Goal: Information Seeking & Learning: Learn about a topic

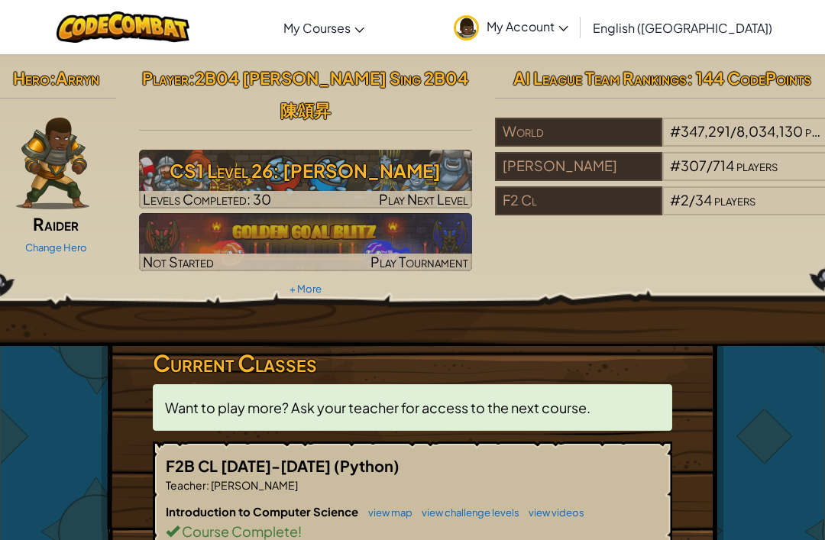
click at [317, 153] on h3 "CS1 Level 26: [PERSON_NAME]" at bounding box center [306, 170] width 334 height 34
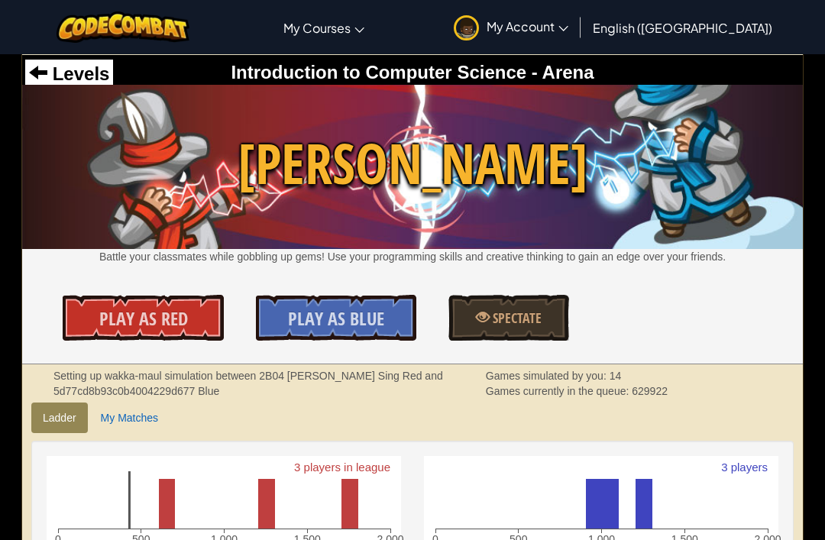
click at [98, 81] on span "Levels" at bounding box center [78, 73] width 62 height 21
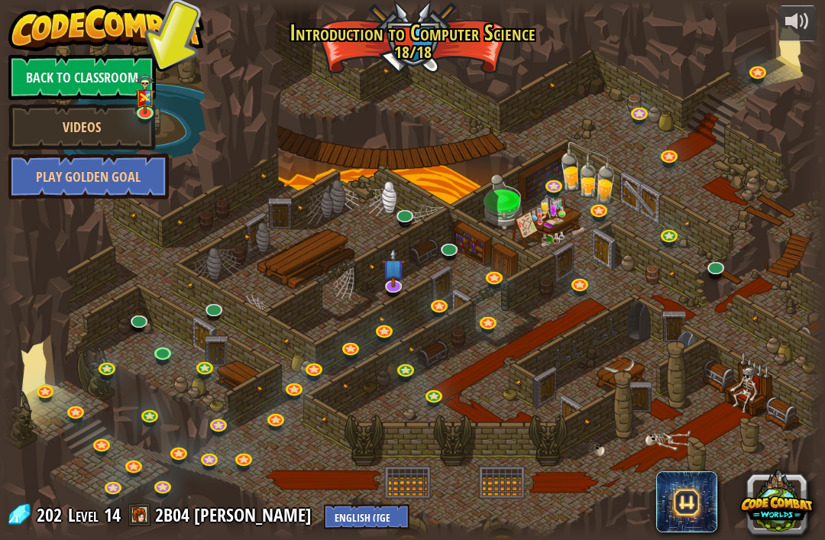
click at [153, 358] on link at bounding box center [164, 355] width 31 height 23
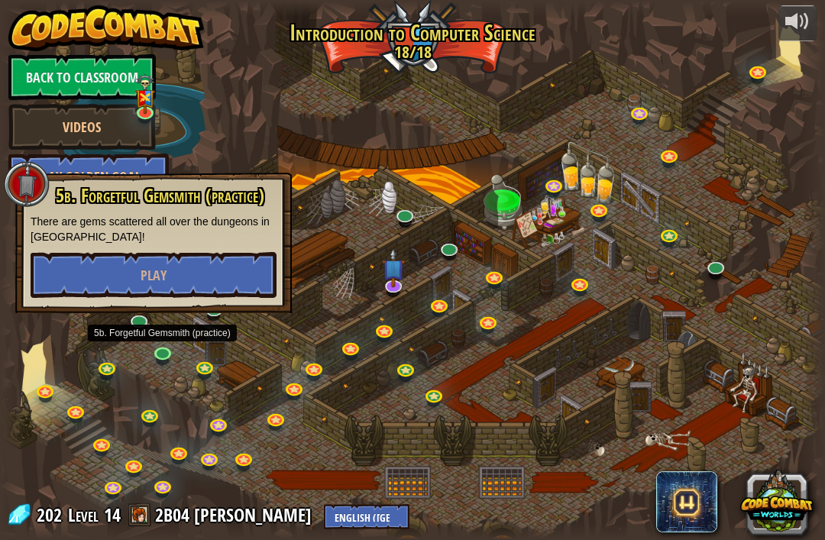
click at [205, 288] on button "Play" at bounding box center [154, 275] width 246 height 46
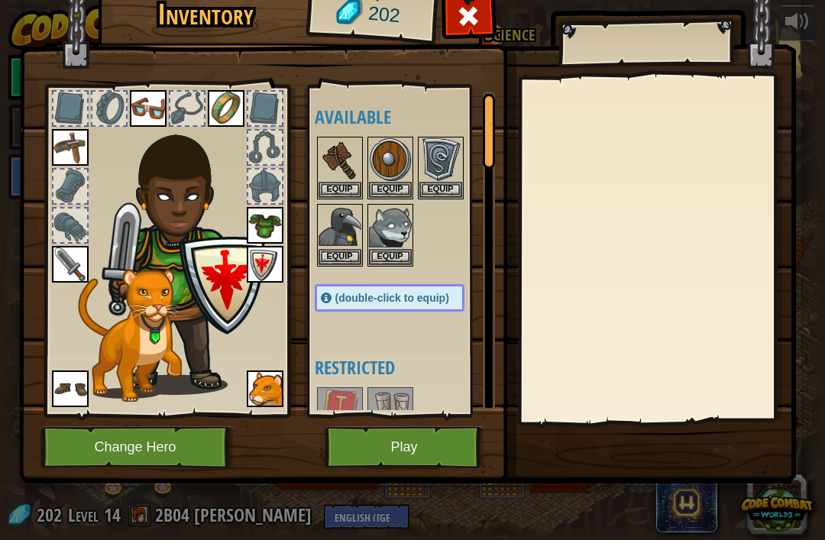
click at [458, 451] on button "Play" at bounding box center [404, 447] width 160 height 42
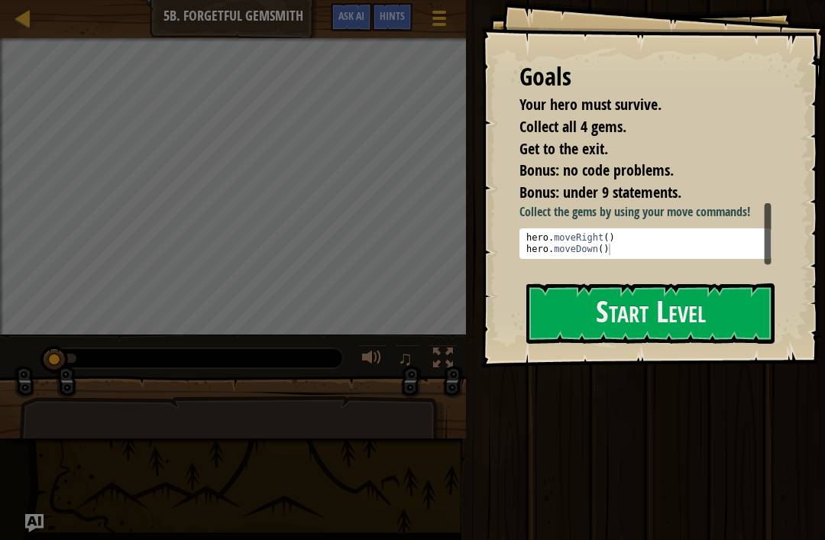
click at [592, 330] on button "Start Level" at bounding box center [650, 313] width 248 height 60
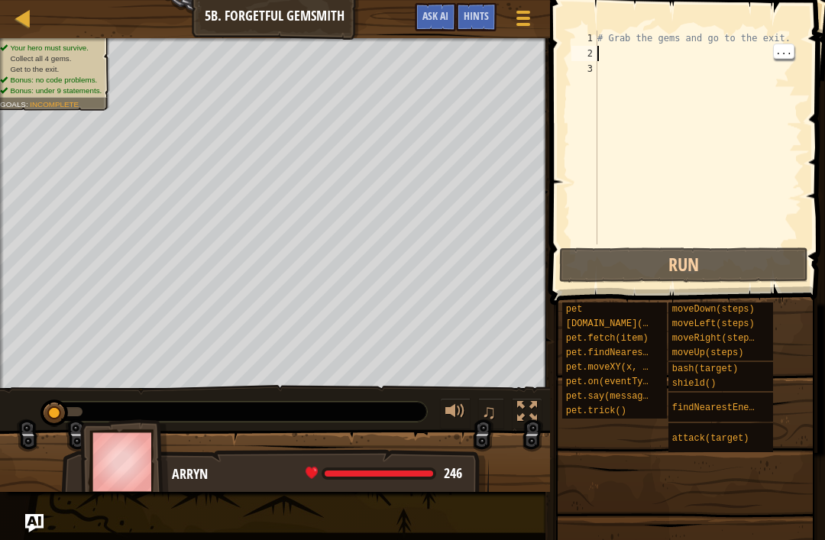
click at [615, 50] on div "# Grab the gems and go to the exit." at bounding box center [698, 153] width 208 height 244
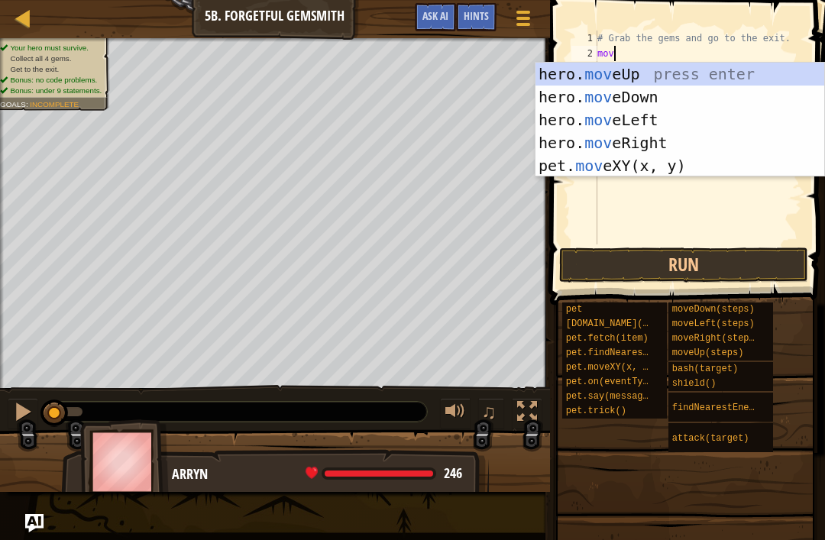
type textarea "move"
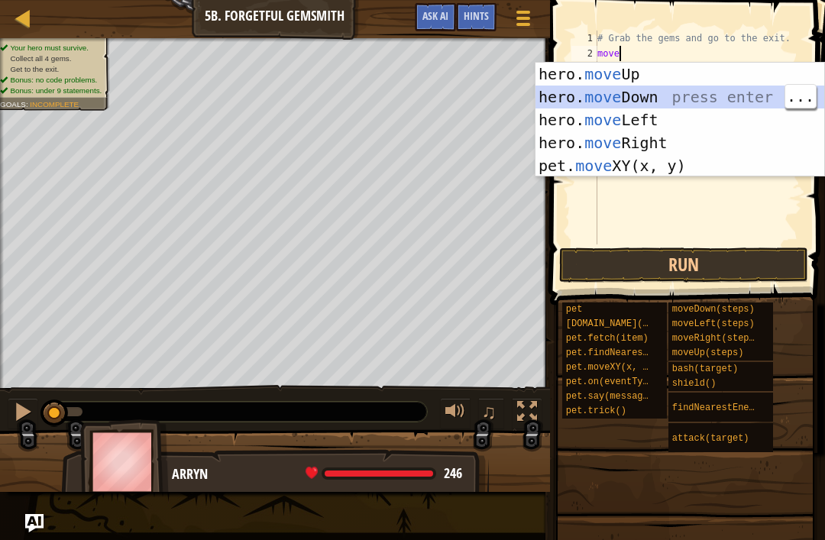
click at [687, 97] on div "hero. move Up press enter hero. move Down press enter hero. move Left press ent…" at bounding box center [679, 143] width 289 height 160
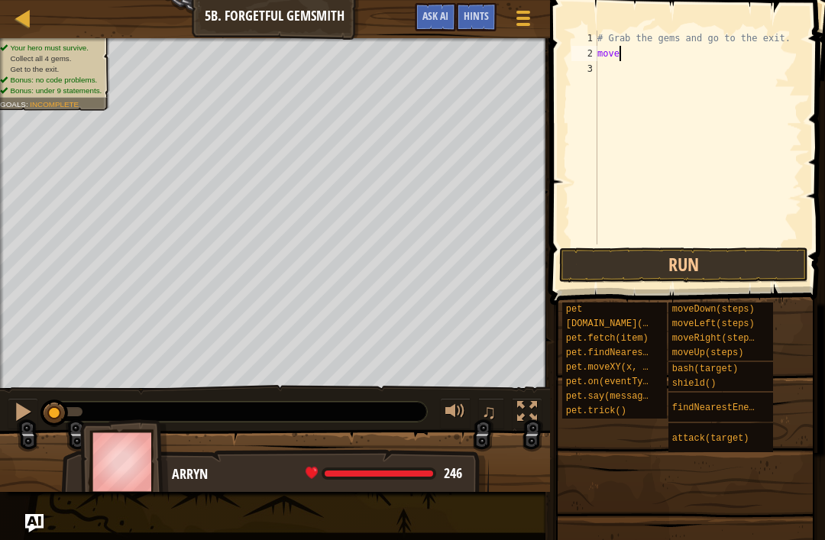
scroll to position [8, 0]
click at [711, 50] on div "# Grab the gems and go to the exit. hero . moveDown ( )" at bounding box center [698, 153] width 208 height 244
type textarea "hero.mover"
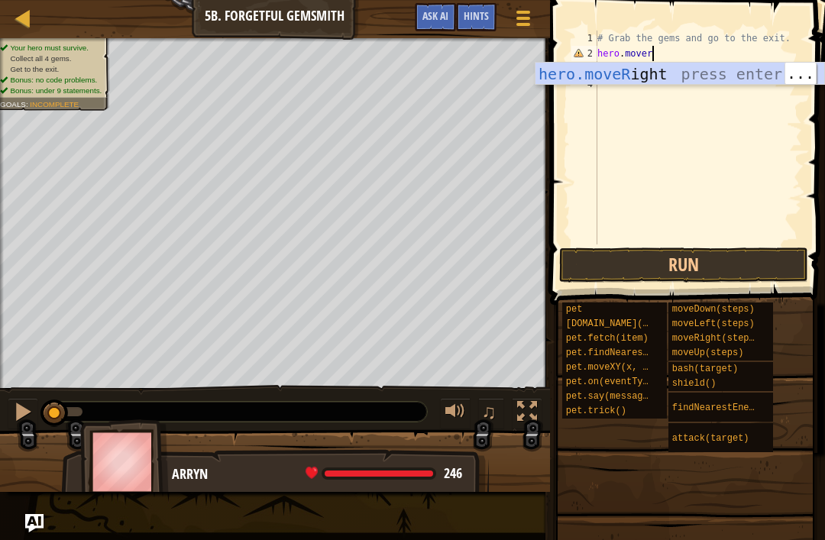
click at [701, 73] on div "hero.moveR ight press enter" at bounding box center [679, 97] width 289 height 69
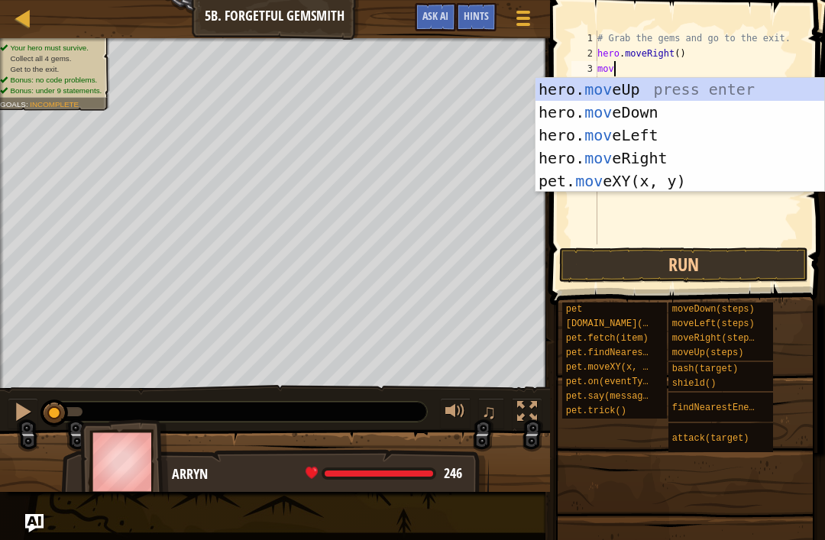
type textarea "move"
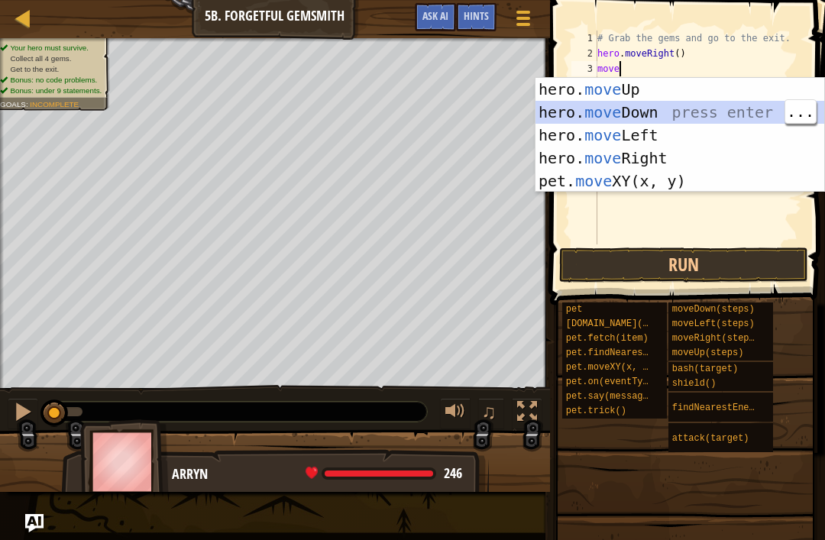
click at [713, 109] on div "hero. move Up press enter hero. move Down press enter hero. move Left press ent…" at bounding box center [679, 158] width 289 height 160
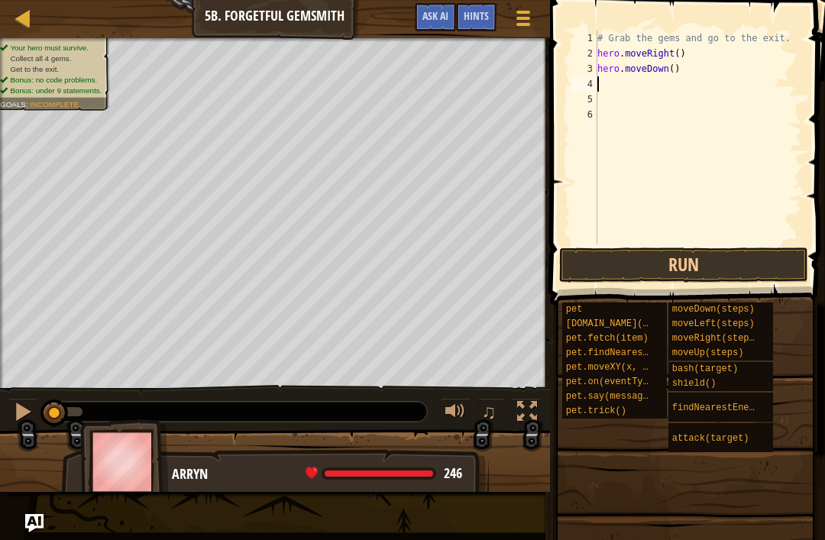
scroll to position [8, 0]
click at [622, 81] on div "# Grab the gems and go to the exit. hero . moveRight ( ) hero . moveDown ( )" at bounding box center [698, 153] width 208 height 244
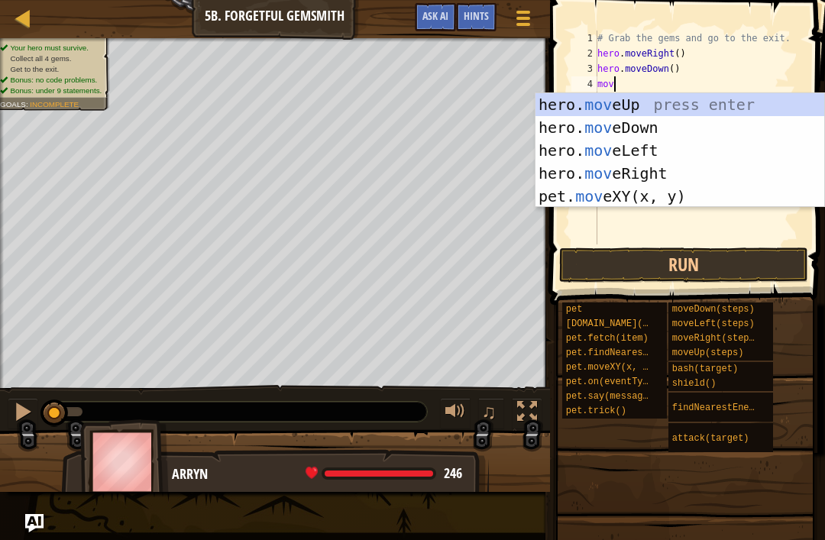
type textarea "move"
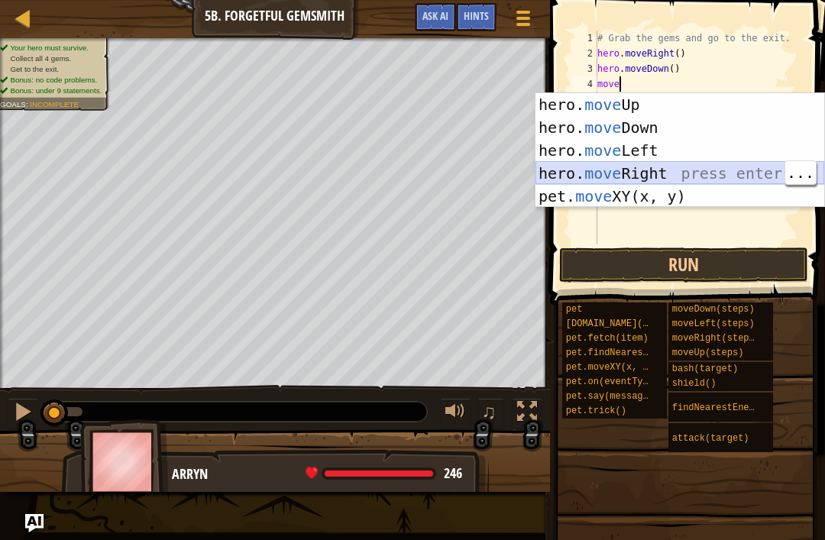
click at [661, 174] on div "hero. move Up press enter hero. move Down press enter hero. move Left press ent…" at bounding box center [679, 173] width 289 height 160
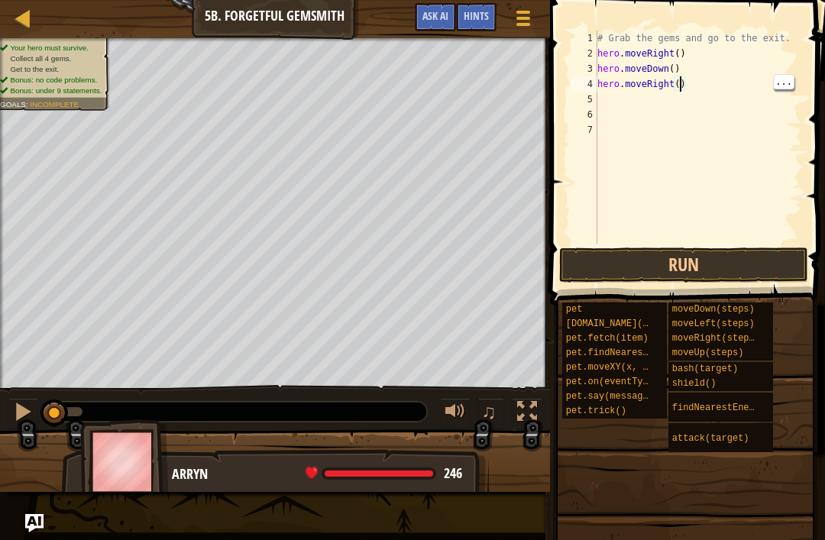
click at [681, 86] on div "# Grab the gems and go to the exit. hero . moveRight ( ) hero . moveDown ( ) he…" at bounding box center [698, 153] width 208 height 244
click at [680, 89] on div "# Grab the gems and go to the exit. hero . moveRight ( ) hero . moveDown ( ) he…" at bounding box center [698, 153] width 208 height 244
click at [684, 86] on div "# Grab the gems and go to the exit. hero . moveRight ( ) hero . moveDown ( ) he…" at bounding box center [698, 153] width 208 height 244
type textarea "hero.moveRight(2)"
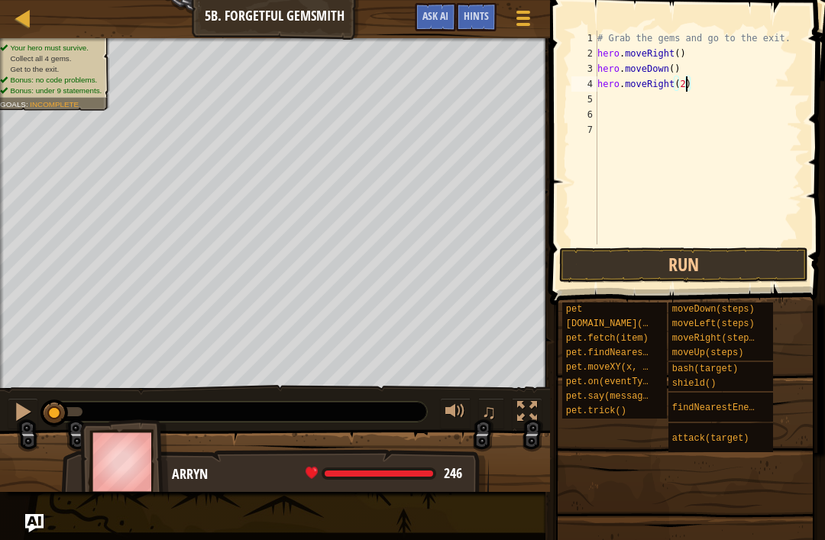
scroll to position [8, 0]
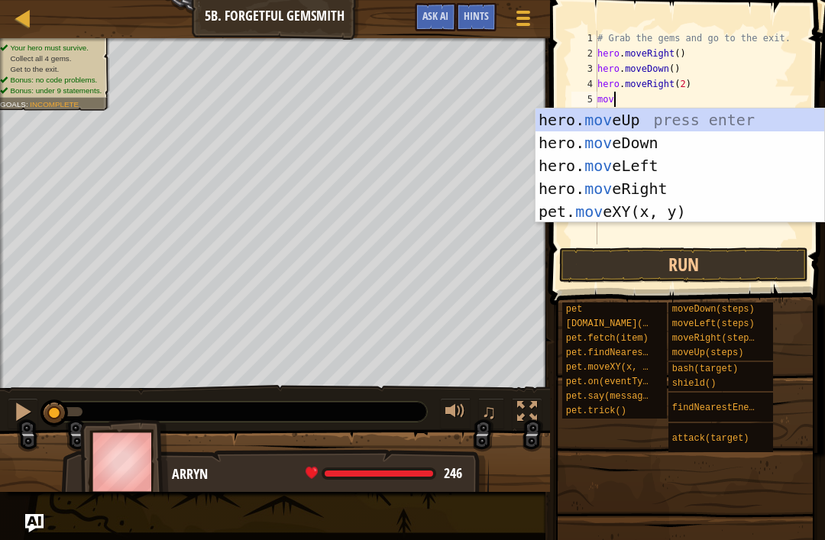
type textarea "move"
click at [660, 116] on div "hero. move Up press enter hero. move Down press enter hero. move Left press ent…" at bounding box center [679, 188] width 289 height 160
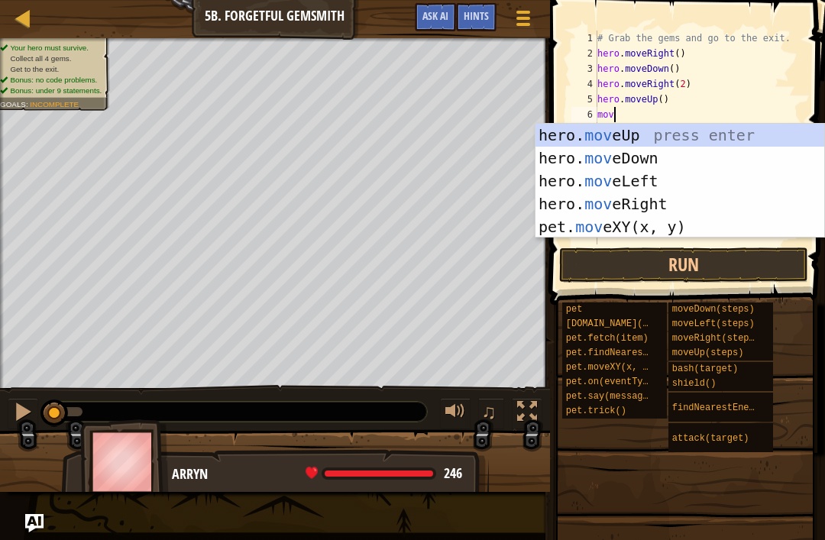
type textarea "move"
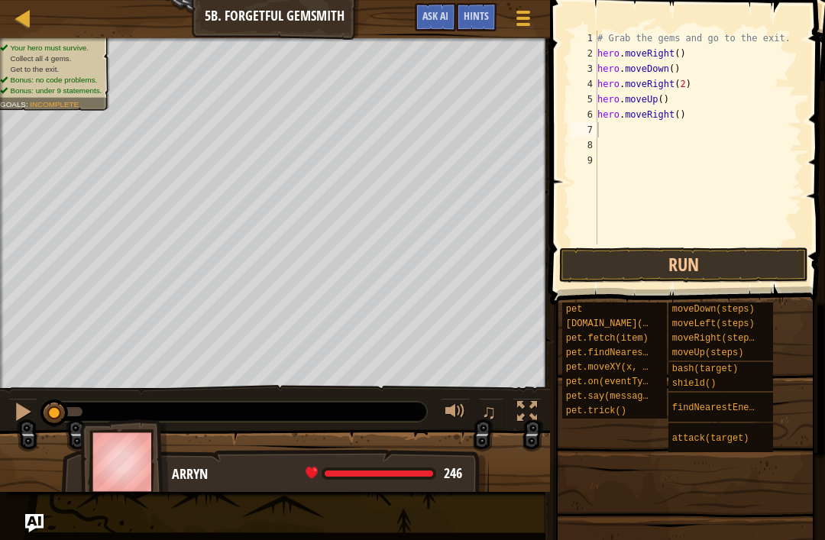
click at [747, 266] on button "Run" at bounding box center [683, 264] width 249 height 35
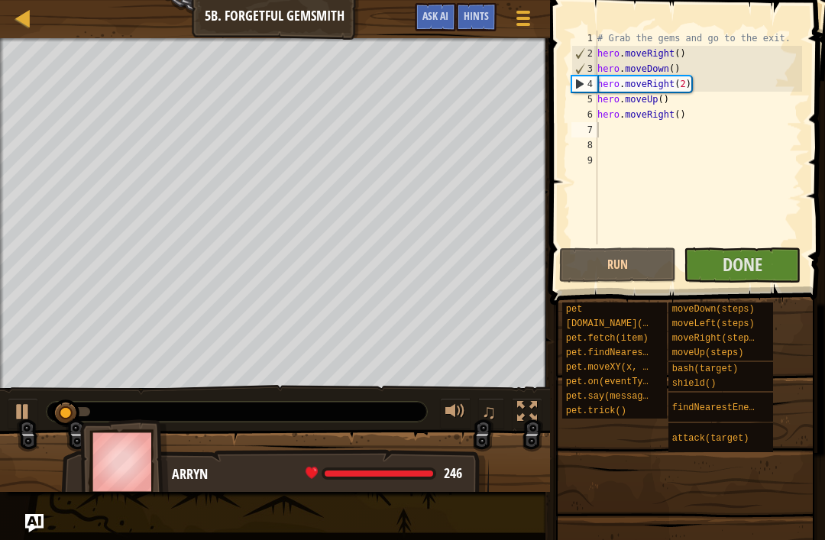
click at [767, 250] on button "Done" at bounding box center [741, 264] width 117 height 35
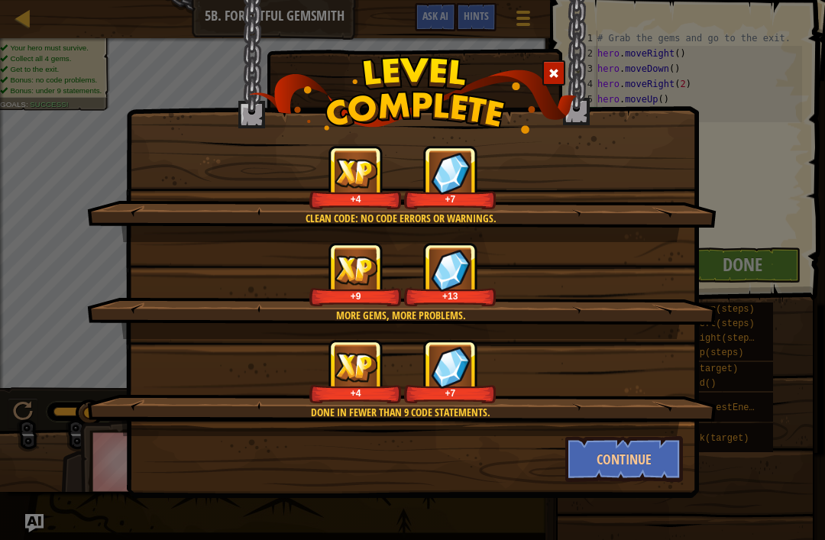
click at [644, 455] on button "Continue" at bounding box center [624, 459] width 118 height 46
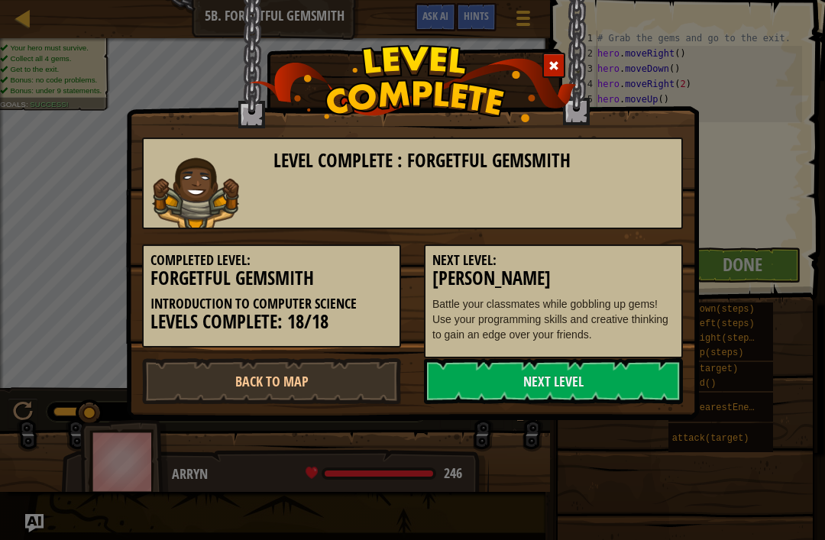
click at [645, 379] on link "Next Level" at bounding box center [553, 381] width 259 height 46
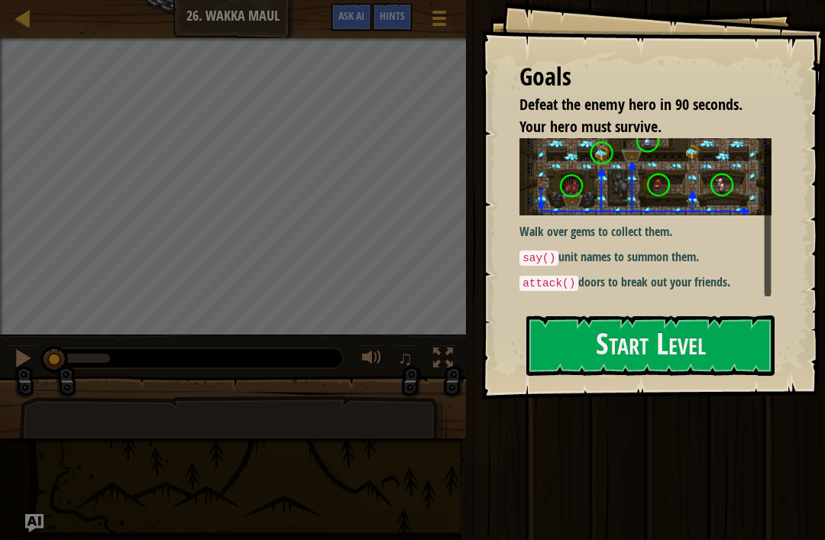
scroll to position [5, 0]
click at [754, 345] on button "Start Level" at bounding box center [650, 345] width 248 height 60
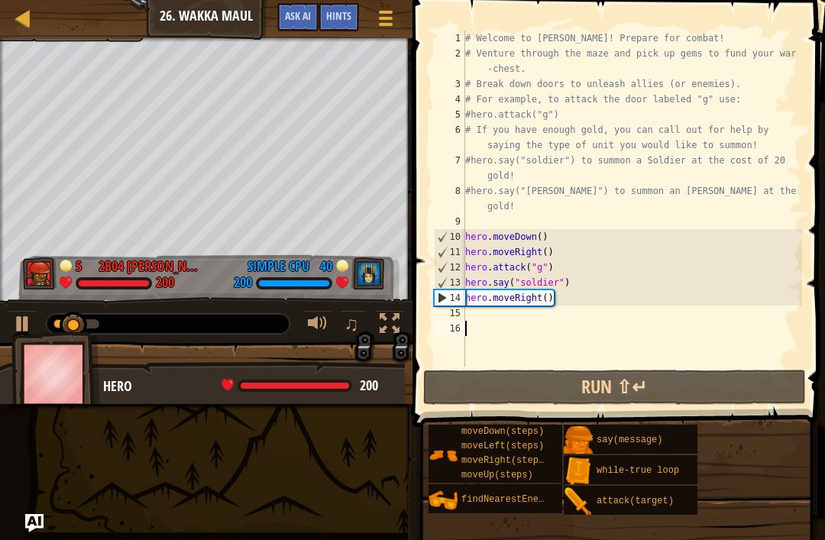
click at [489, 311] on div "# Welcome to [PERSON_NAME]! Prepare for combat! # Venture through the maze and …" at bounding box center [632, 214] width 340 height 366
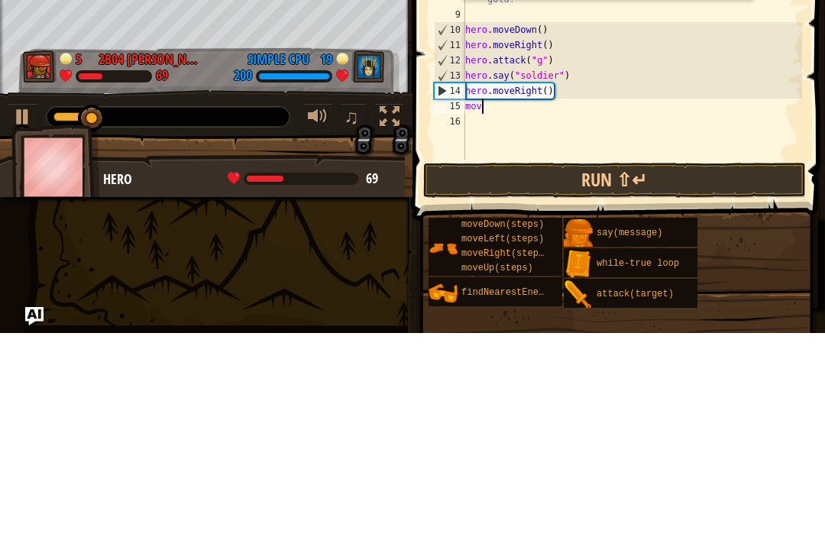
scroll to position [8, 0]
type textarea "m"
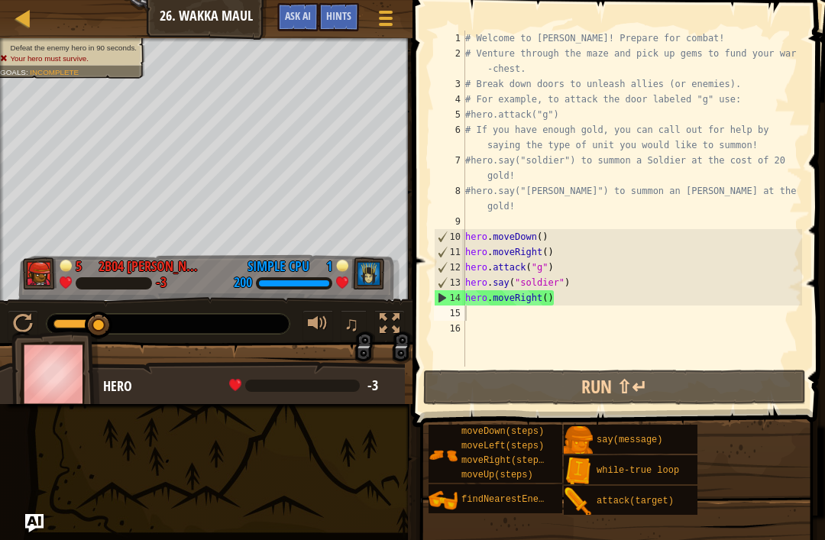
click at [30, 11] on div at bounding box center [23, 17] width 19 height 19
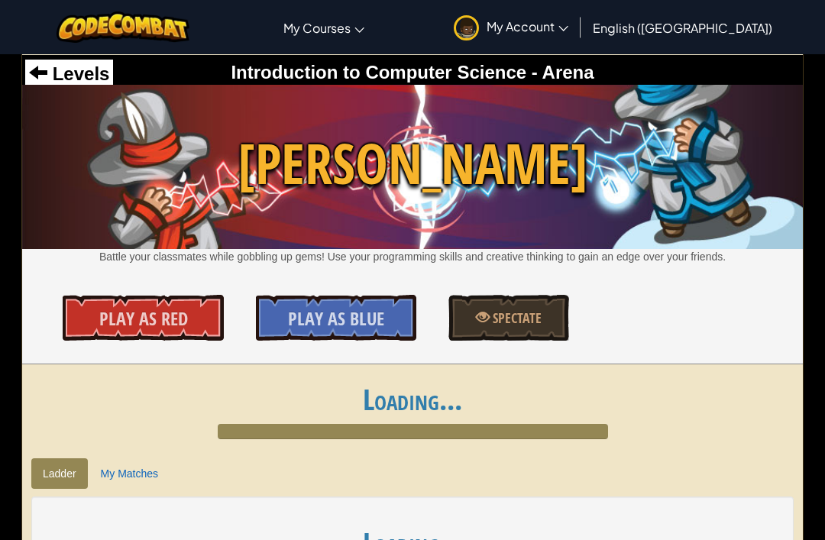
click at [68, 68] on span "Levels" at bounding box center [78, 73] width 62 height 21
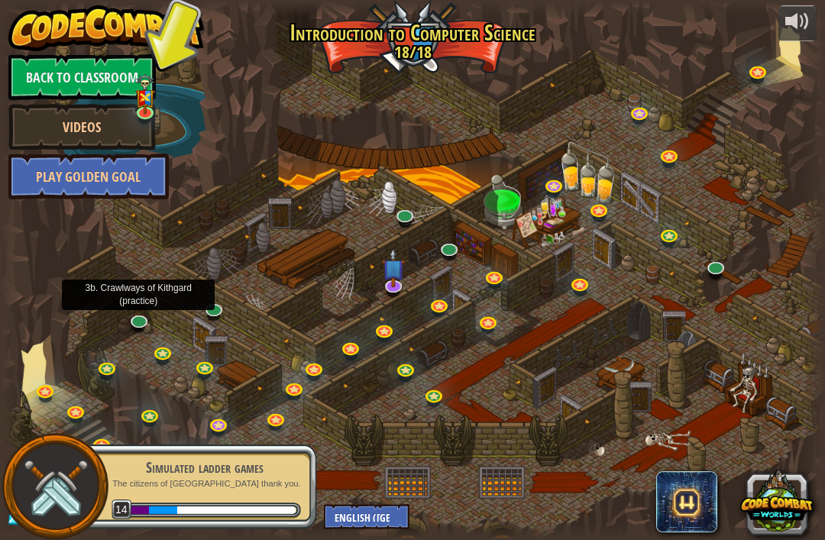
click at [140, 318] on link at bounding box center [139, 321] width 31 height 23
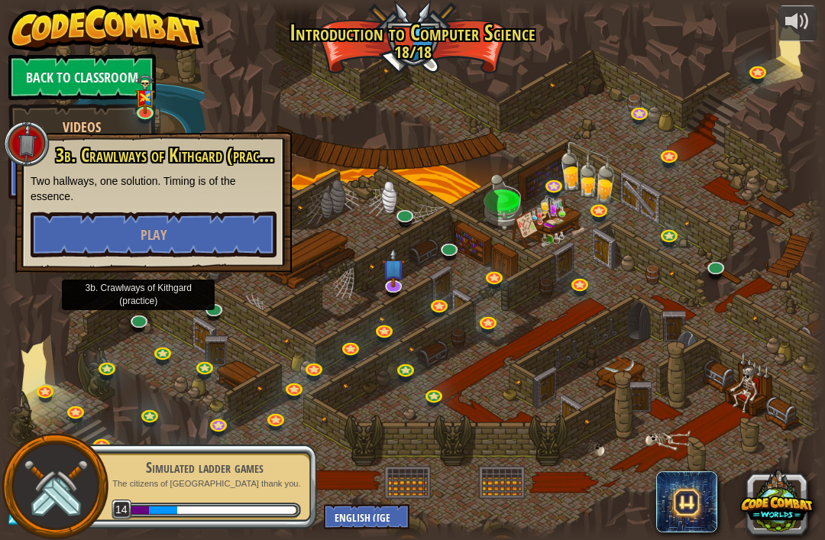
click at [146, 241] on span "Play" at bounding box center [153, 234] width 26 height 19
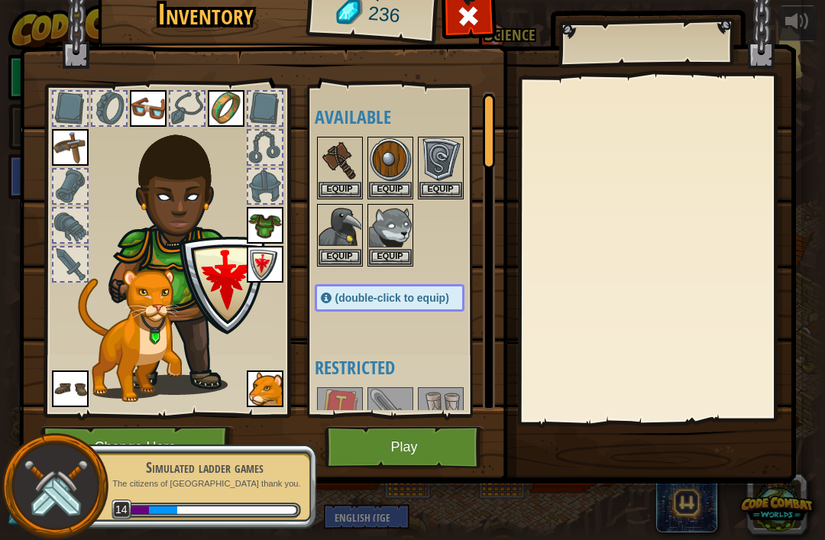
click at [448, 450] on button "Play" at bounding box center [404, 447] width 160 height 42
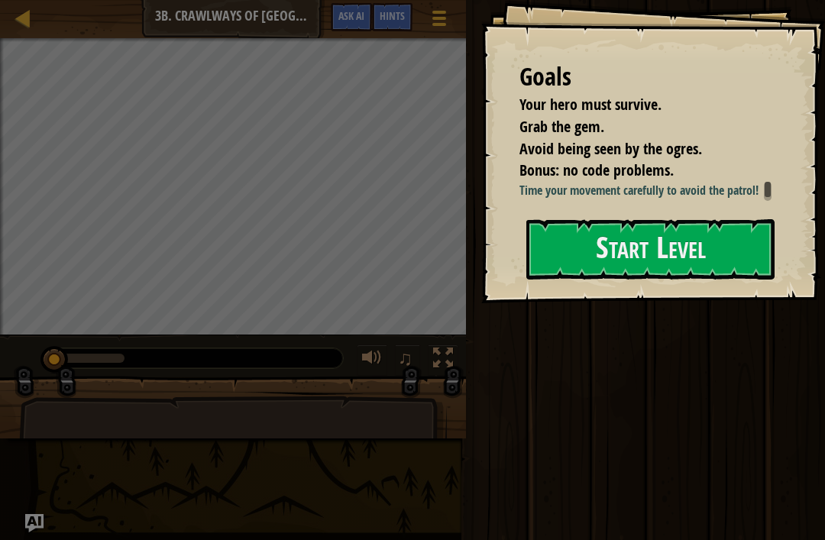
click at [668, 247] on button "Start Level" at bounding box center [650, 249] width 248 height 60
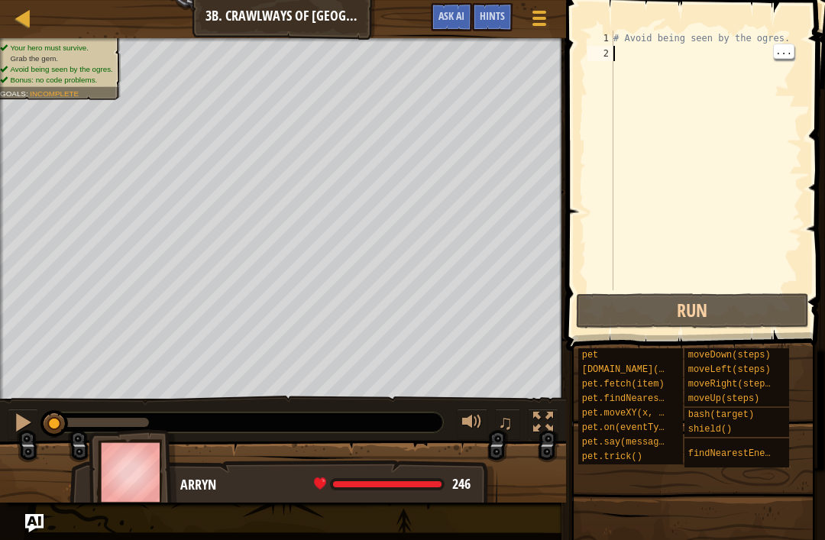
click at [628, 56] on div "# Avoid being seen by the ogres." at bounding box center [706, 176] width 192 height 290
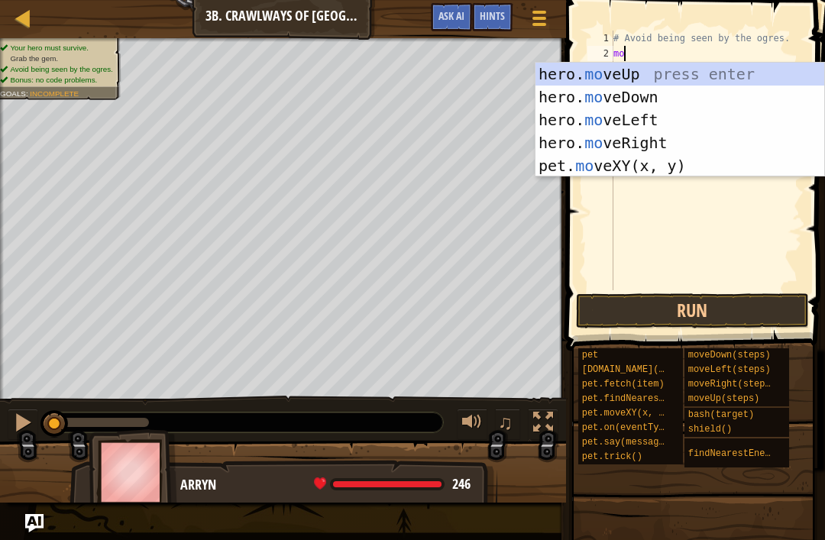
scroll to position [8, 1]
type textarea "move"
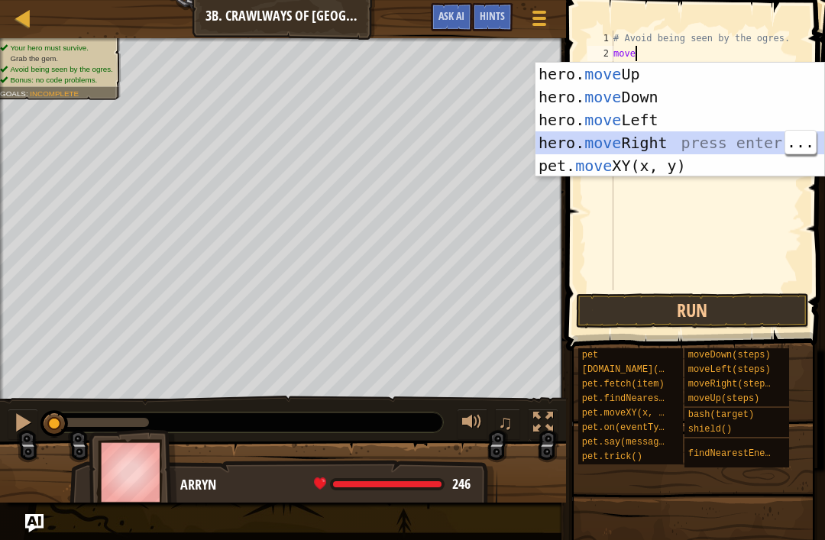
click at [670, 144] on div "hero. move Up press enter hero. move Down press enter hero. move Left press ent…" at bounding box center [679, 143] width 289 height 160
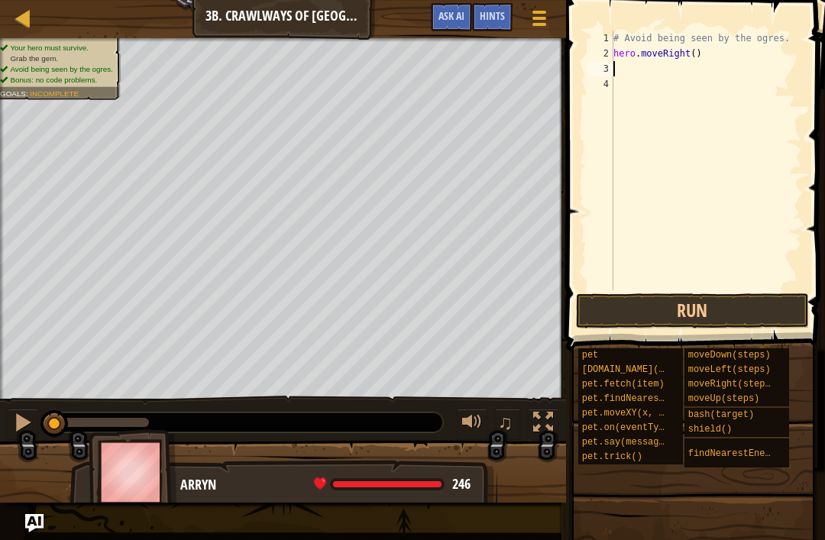
scroll to position [8, 0]
type textarea "hero.moveRight(2)"
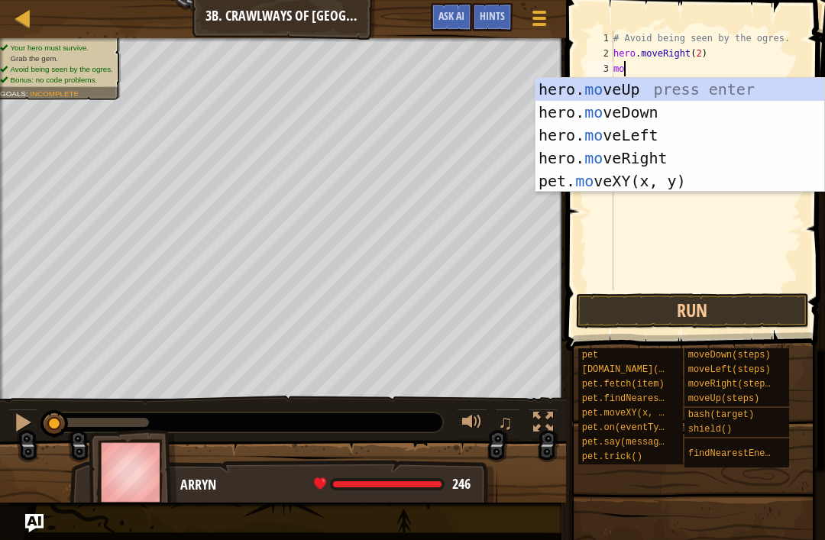
scroll to position [8, 1]
type textarea "move"
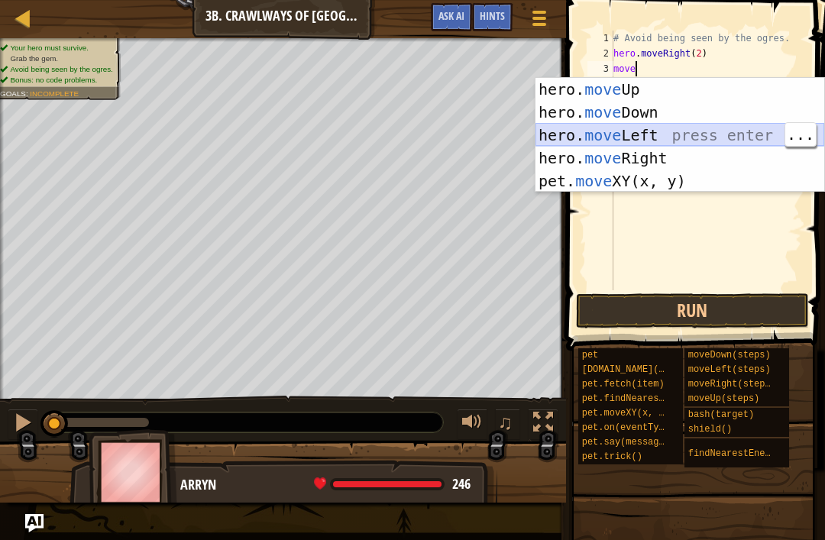
click at [686, 135] on div "hero. move Up press enter hero. move Down press enter hero. move Left press ent…" at bounding box center [679, 158] width 289 height 160
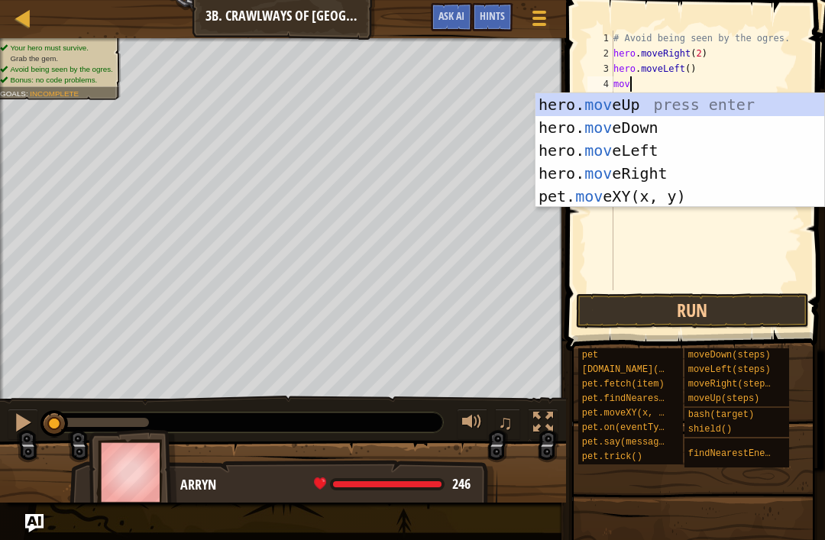
type textarea "move"
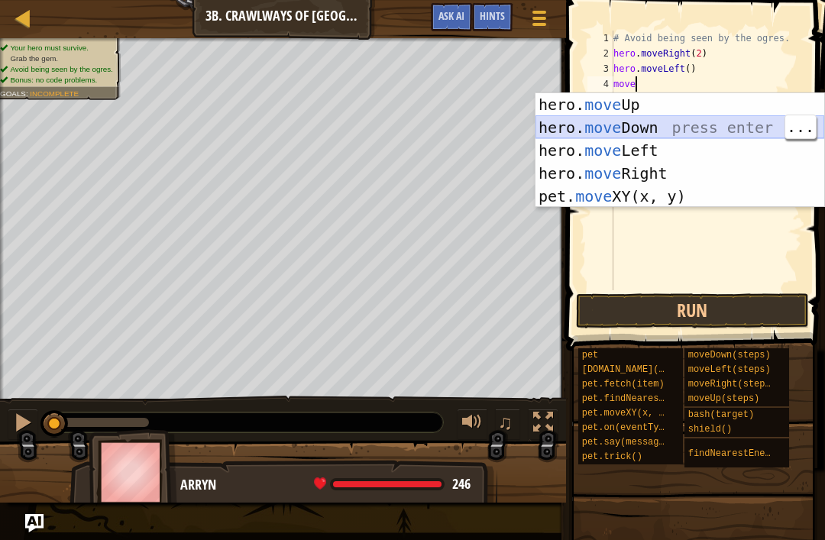
click at [691, 120] on div "hero. move Up press enter hero. move Down press enter hero. move Left press ent…" at bounding box center [679, 173] width 289 height 160
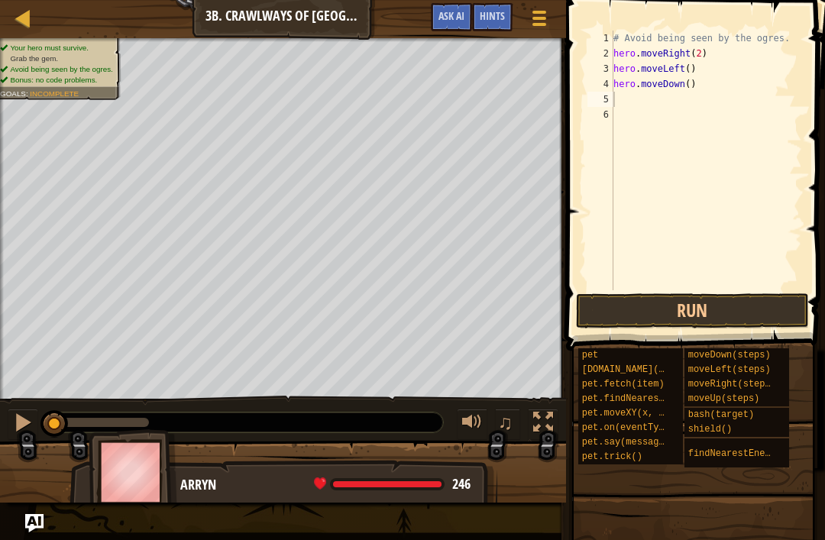
click at [743, 309] on button "Run" at bounding box center [692, 310] width 233 height 35
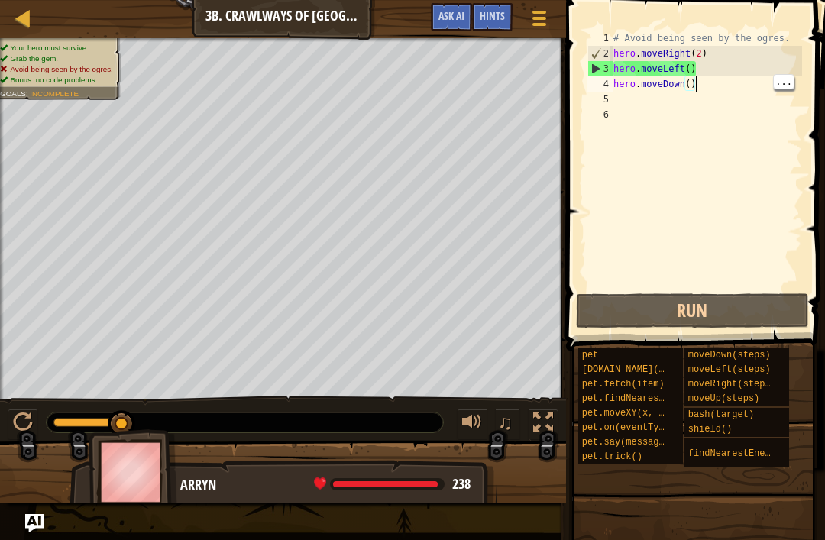
click at [716, 85] on div "# Avoid being seen by the ogres. hero . moveRight ( 2 ) hero . moveLeft ( ) her…" at bounding box center [706, 176] width 192 height 290
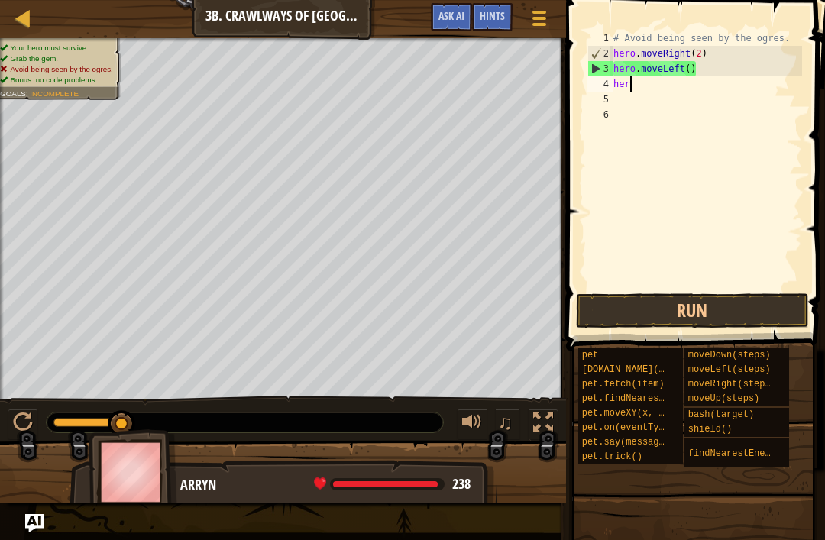
type textarea "h"
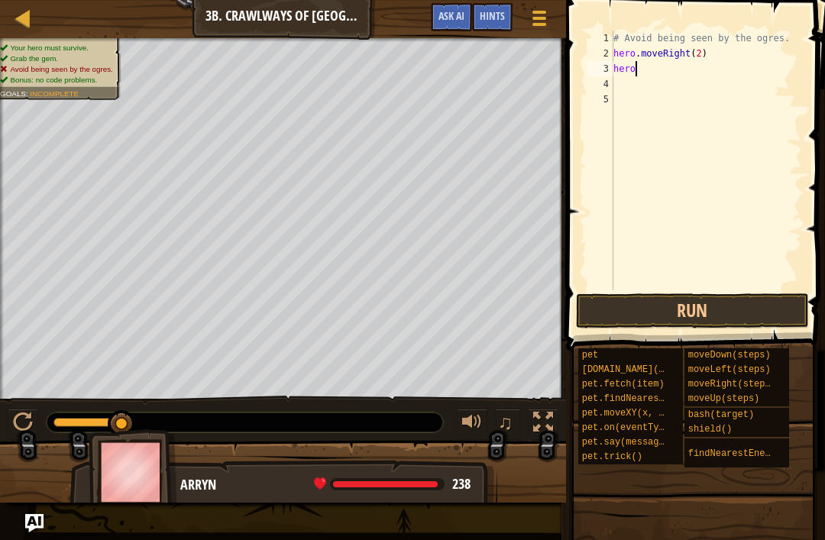
type textarea "h"
click at [743, 303] on button "Run" at bounding box center [692, 310] width 233 height 35
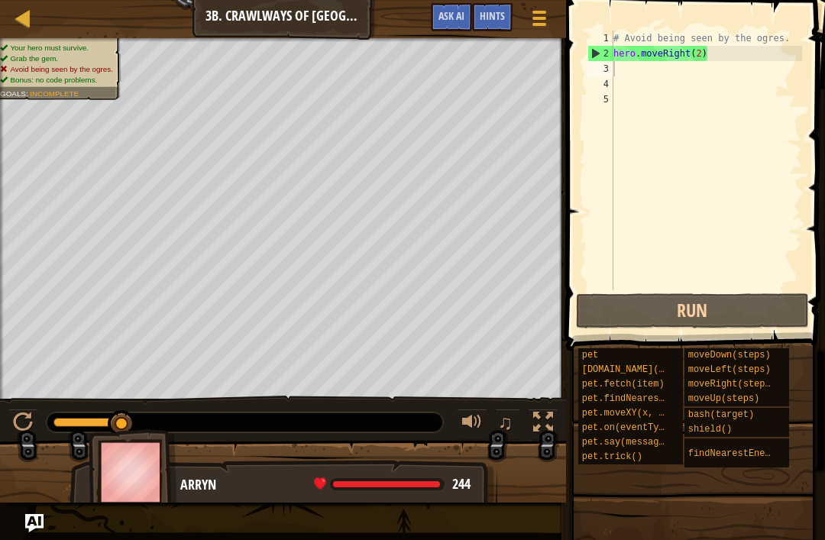
click at [767, 309] on button "Run" at bounding box center [692, 310] width 233 height 35
click at [738, 52] on div "# Avoid being seen by the ogres. hero . moveRight ( 2 )" at bounding box center [706, 176] width 192 height 290
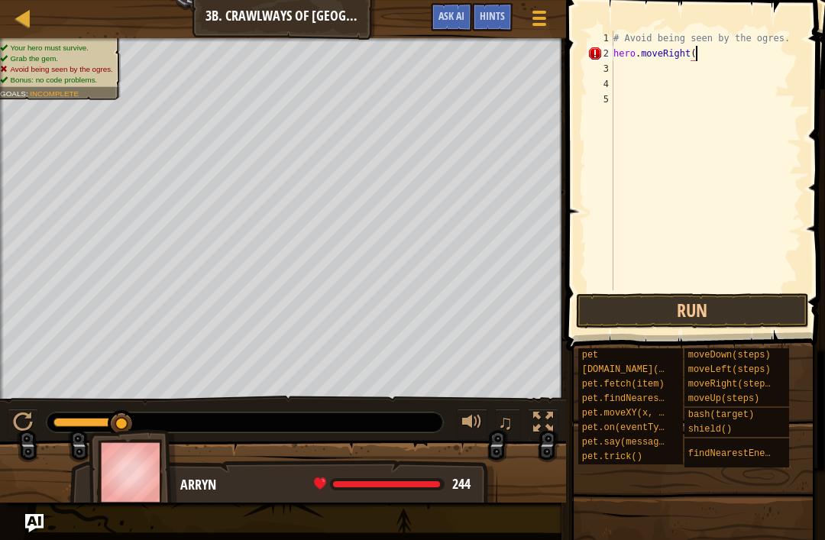
scroll to position [8, 7]
type textarea "hero.moveRight(1)"
click at [734, 300] on button "Run" at bounding box center [692, 310] width 233 height 35
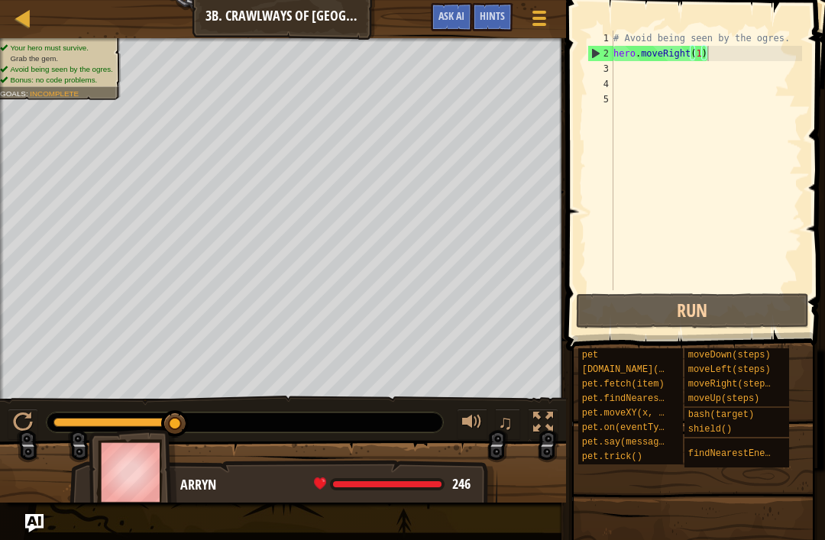
scroll to position [8, 0]
click at [655, 66] on div "# Avoid being seen by the ogres. hero . moveRight ( 1 )" at bounding box center [706, 176] width 192 height 290
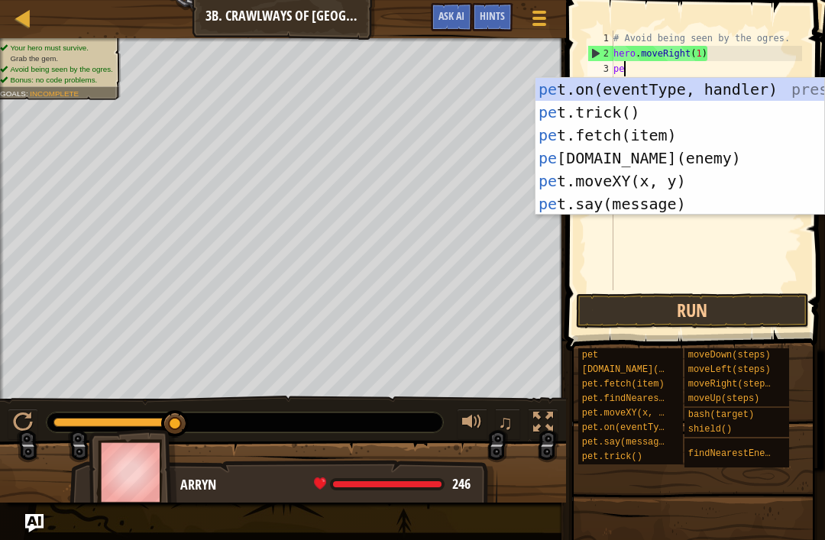
scroll to position [8, 1]
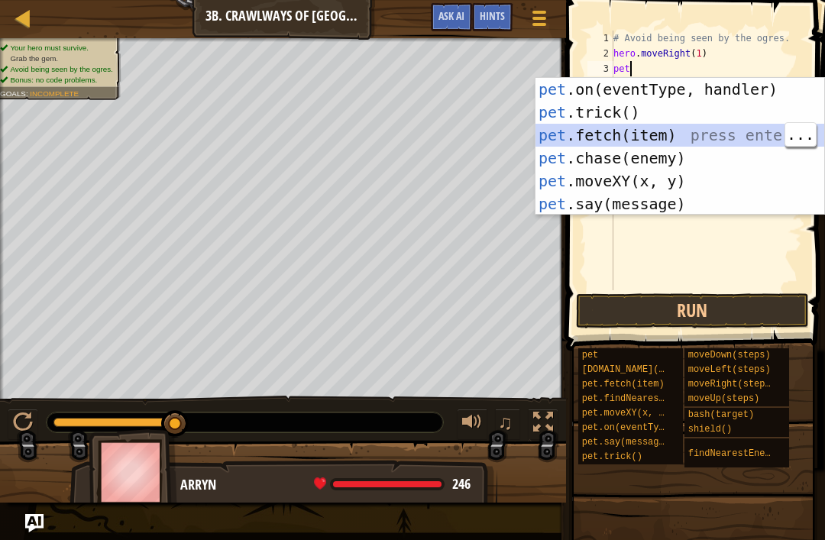
click at [701, 134] on div "pet .on(eventType, handler) press enter pet .trick() press enter pet .fetch(ite…" at bounding box center [679, 169] width 289 height 183
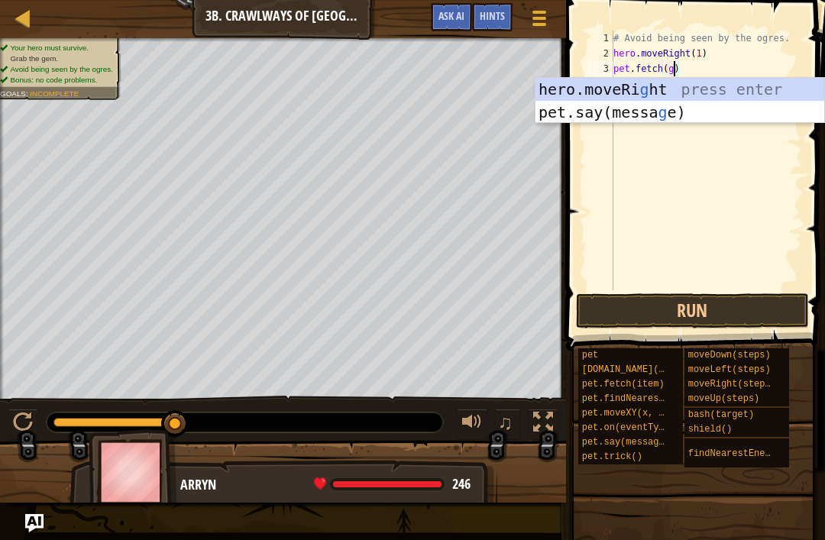
scroll to position [8, 5]
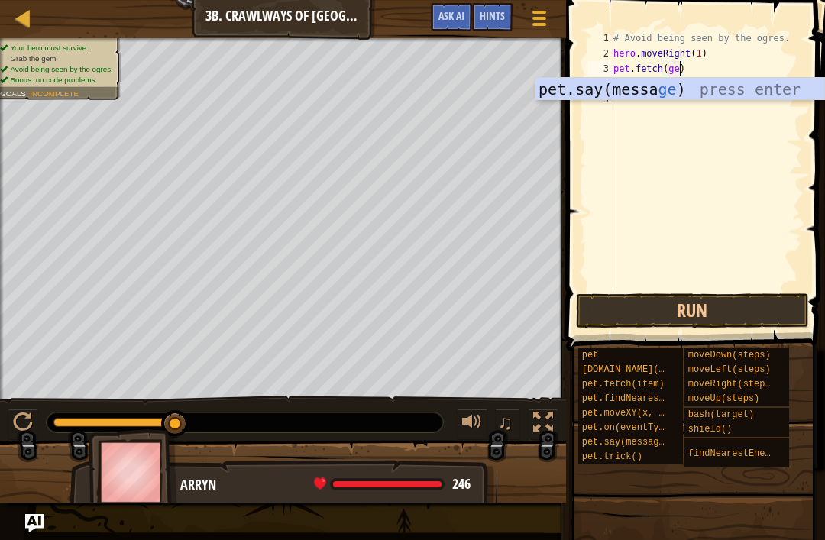
type textarea "pet.fetch(gem)"
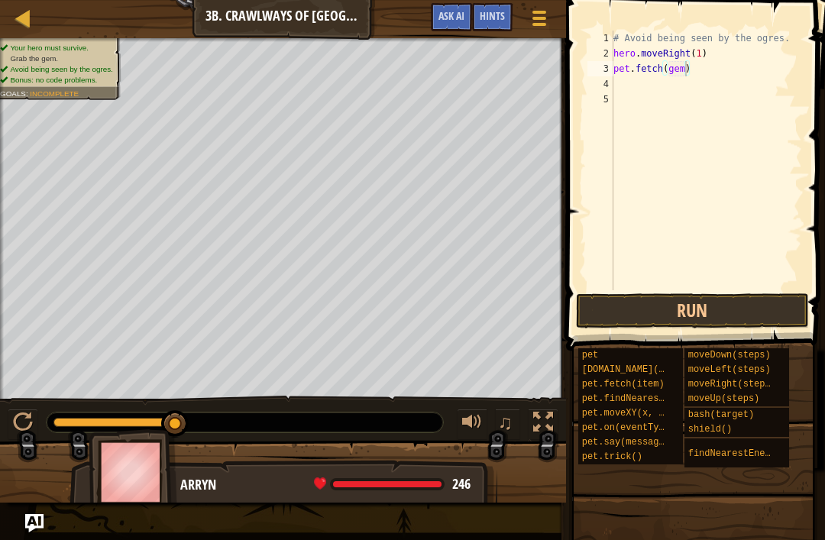
scroll to position [8, 0]
click at [741, 306] on button "Run" at bounding box center [692, 310] width 233 height 35
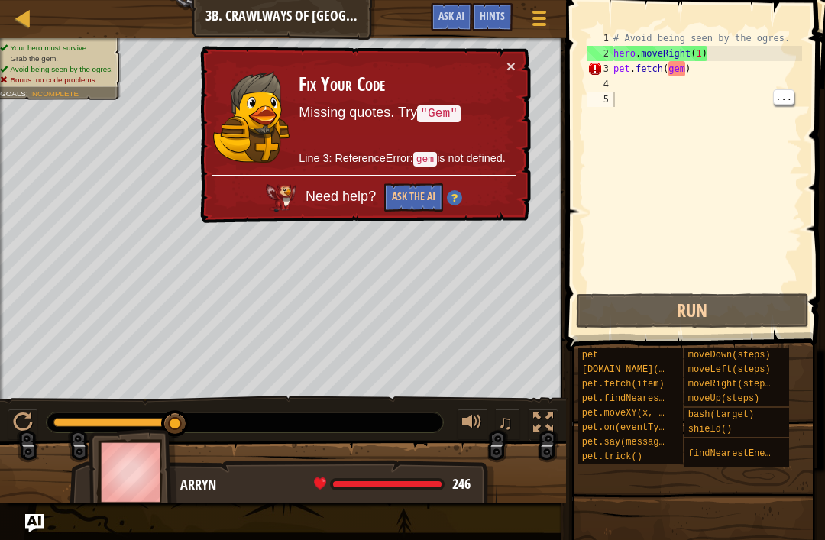
click at [688, 72] on div "# Avoid being seen by the ogres. hero . moveRight ( 1 ) pet . fetch ( gem )" at bounding box center [706, 176] width 192 height 290
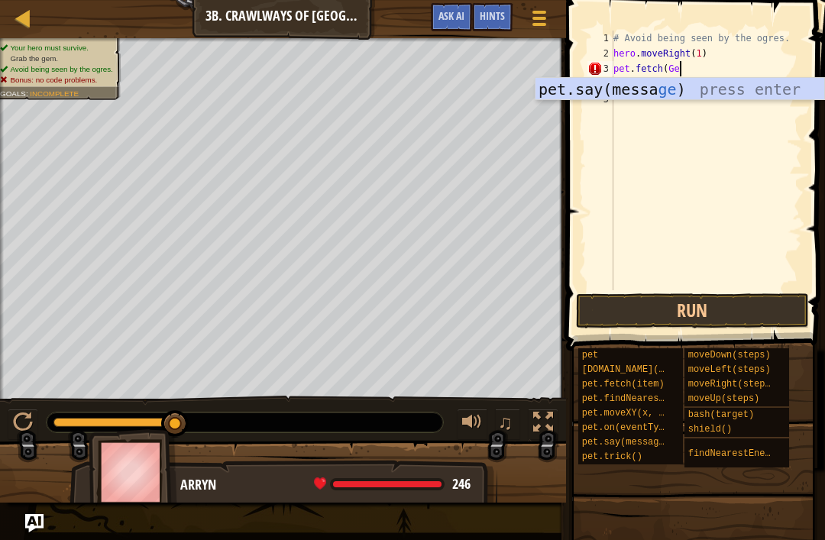
scroll to position [8, 5]
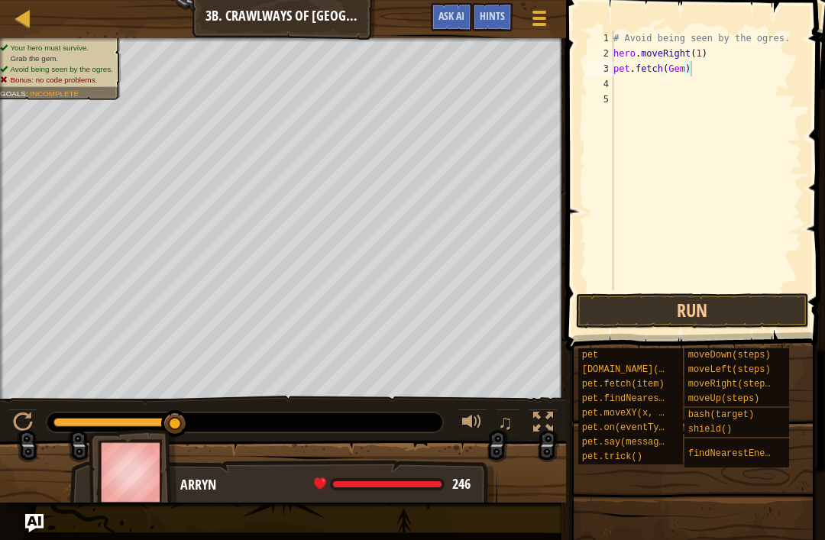
click at [741, 315] on button "Run" at bounding box center [692, 310] width 233 height 35
click at [668, 69] on div "# Avoid being seen by the ogres. hero . moveRight ( 1 ) pet . fetch ( Gem "" at bounding box center [706, 176] width 192 height 290
click at [696, 310] on button "Run" at bounding box center [692, 310] width 233 height 35
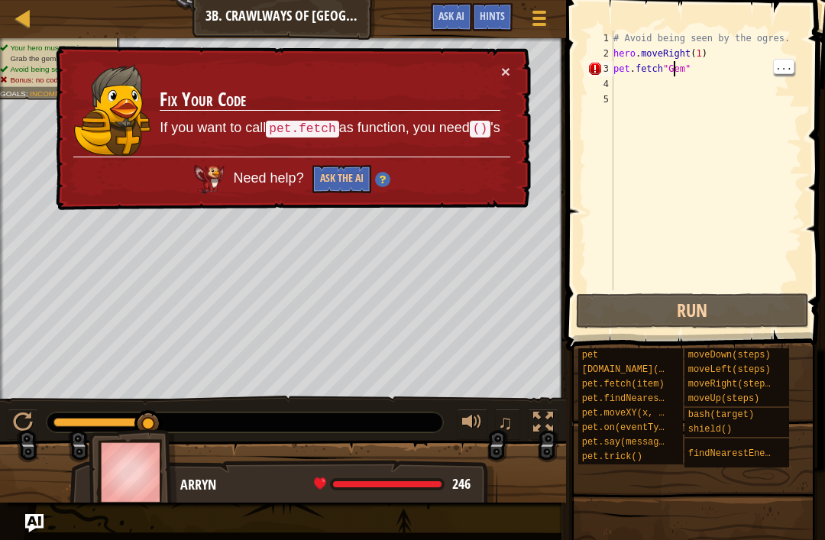
click at [673, 69] on div "# Avoid being seen by the ogres. hero . moveRight ( 1 ) pet . fetch "Gem"" at bounding box center [706, 176] width 192 height 290
click at [674, 67] on div "# Avoid being seen by the ogres. hero . moveRight ( 1 ) pet . fetch "Gem"" at bounding box center [706, 176] width 192 height 290
click at [669, 68] on div "# Avoid being seen by the ogres. hero . moveRight ( 1 ) pet . fetch "Gem"" at bounding box center [706, 176] width 192 height 290
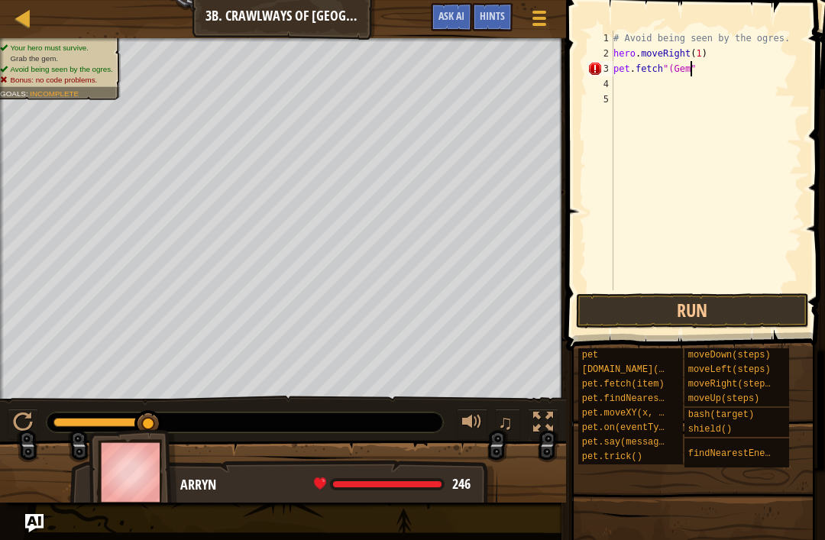
scroll to position [8, 7]
click at [714, 69] on div "# Avoid being seen by the ogres. hero . moveRight ( 1 ) pet . fetch "(Gem)"" at bounding box center [706, 176] width 192 height 290
type textarea "p"
click at [644, 108] on div "# Avoid being seen by the ogres. hero . moveRight ( 1 )" at bounding box center [706, 176] width 192 height 290
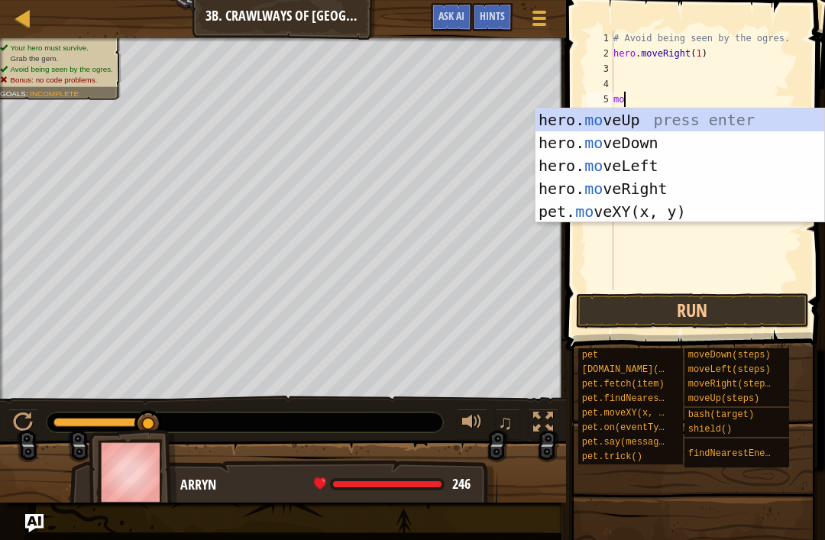
scroll to position [8, 1]
type textarea "move"
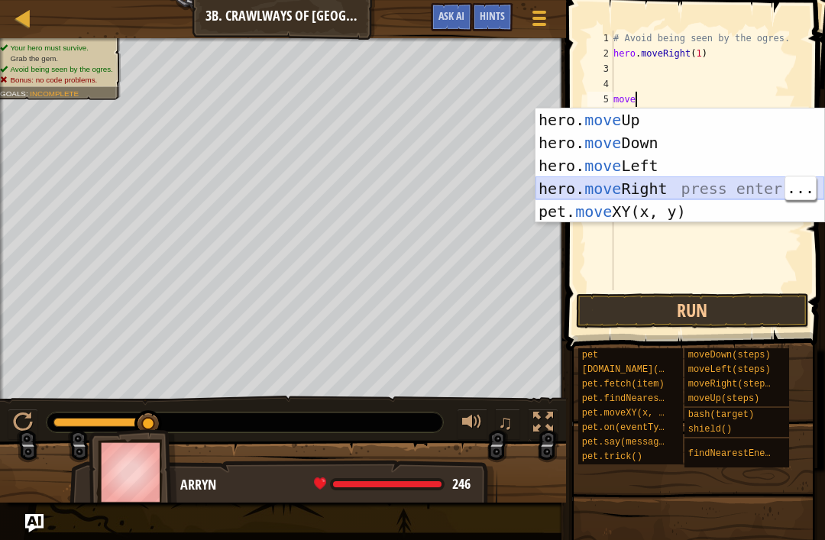
click at [680, 192] on div "hero. move Up press enter hero. move Down press enter hero. move Left press ent…" at bounding box center [679, 188] width 289 height 160
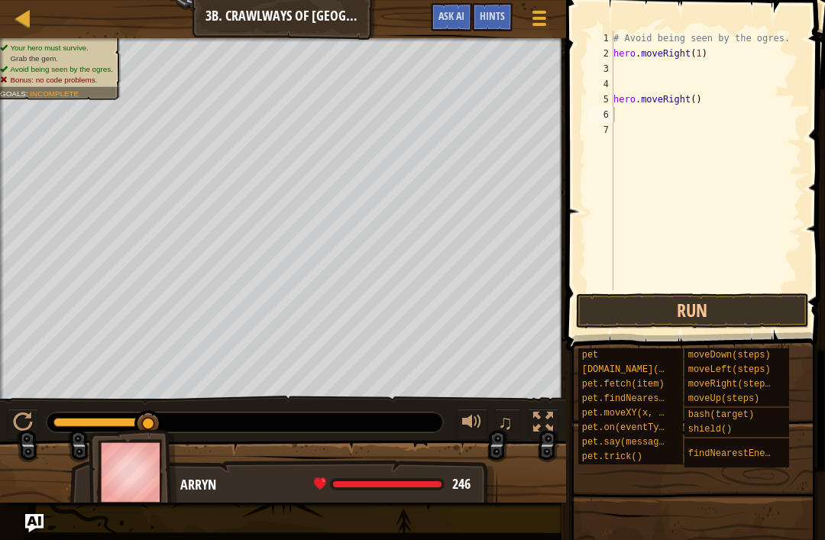
click at [766, 294] on button "Run" at bounding box center [692, 310] width 233 height 35
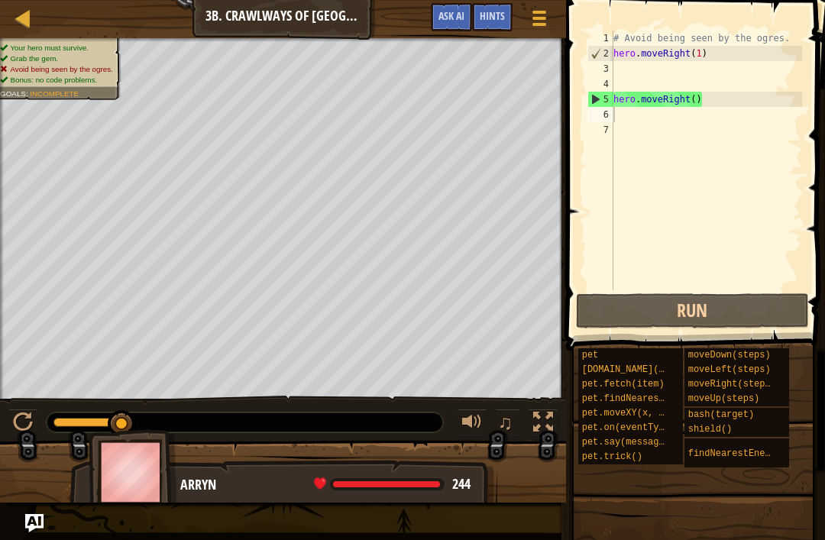
type textarea "hero.moveRight()"
click at [733, 96] on div "# Avoid being seen by the ogres. hero . moveRight ( 1 ) hero . moveRight ( )" at bounding box center [706, 176] width 192 height 290
click at [689, 79] on div "# Avoid being seen by the ogres. hero . moveRight ( 1 ) hero . moveRight ( )" at bounding box center [706, 176] width 192 height 290
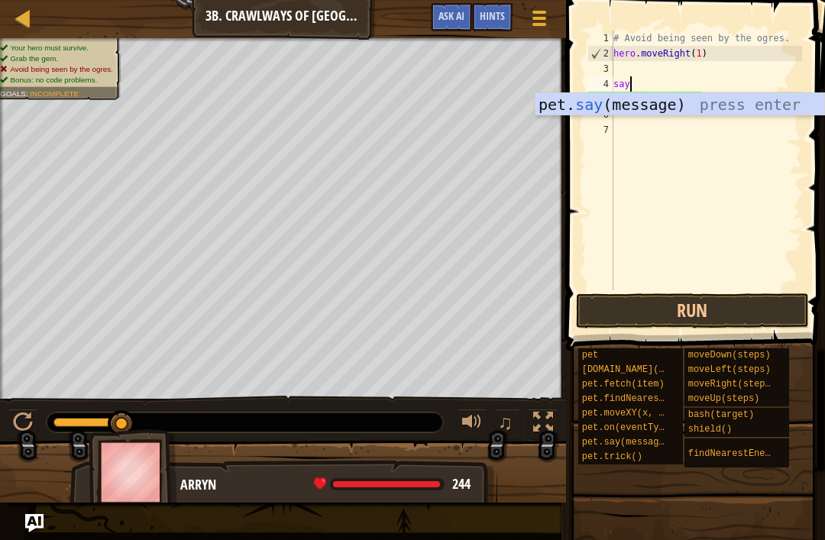
scroll to position [8, 1]
click at [702, 95] on div "pet. say (message) press enter" at bounding box center [679, 127] width 289 height 69
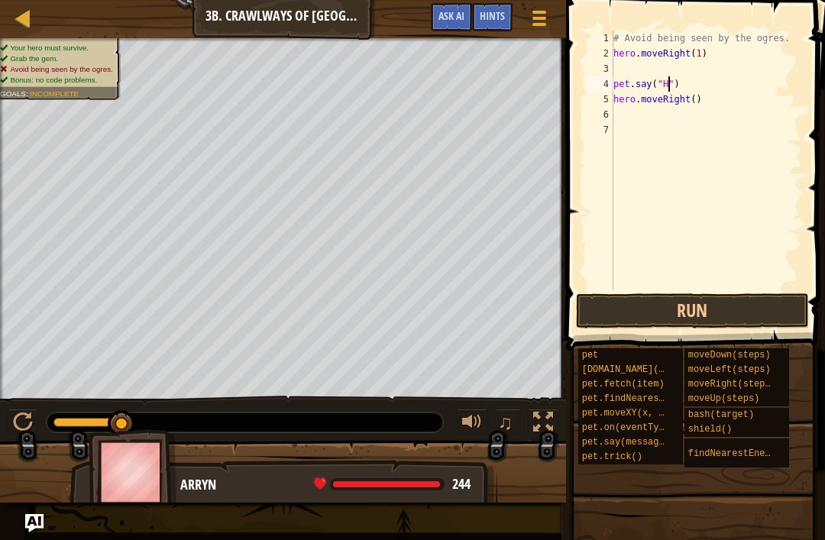
scroll to position [8, 5]
type textarea "pet.say("Hi")"
type textarea "p"
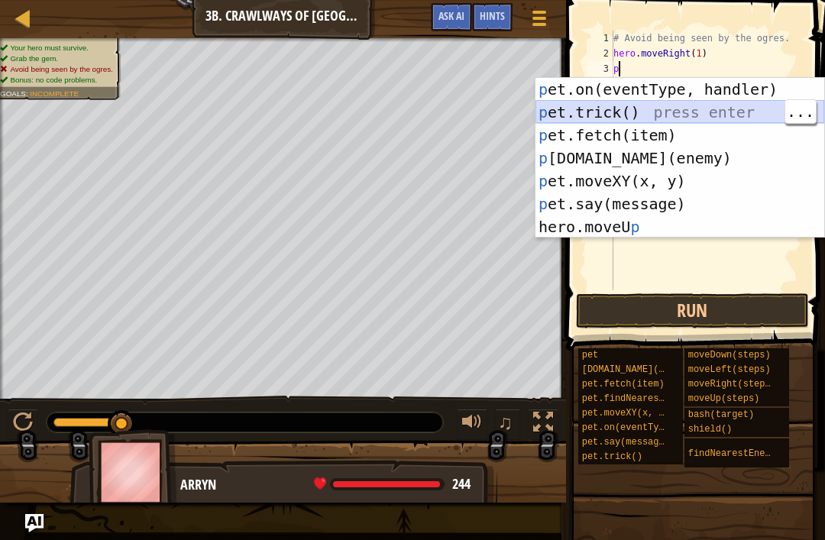
click at [715, 111] on div "p et.on(eventType, handler) press enter p et.trick() press enter p et.fetch(ite…" at bounding box center [679, 181] width 289 height 206
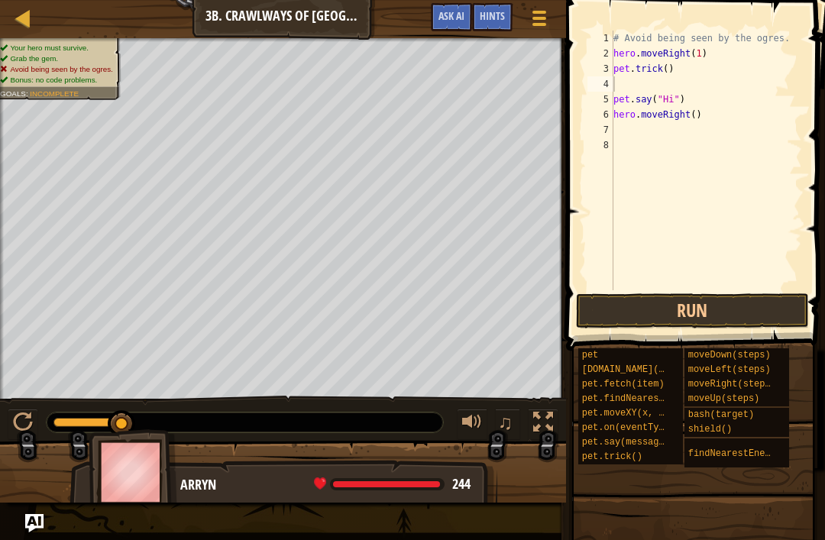
click at [744, 324] on button "Run" at bounding box center [692, 310] width 233 height 35
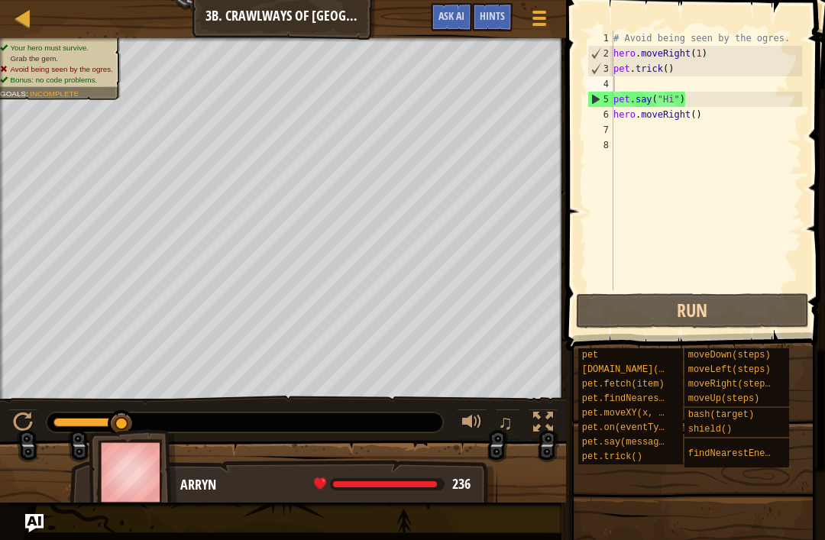
click at [703, 324] on button "Run" at bounding box center [692, 310] width 233 height 35
click at [732, 51] on div "# Avoid being seen by the ogres. hero . moveRight ( 1 ) pet . trick ( ) pet . s…" at bounding box center [706, 176] width 192 height 290
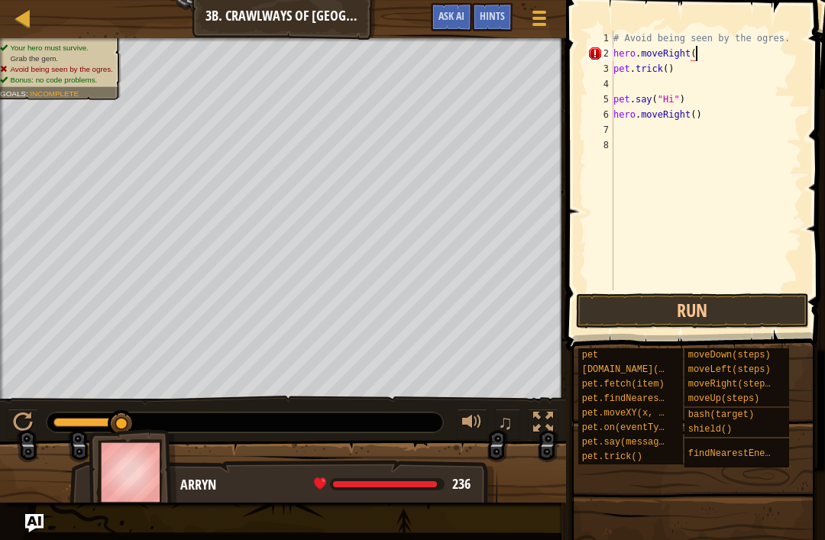
scroll to position [8, 7]
click at [760, 306] on button "Run" at bounding box center [692, 310] width 233 height 35
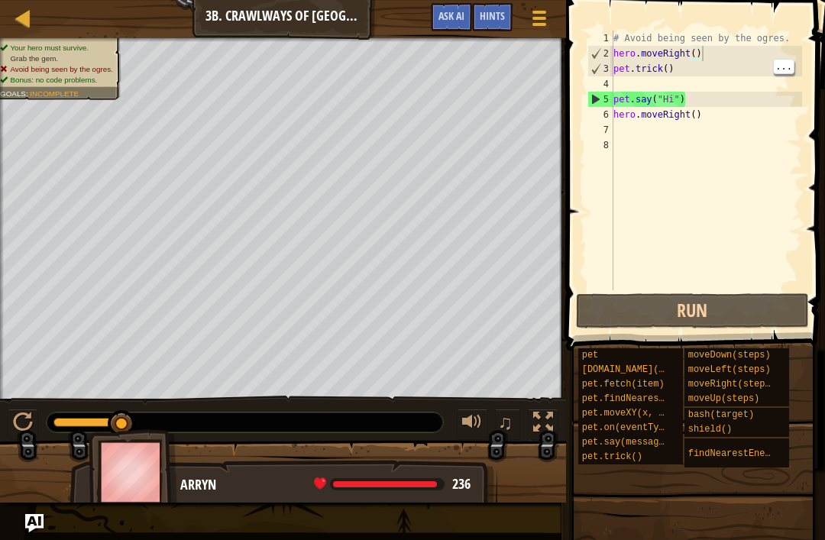
scroll to position [8, 5]
click at [699, 68] on div "# Avoid being seen by the ogres. hero . moveRight ( ) pet . trick ( ) pet . say…" at bounding box center [706, 176] width 192 height 290
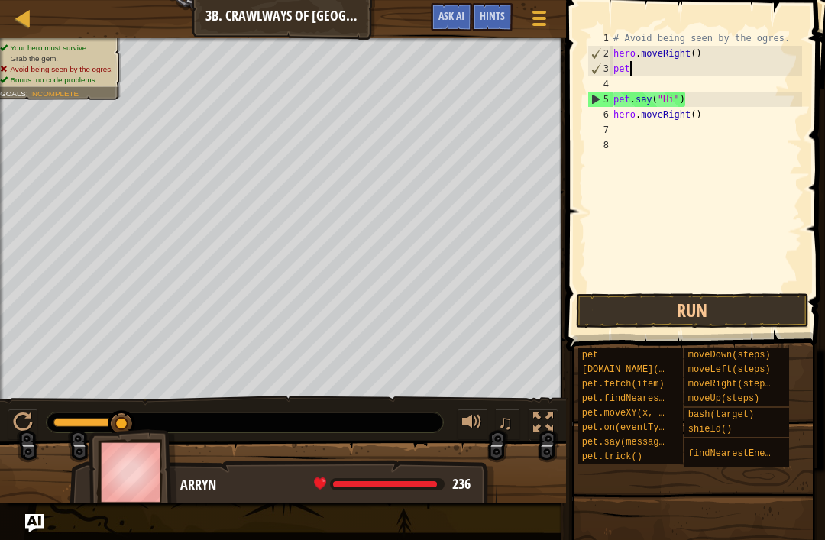
scroll to position [8, 0]
type textarea "p"
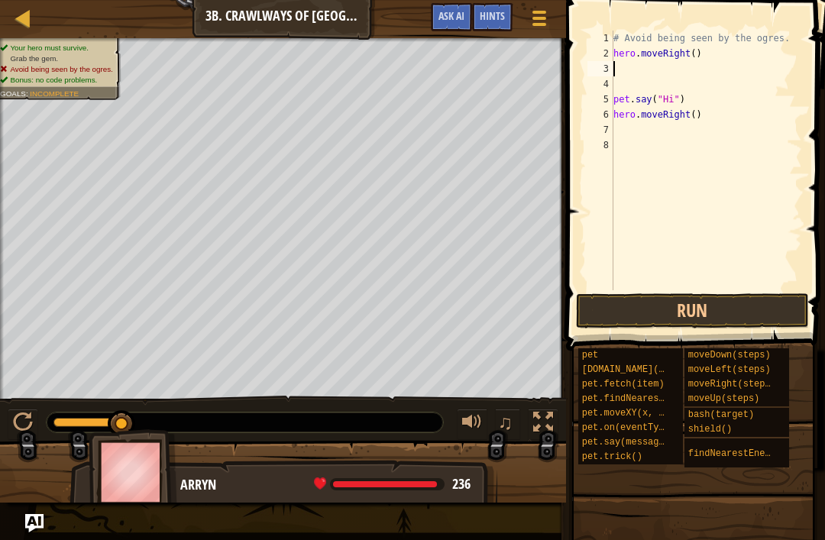
type textarea "hero.moveRight()"
type textarea "hero.moveRight("
click at [744, 308] on button "Run" at bounding box center [692, 310] width 233 height 35
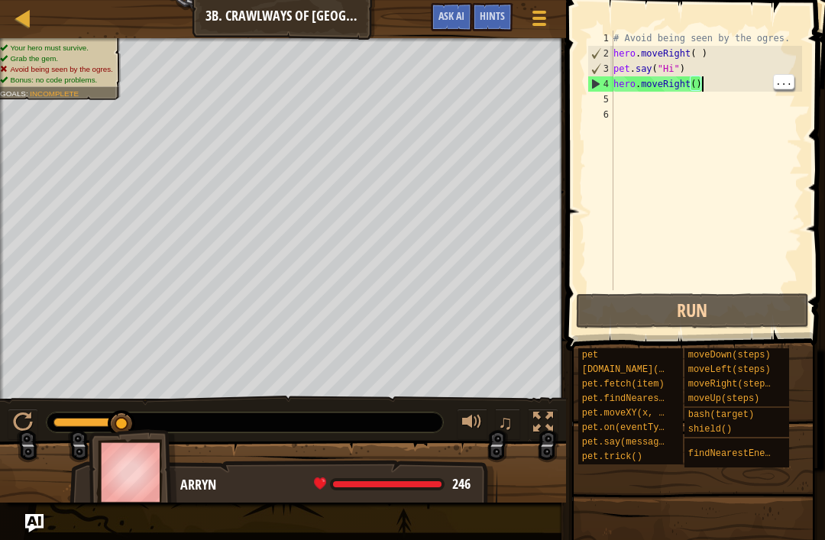
click at [728, 82] on div "# Avoid being seen by the ogres. hero . moveRight ( ) pet . say ( "Hi" ) hero .…" at bounding box center [706, 176] width 192 height 290
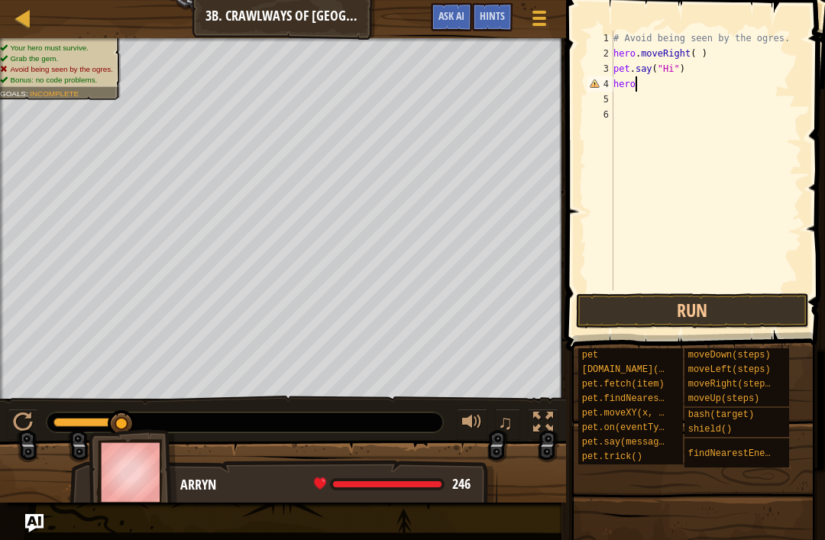
scroll to position [8, 0]
type textarea "h"
click at [753, 302] on button "Run" at bounding box center [692, 310] width 233 height 35
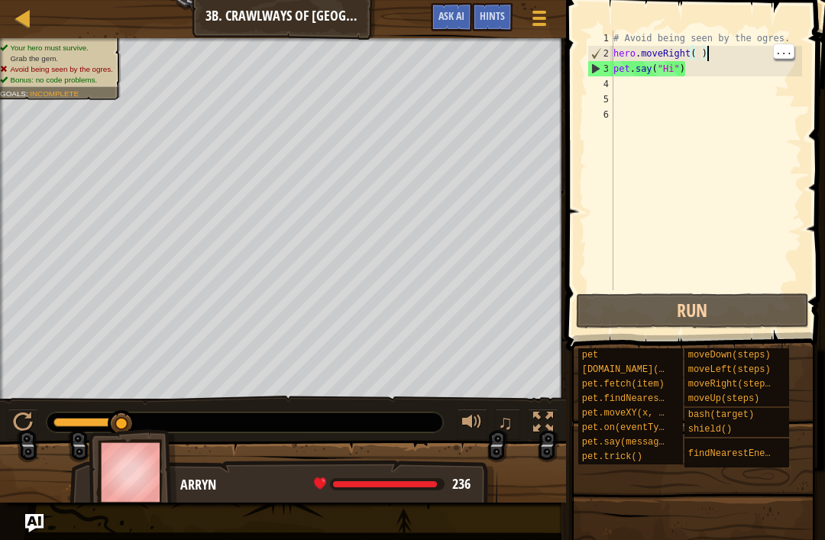
click at [735, 55] on div "# Avoid being seen by the ogres. hero . moveRight ( ) pet . say ( "Hi" )" at bounding box center [706, 176] width 192 height 290
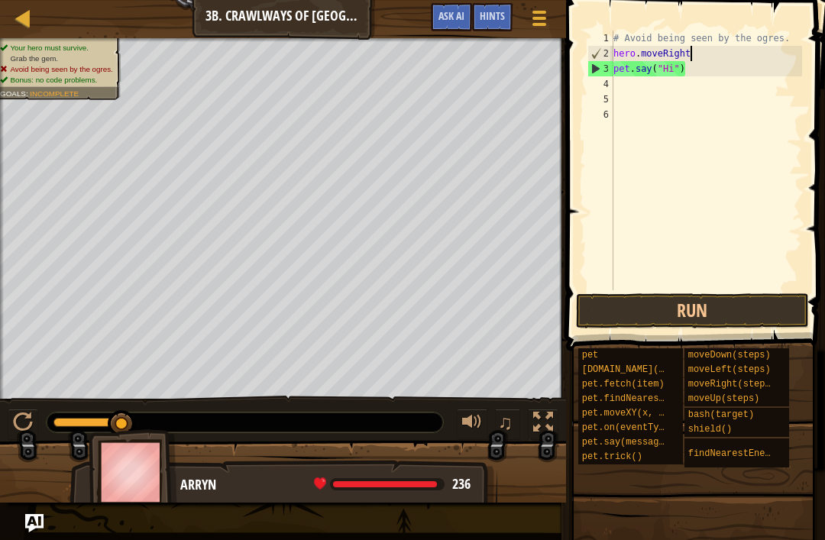
type textarea "hero.moveRi"
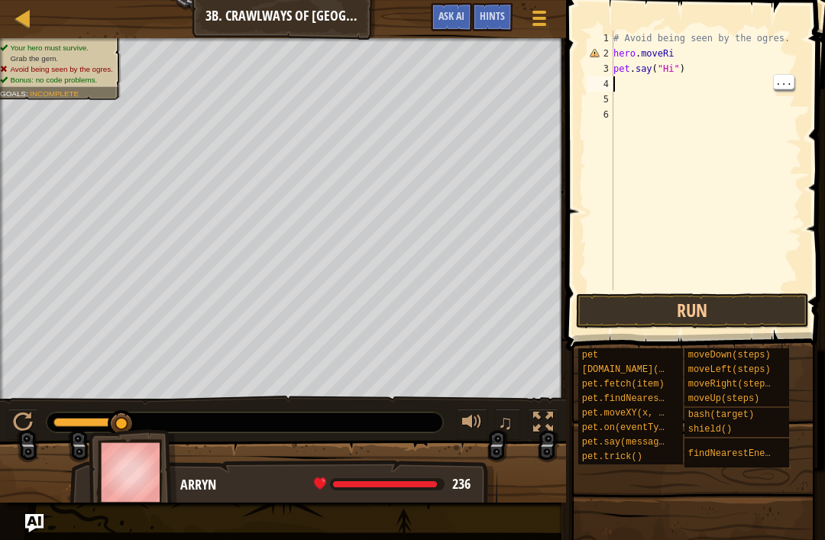
click at [741, 68] on div "# Avoid being seen by the ogres. hero . moveRi pet . say ( "Hi" )" at bounding box center [706, 176] width 192 height 290
type textarea "p"
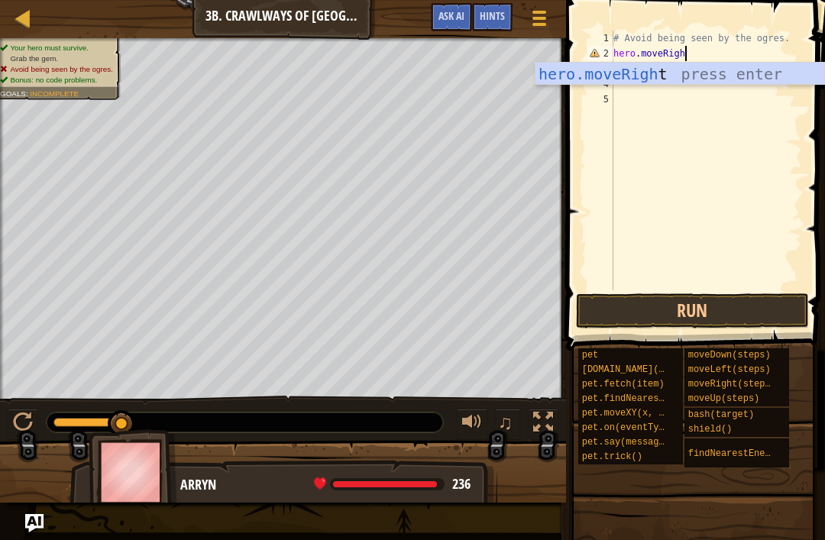
type textarea "hero.moveRight"
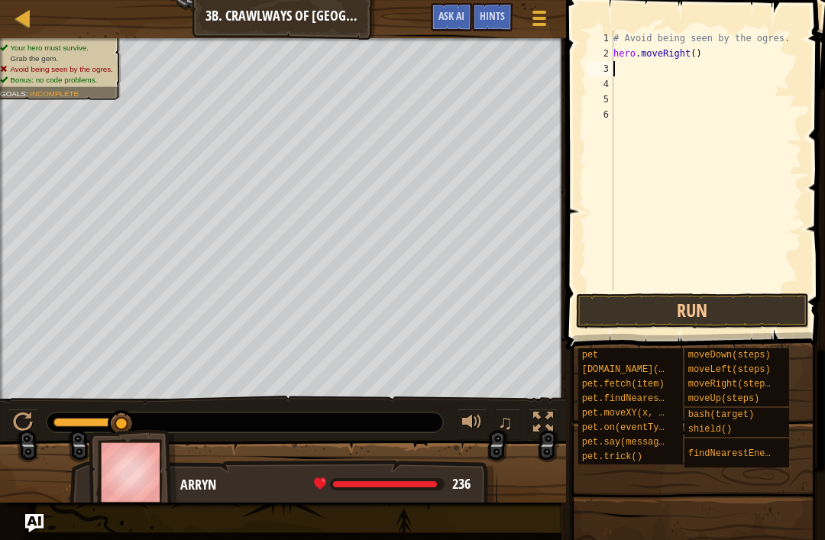
scroll to position [8, 0]
click at [747, 311] on button "Run" at bounding box center [692, 310] width 233 height 35
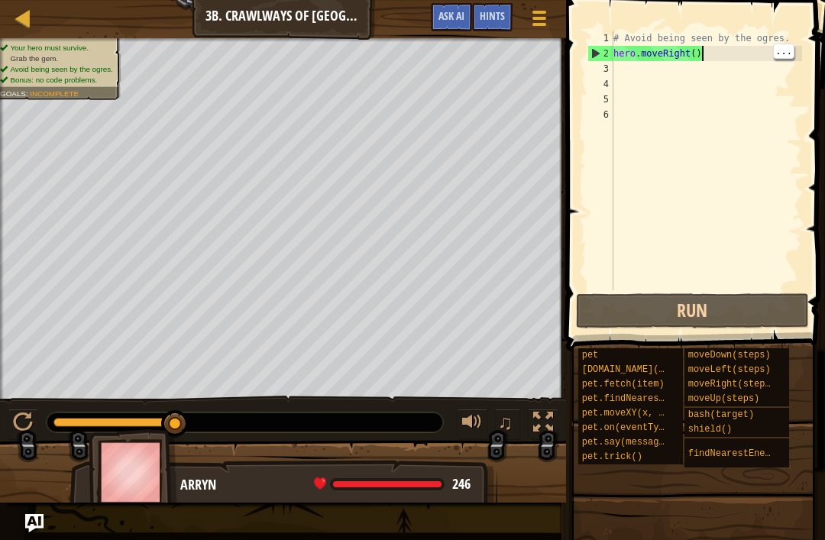
click at [737, 51] on div "# Avoid being seen by the ogres. hero . moveRight ( )" at bounding box center [706, 176] width 192 height 290
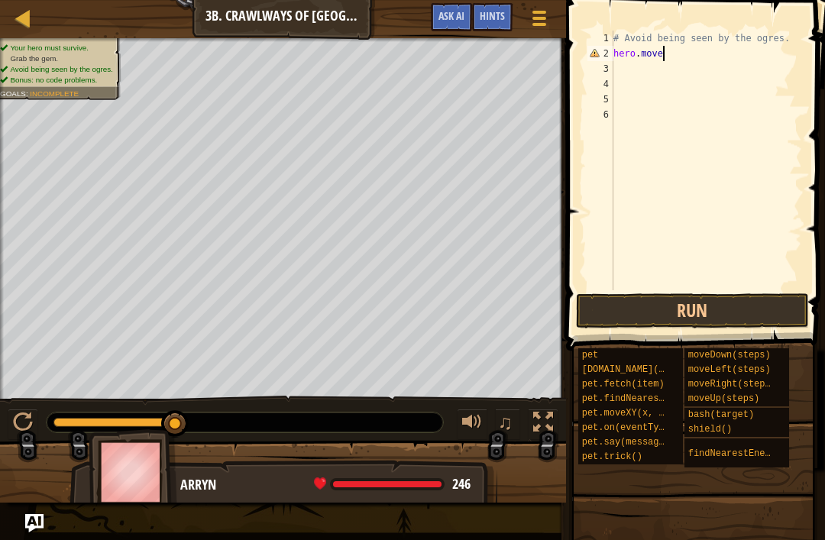
type textarea "hero.movel"
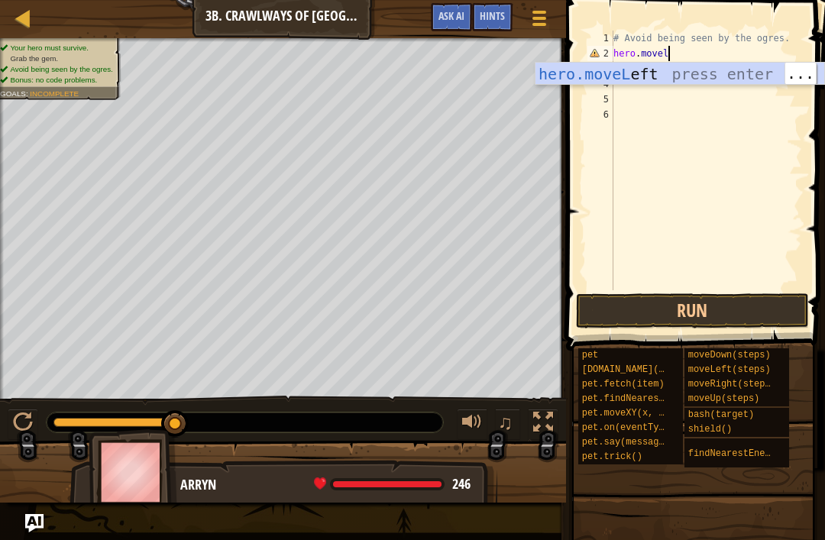
click at [719, 75] on div "hero.moveL eft press enter" at bounding box center [679, 97] width 289 height 69
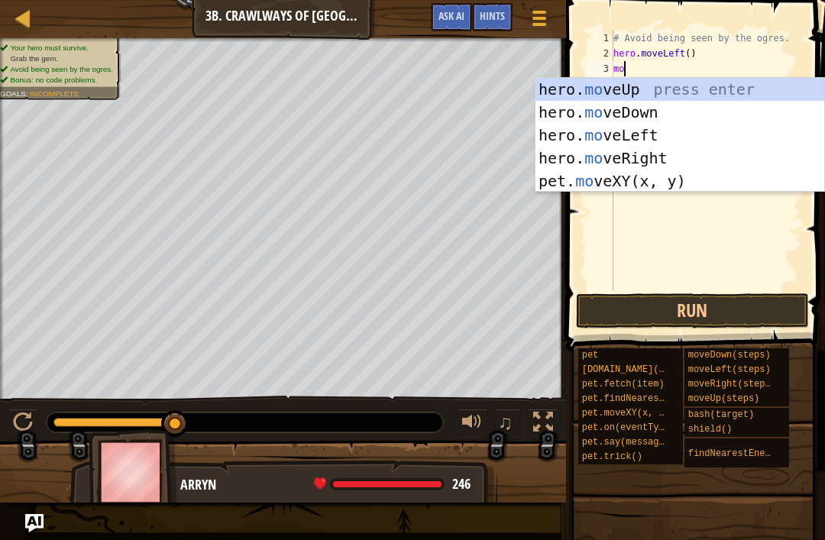
scroll to position [8, 1]
type textarea "move"
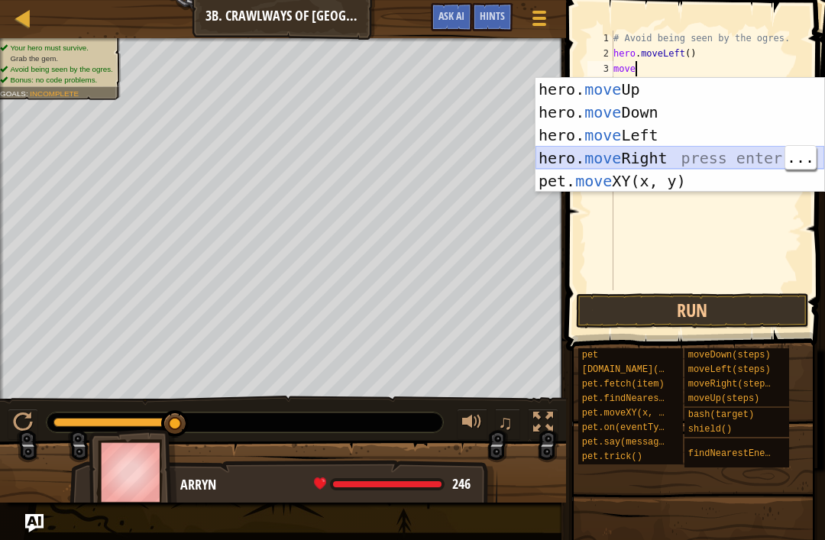
click at [682, 158] on div "hero. move Up press enter hero. move Down press enter hero. move Left press ent…" at bounding box center [679, 158] width 289 height 160
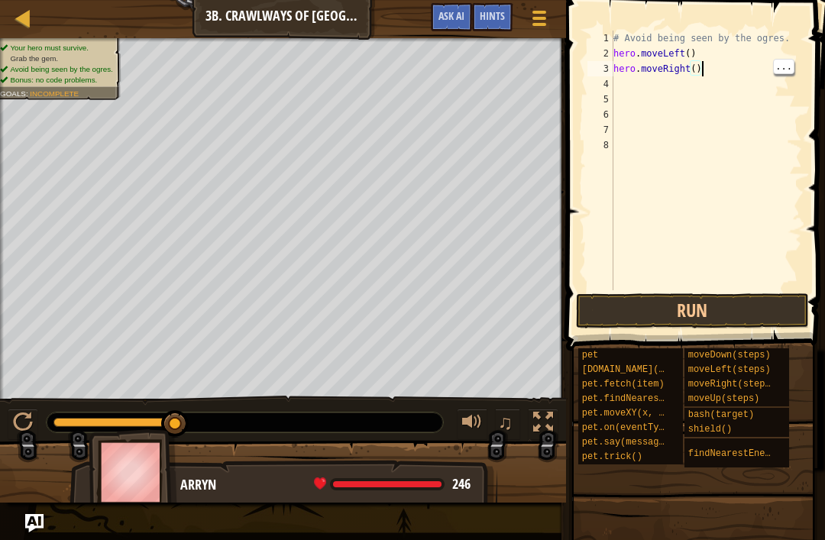
click at [701, 63] on div "# Avoid being seen by the ogres. hero . moveLeft ( ) hero . moveRight ( )" at bounding box center [706, 176] width 192 height 290
click at [694, 70] on div "# Avoid being seen by the ogres. hero . moveLeft ( ) hero . moveRight ( )" at bounding box center [706, 176] width 192 height 290
click at [754, 305] on button "Run" at bounding box center [692, 310] width 233 height 35
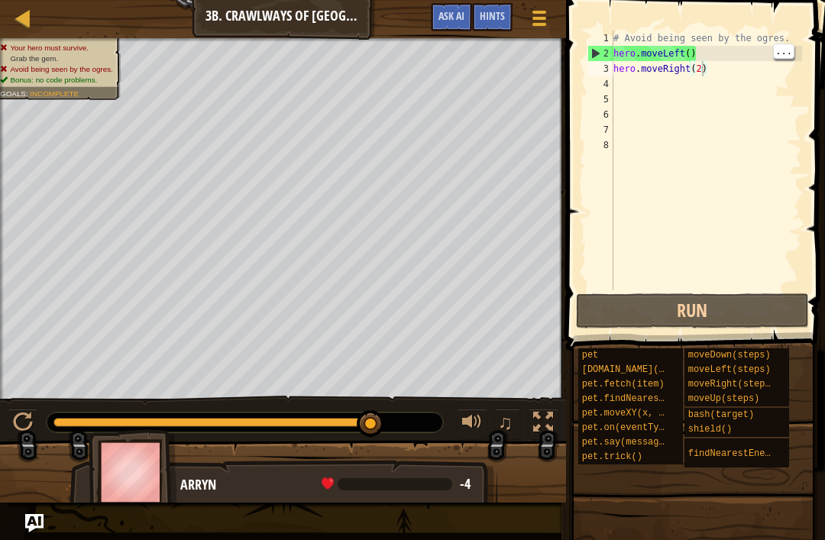
scroll to position [8, 6]
click at [730, 51] on div "# Avoid being seen by the ogres. hero . moveLeft ( ) hero . moveRight ( 2 )" at bounding box center [706, 176] width 192 height 290
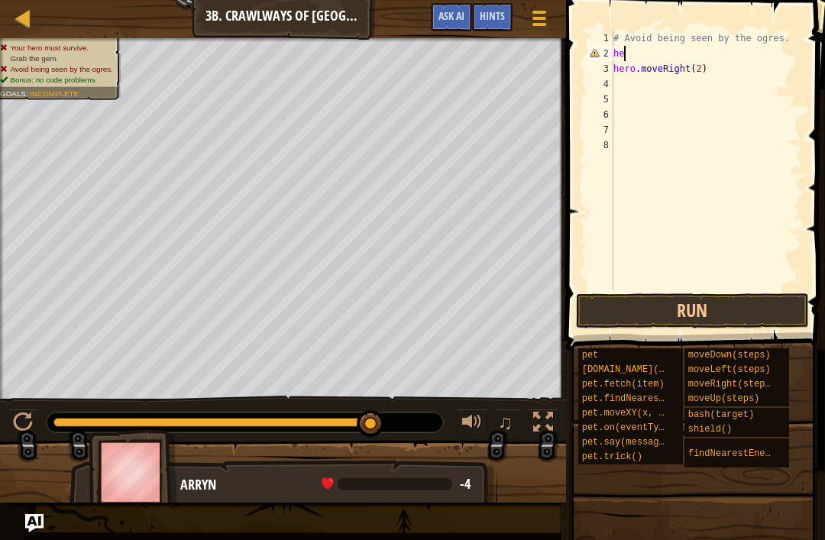
scroll to position [8, 0]
type textarea "h"
click at [760, 312] on button "Run" at bounding box center [692, 310] width 233 height 35
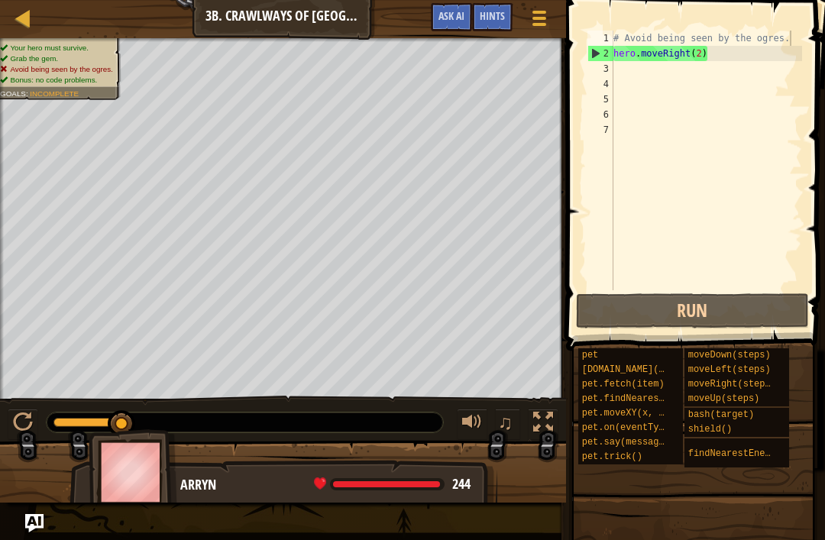
click at [492, 25] on div "Hints" at bounding box center [492, 17] width 40 height 28
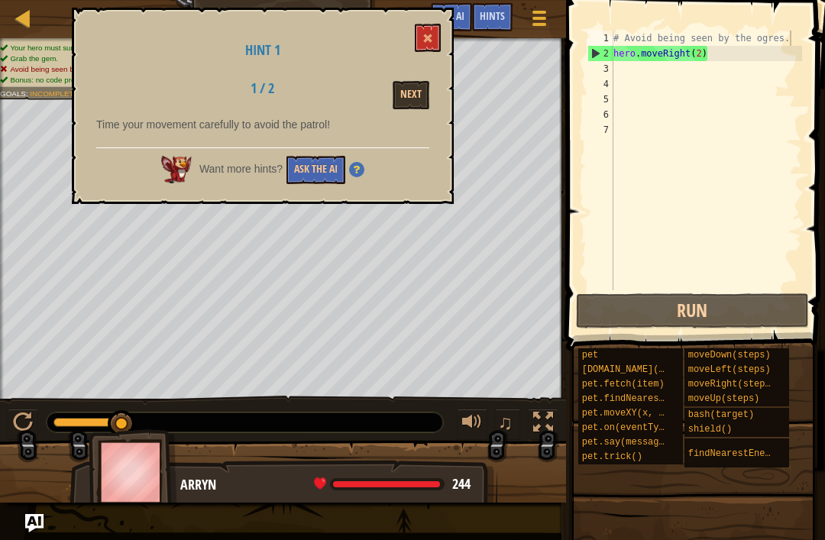
click at [414, 96] on button "Next" at bounding box center [410, 95] width 37 height 28
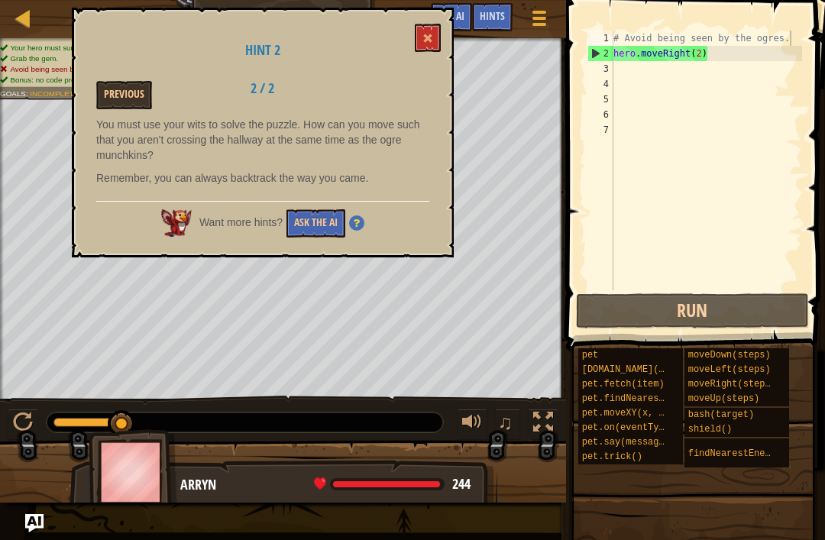
click at [425, 36] on span at bounding box center [427, 38] width 11 height 11
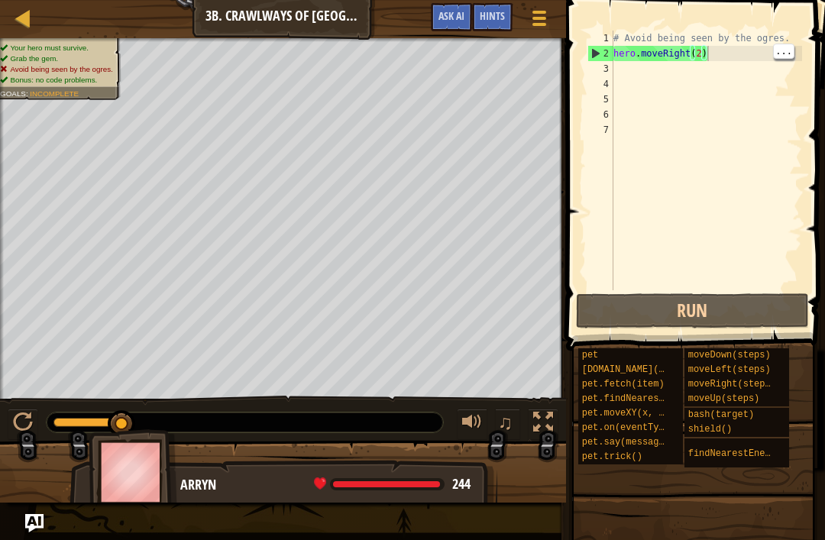
click at [721, 54] on div "# Avoid being seen by the ogres. hero . moveRight ( 2 )" at bounding box center [706, 176] width 192 height 290
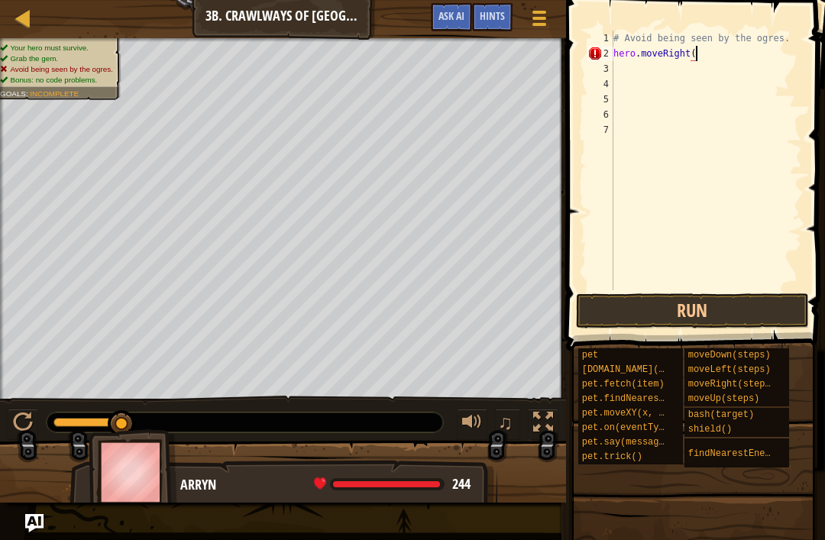
scroll to position [8, 7]
type textarea "# Avoid being seen by the ogres."
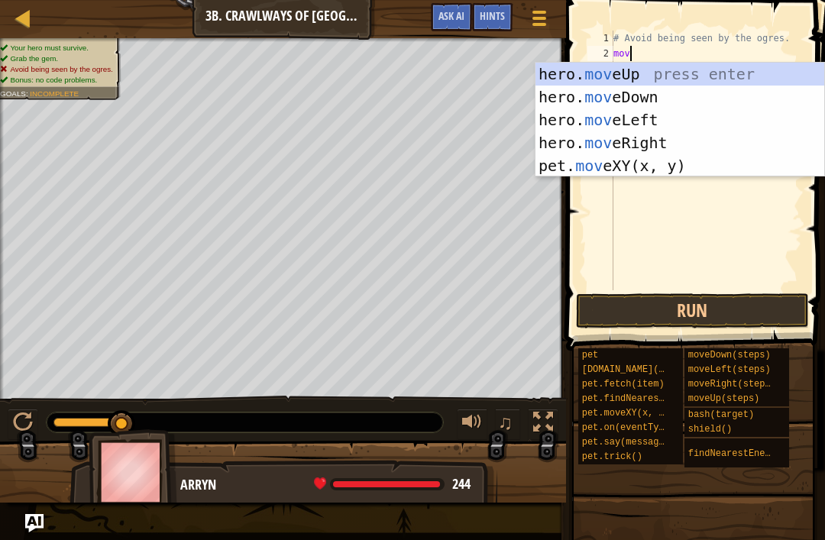
scroll to position [8, 1]
type textarea "move"
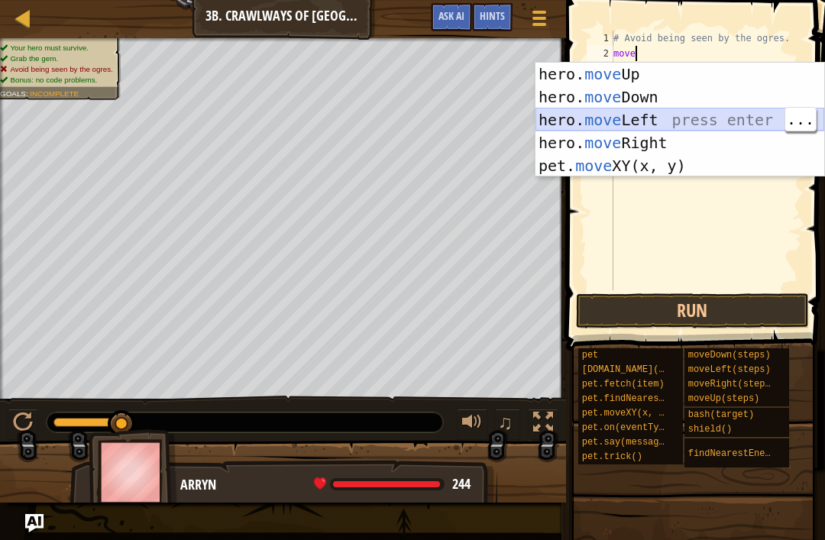
click at [689, 114] on div "hero. move Up press enter hero. move Down press enter hero. move Left press ent…" at bounding box center [679, 143] width 289 height 160
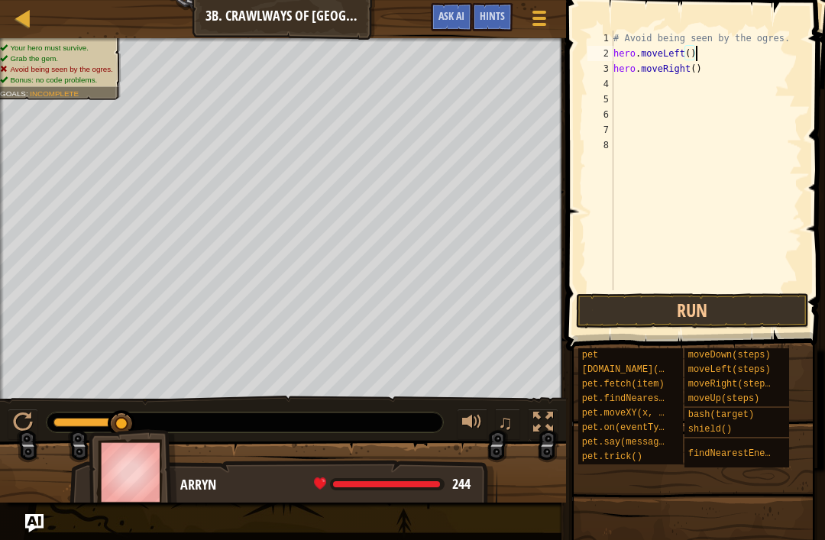
type textarea "hero.moveRight()"
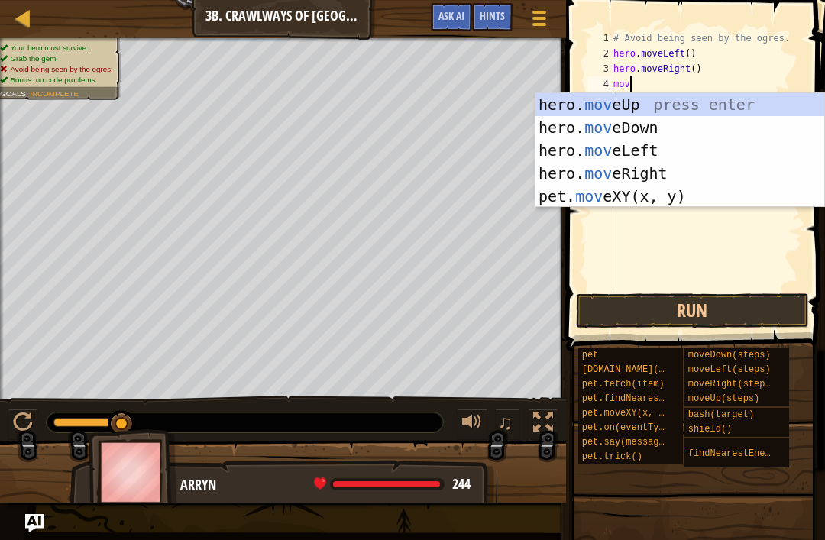
scroll to position [8, 1]
type textarea "move"
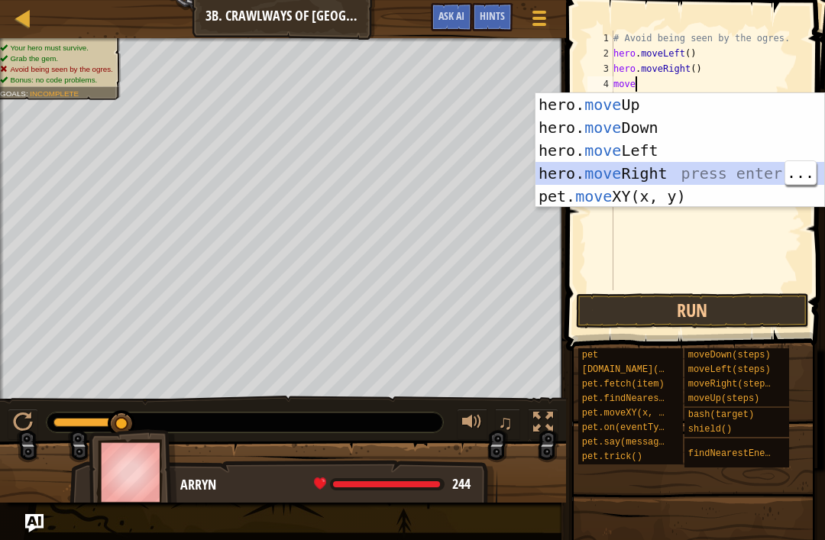
scroll to position [8, 0]
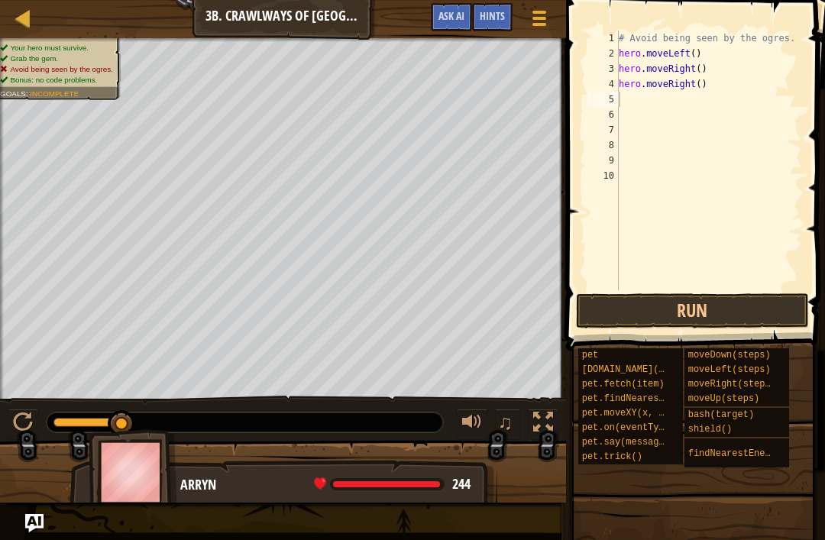
click at [736, 312] on button "Run" at bounding box center [692, 310] width 233 height 35
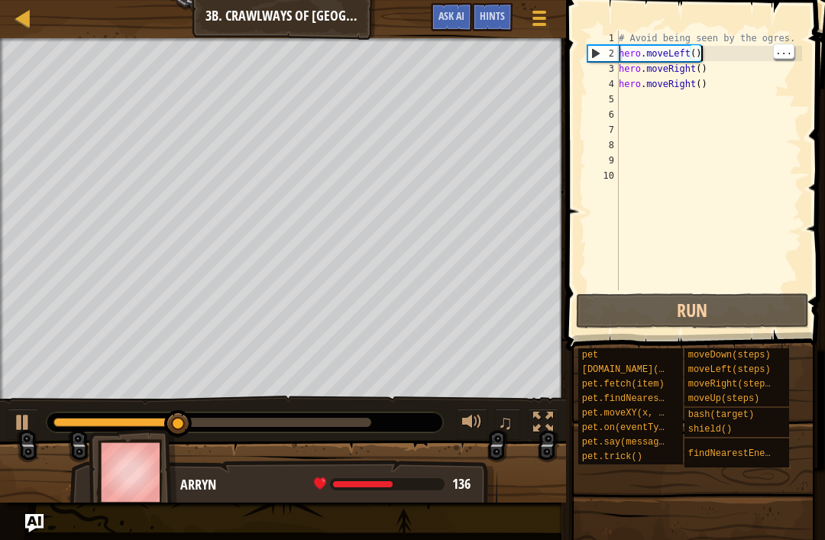
click at [731, 54] on div "# Avoid being seen by the ogres. hero . moveLeft ( ) hero . moveRight ( ) hero …" at bounding box center [708, 176] width 187 height 290
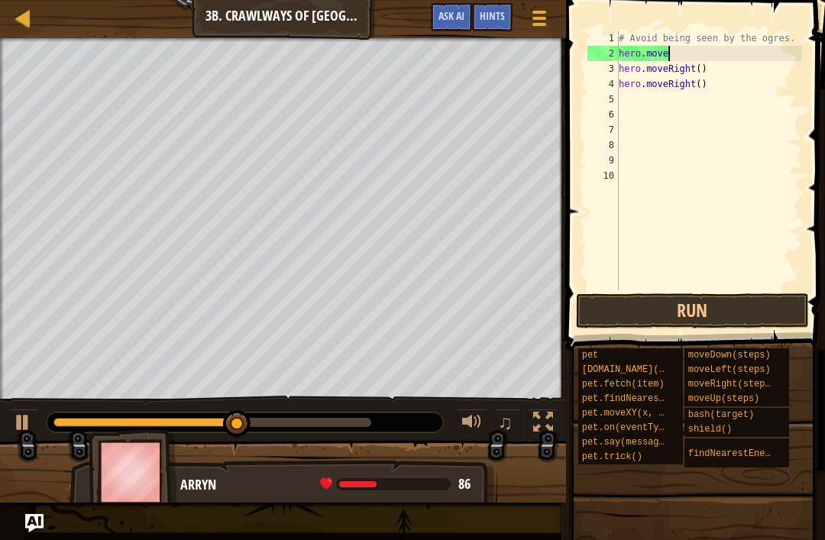
scroll to position [8, 4]
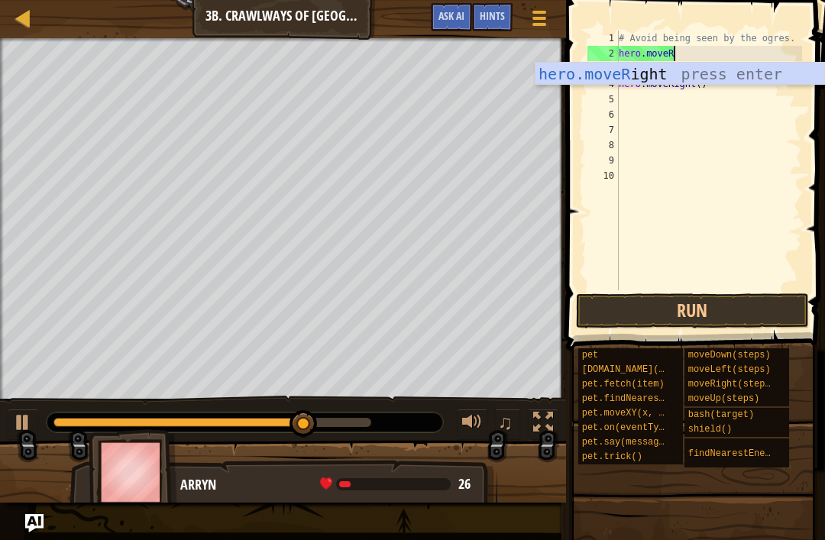
type textarea "hero.moveRi"
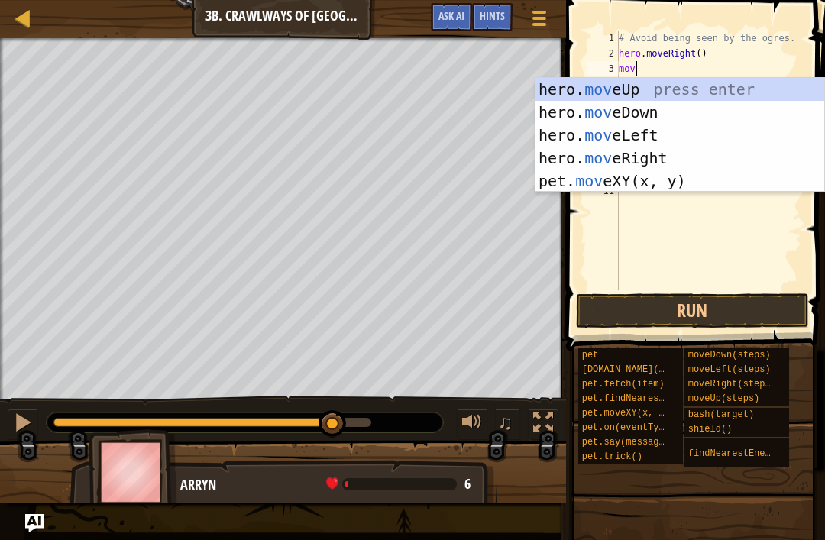
scroll to position [8, 1]
type textarea "move"
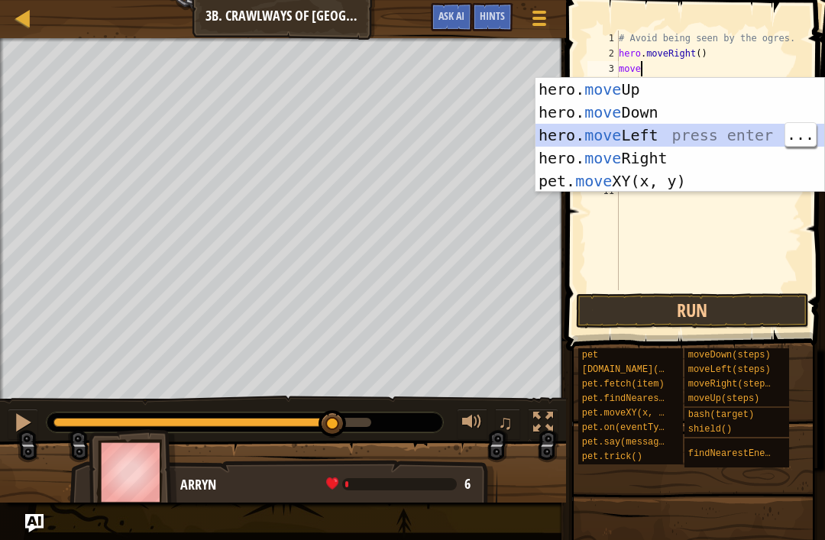
scroll to position [8, 0]
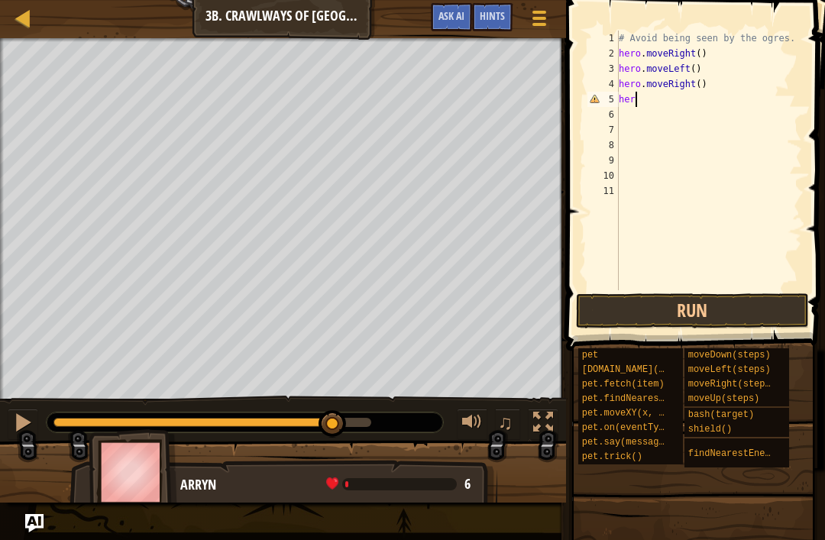
type textarea "h"
click at [759, 311] on button "Run" at bounding box center [692, 310] width 233 height 35
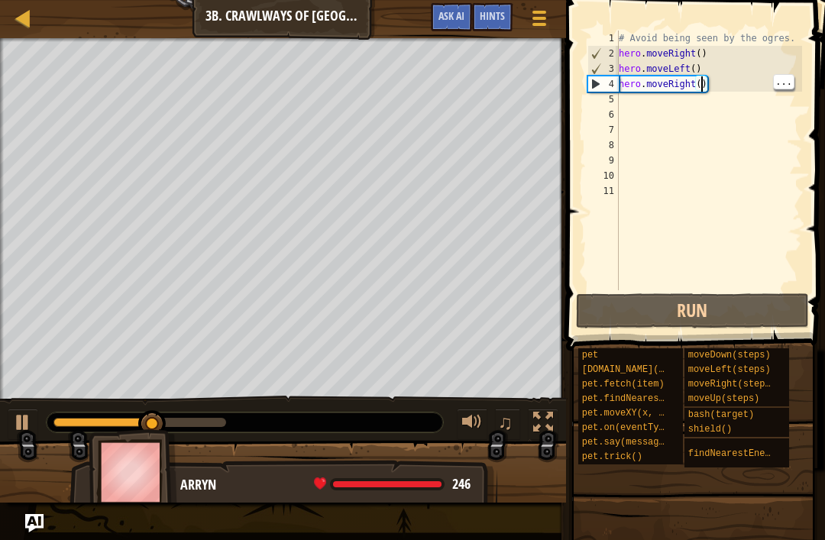
click at [703, 84] on div "# Avoid being seen by the ogres. hero . moveRight ( ) hero . moveLeft ( ) hero …" at bounding box center [708, 176] width 187 height 290
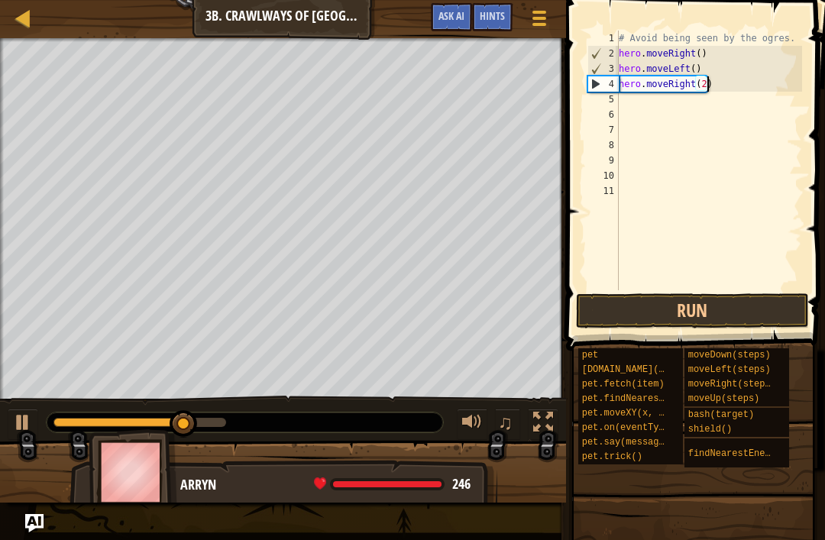
scroll to position [8, 7]
type textarea "hero.moveRight(2)"
click at [776, 298] on button "Run" at bounding box center [692, 310] width 233 height 35
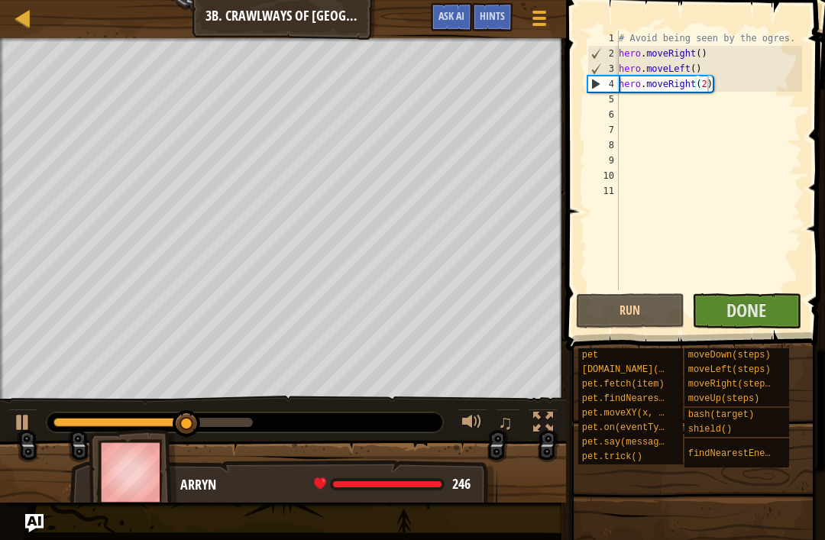
click at [780, 304] on button "Done" at bounding box center [746, 310] width 109 height 35
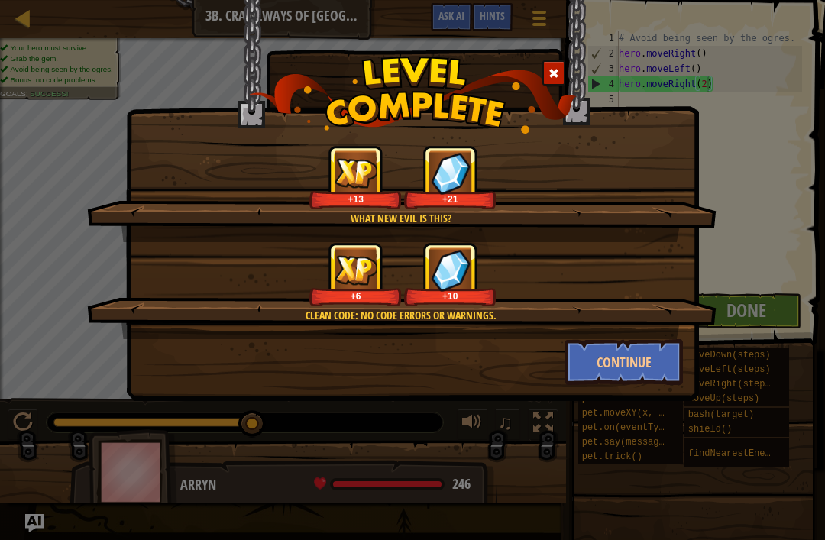
click at [643, 376] on button "Continue" at bounding box center [624, 362] width 118 height 46
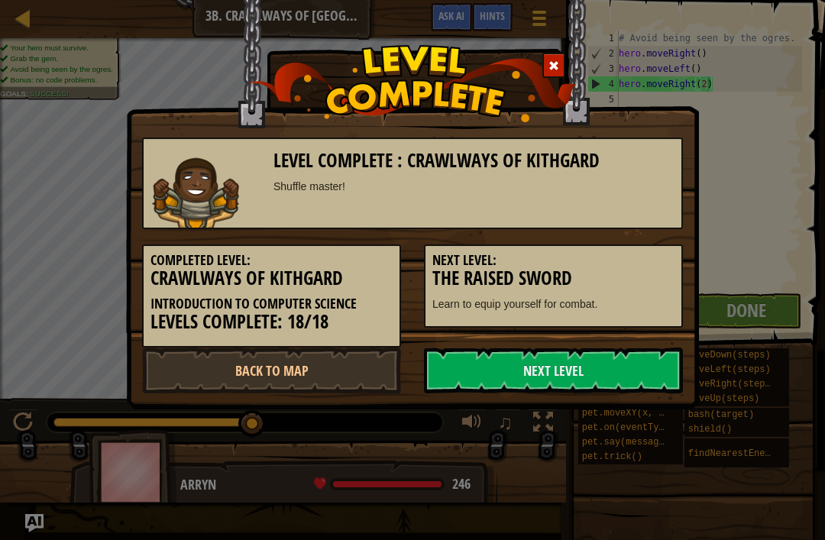
click at [366, 361] on link "Back to Map" at bounding box center [271, 370] width 259 height 46
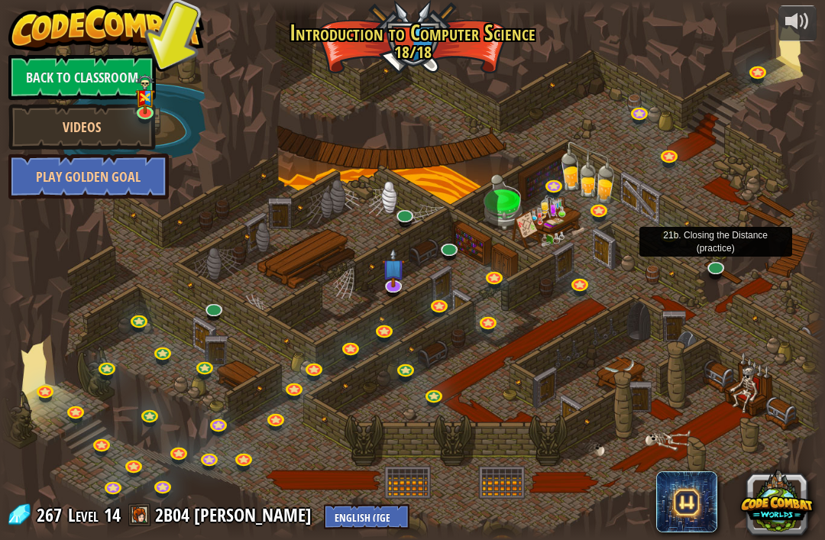
click at [722, 271] on link at bounding box center [716, 268] width 31 height 23
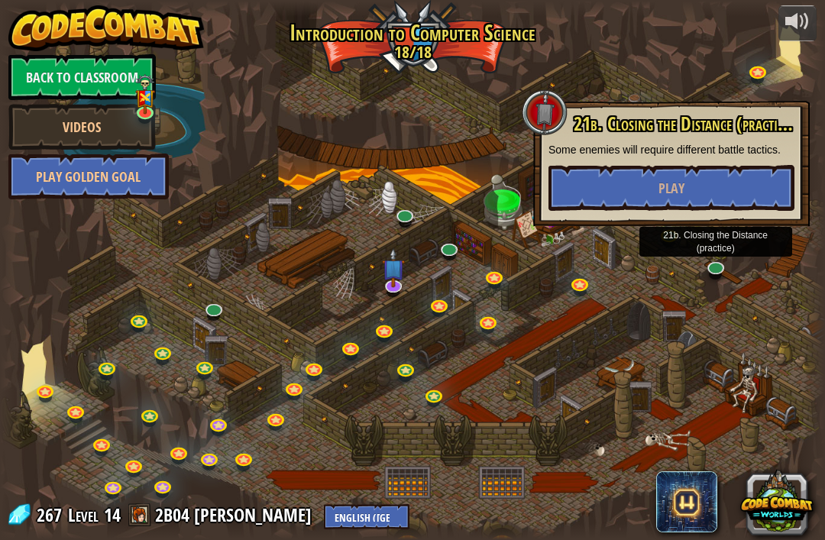
click at [771, 189] on button "Play" at bounding box center [671, 188] width 246 height 46
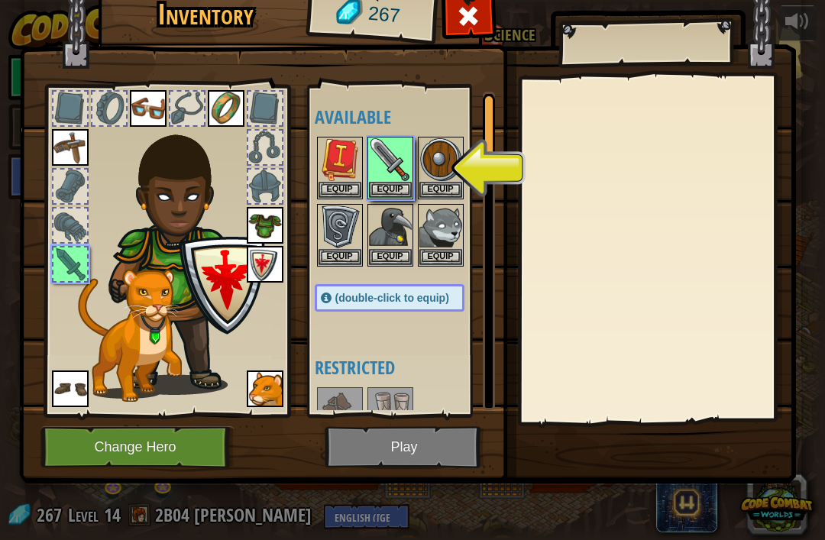
click at [399, 173] on img at bounding box center [390, 159] width 43 height 43
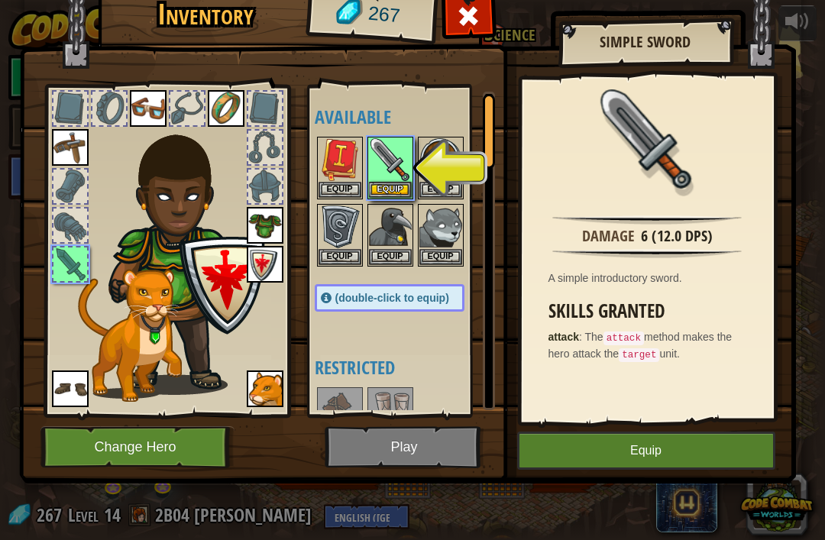
click at [400, 183] on button "Equip" at bounding box center [390, 190] width 43 height 16
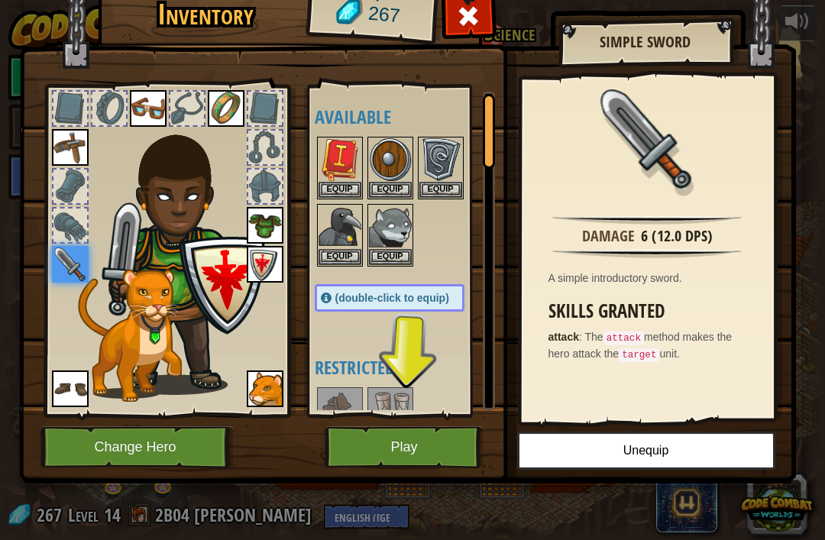
click at [342, 195] on button "Equip" at bounding box center [339, 190] width 43 height 16
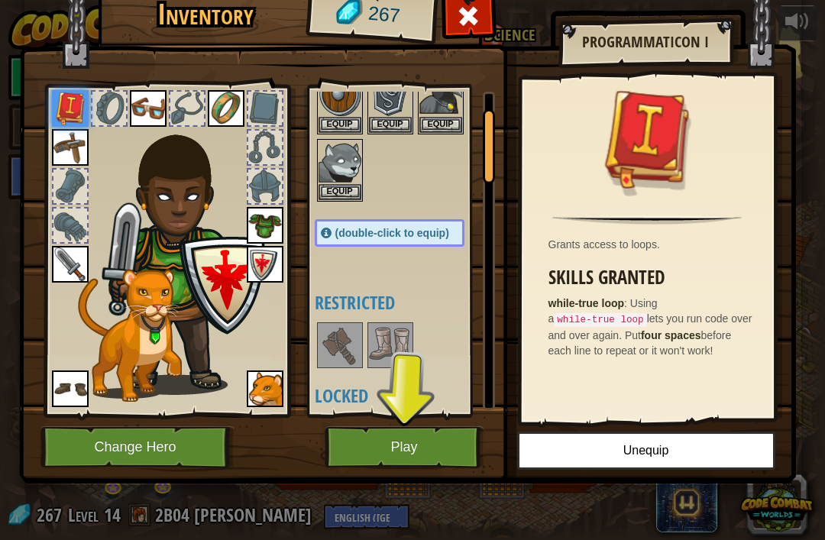
scroll to position [87, 0]
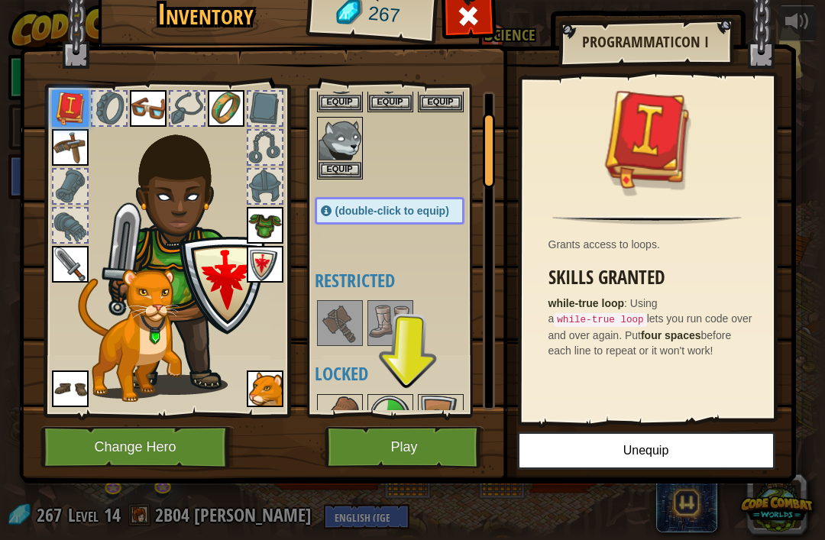
click at [392, 324] on img at bounding box center [390, 323] width 43 height 43
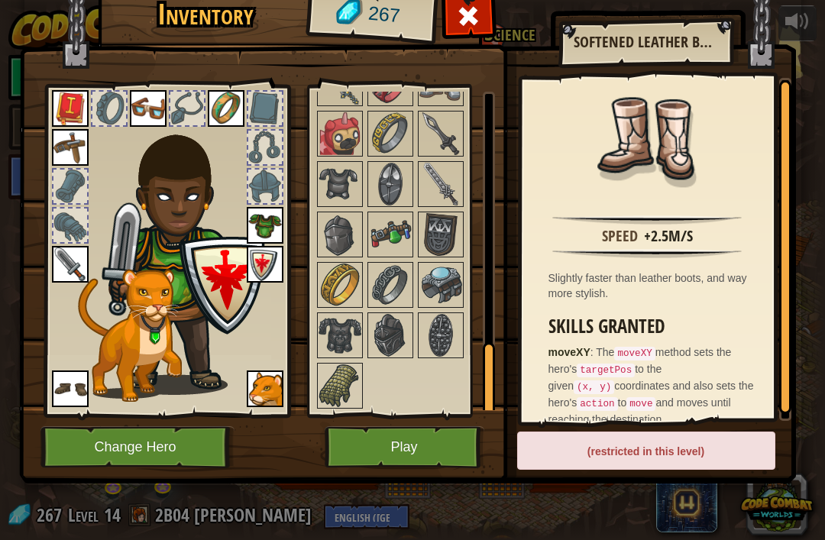
scroll to position [1125, 0]
click at [386, 228] on img at bounding box center [390, 235] width 43 height 43
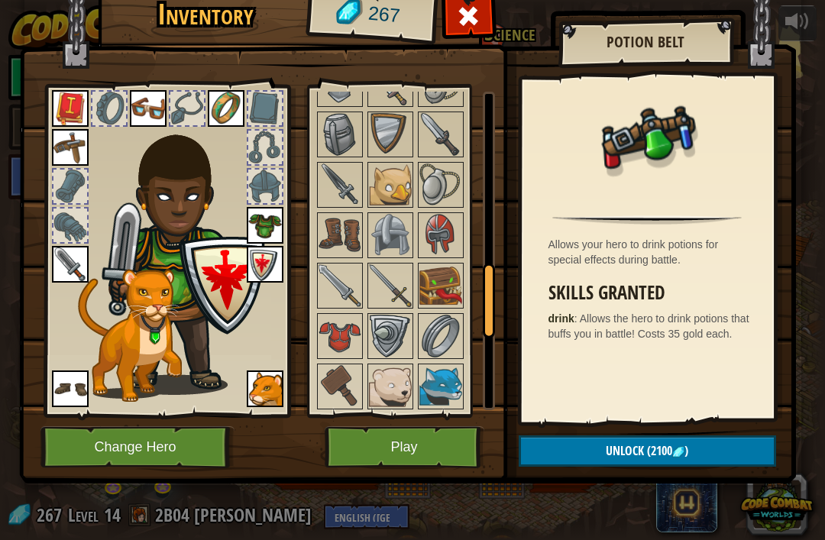
scroll to position [755, 0]
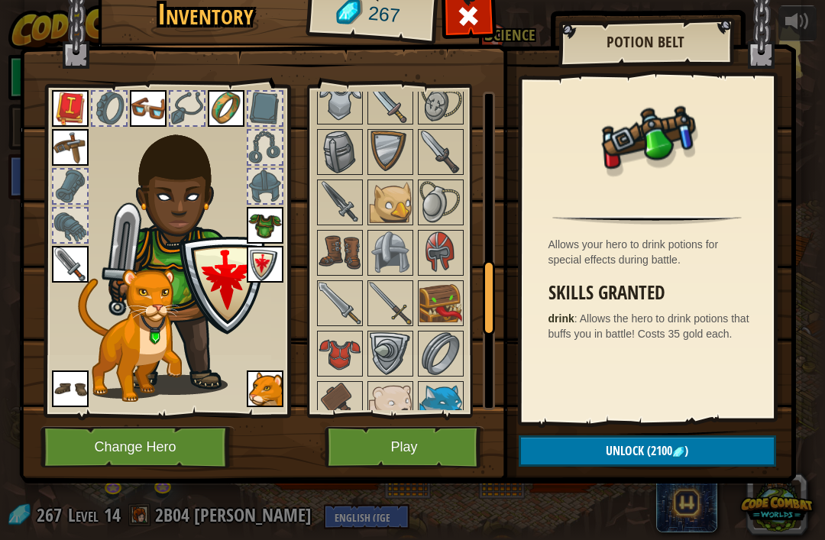
click at [338, 353] on img at bounding box center [339, 353] width 43 height 43
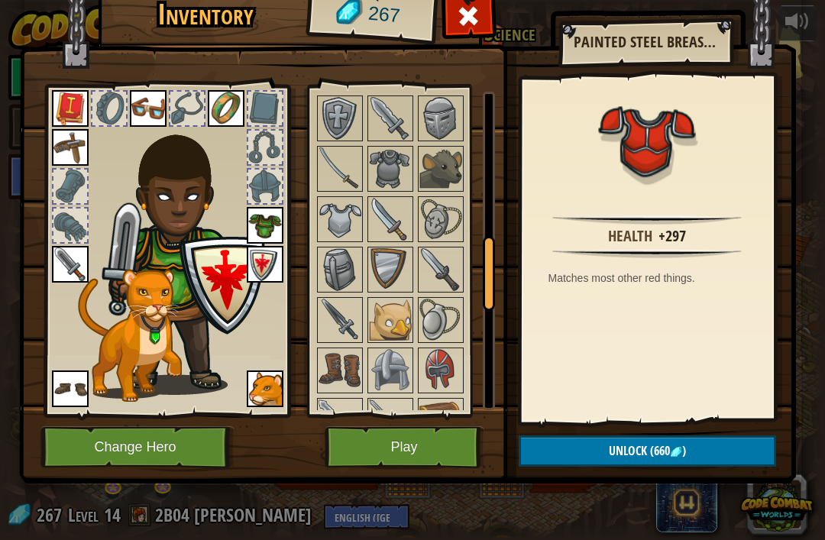
scroll to position [633, 0]
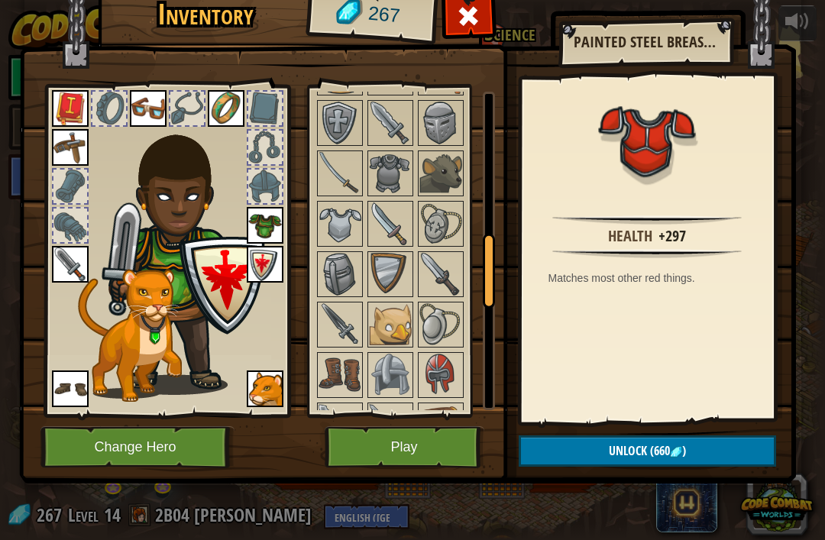
click at [342, 324] on img at bounding box center [339, 324] width 43 height 43
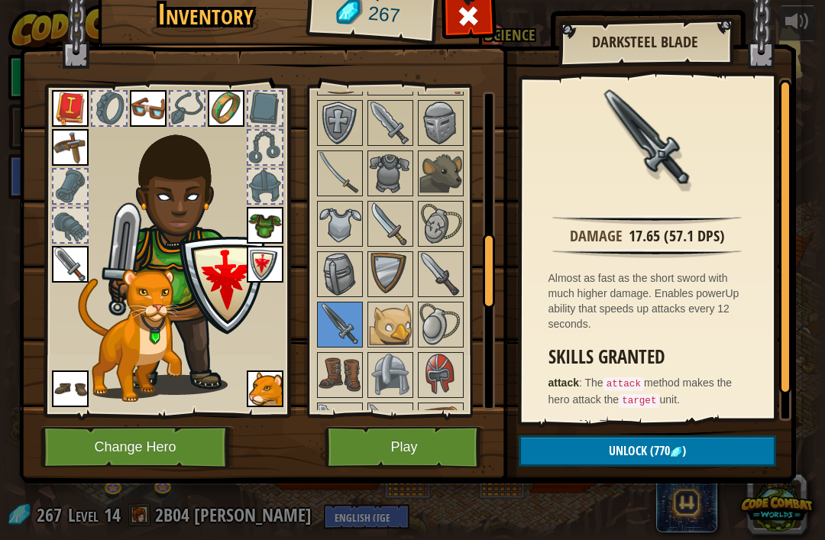
click at [445, 271] on img at bounding box center [440, 274] width 43 height 43
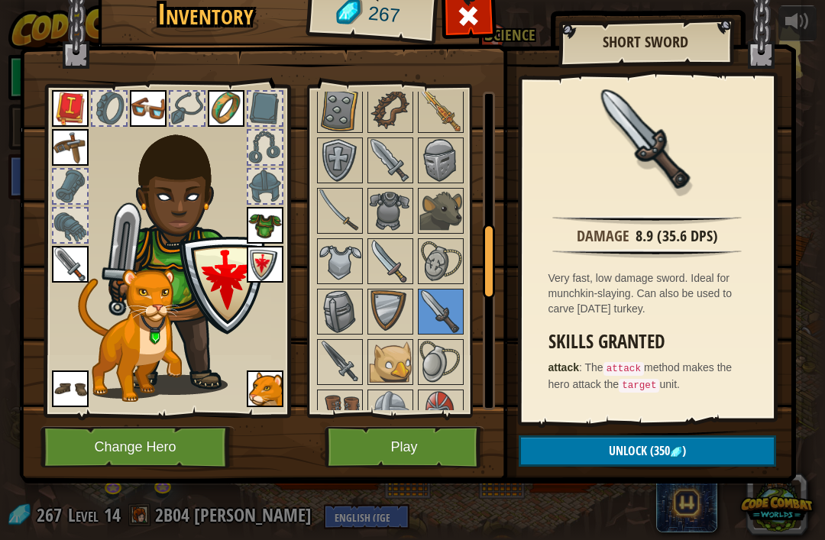
scroll to position [573, 0]
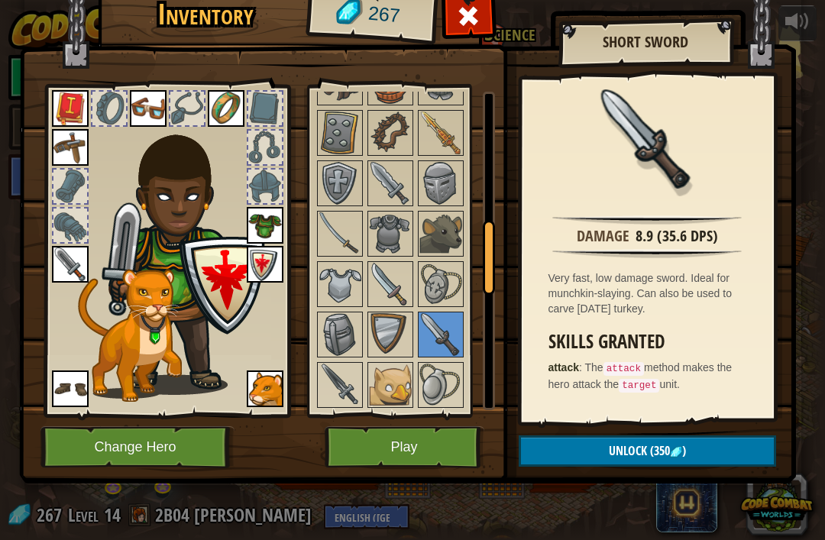
click at [392, 279] on img at bounding box center [390, 284] width 43 height 43
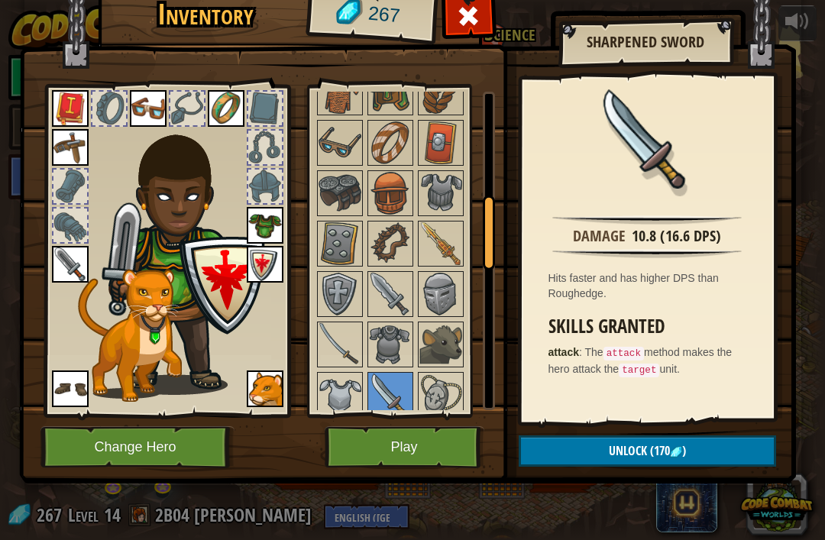
scroll to position [460, 0]
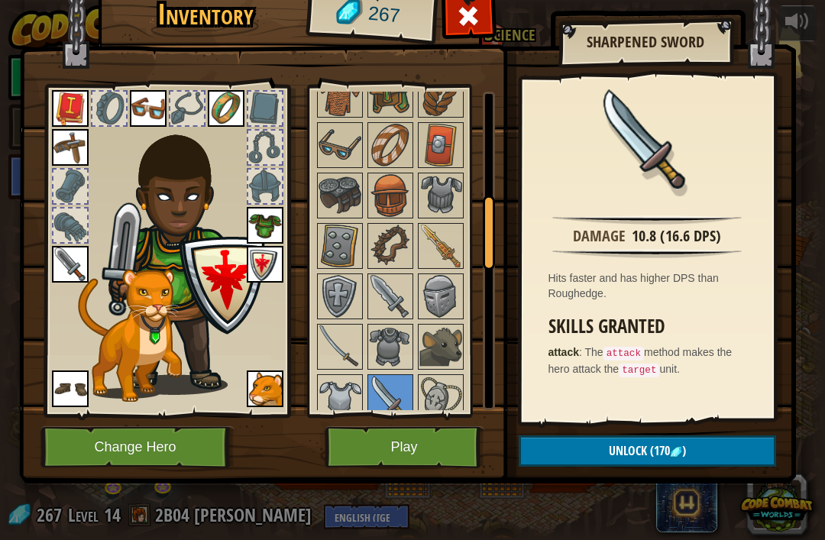
click at [340, 340] on img at bounding box center [339, 346] width 43 height 43
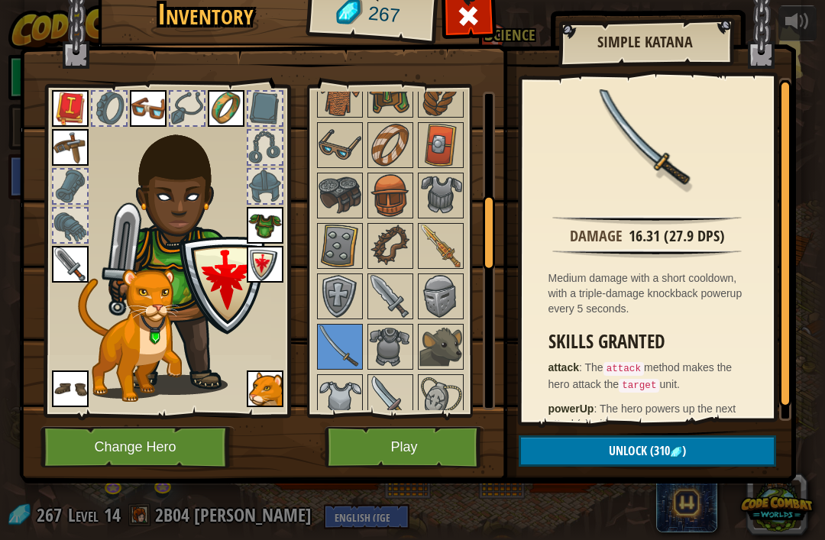
click at [393, 300] on img at bounding box center [390, 296] width 43 height 43
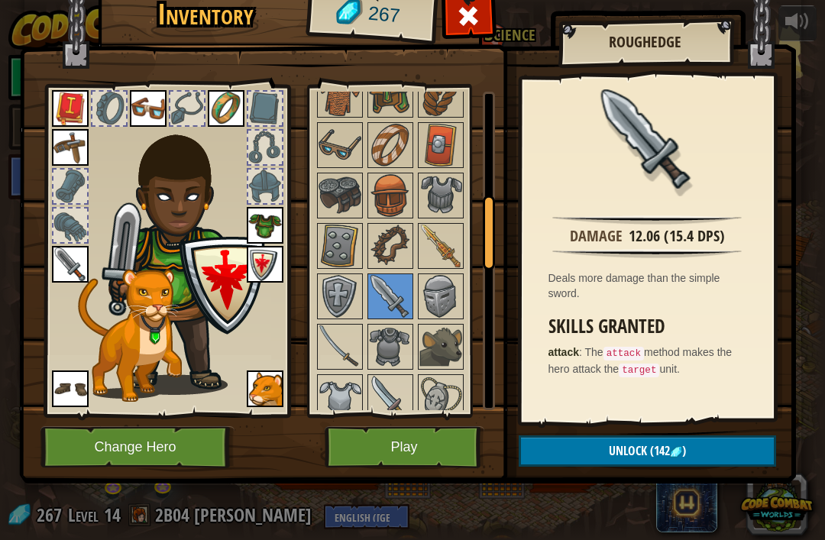
click at [347, 350] on img at bounding box center [339, 346] width 43 height 43
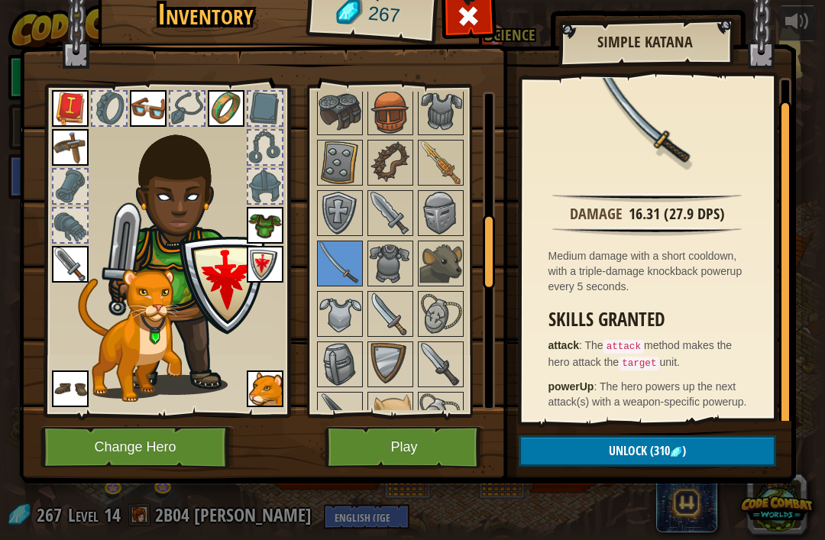
scroll to position [547, 0]
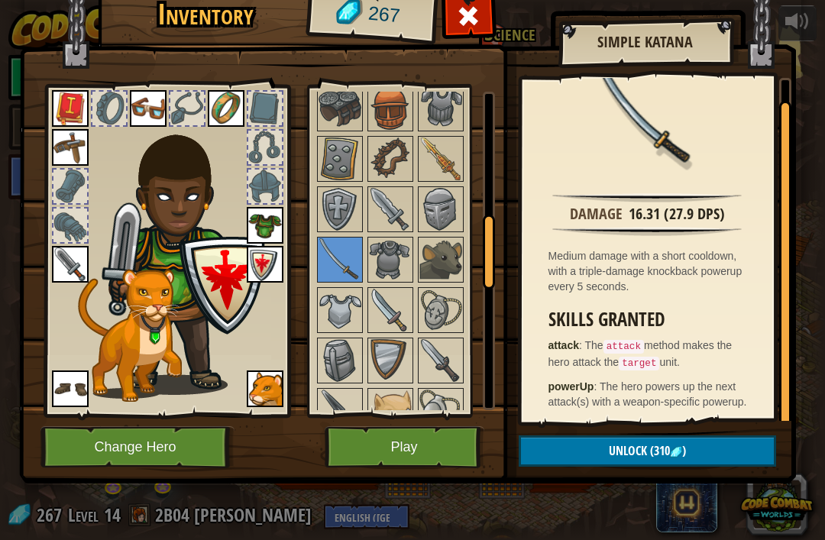
click at [383, 296] on img at bounding box center [390, 310] width 43 height 43
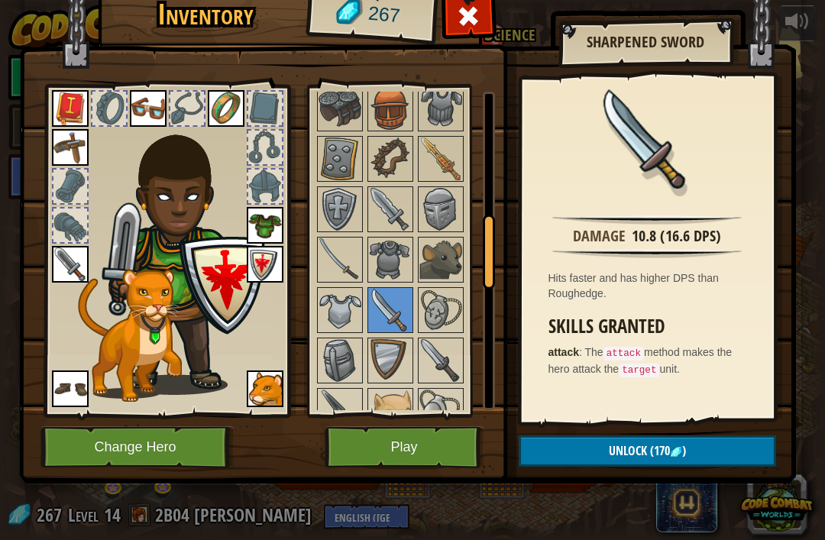
click at [452, 354] on img at bounding box center [440, 360] width 43 height 43
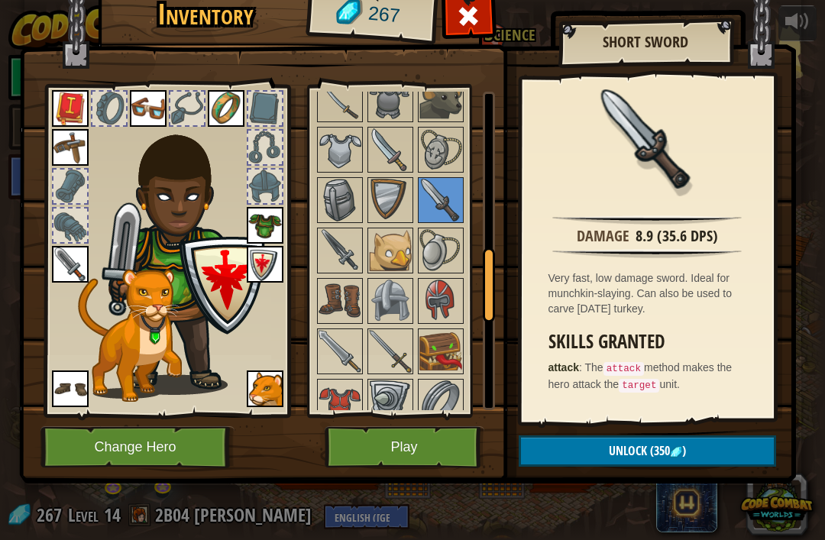
scroll to position [712, 0]
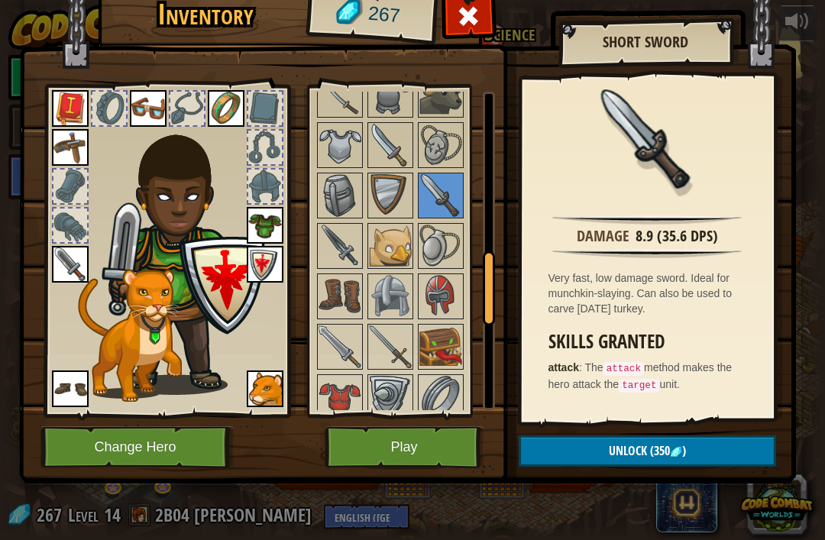
click at [334, 225] on img at bounding box center [339, 245] width 43 height 43
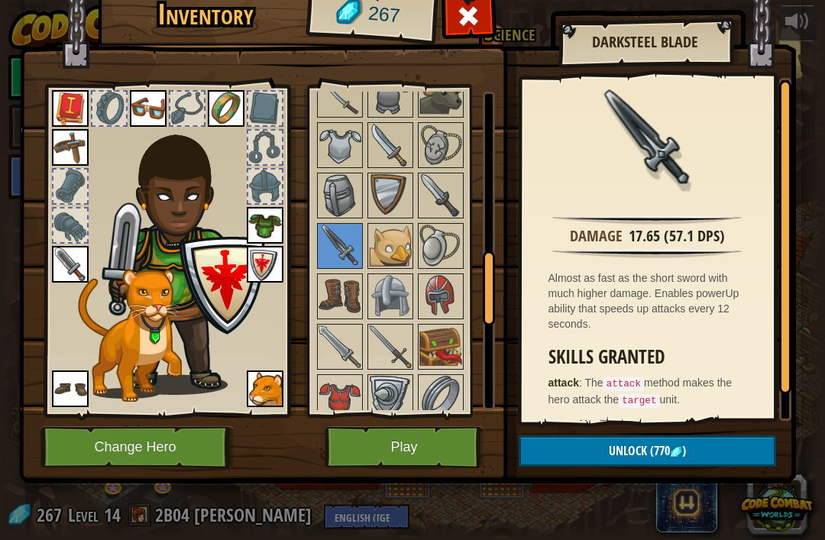
click at [344, 340] on img at bounding box center [339, 346] width 43 height 43
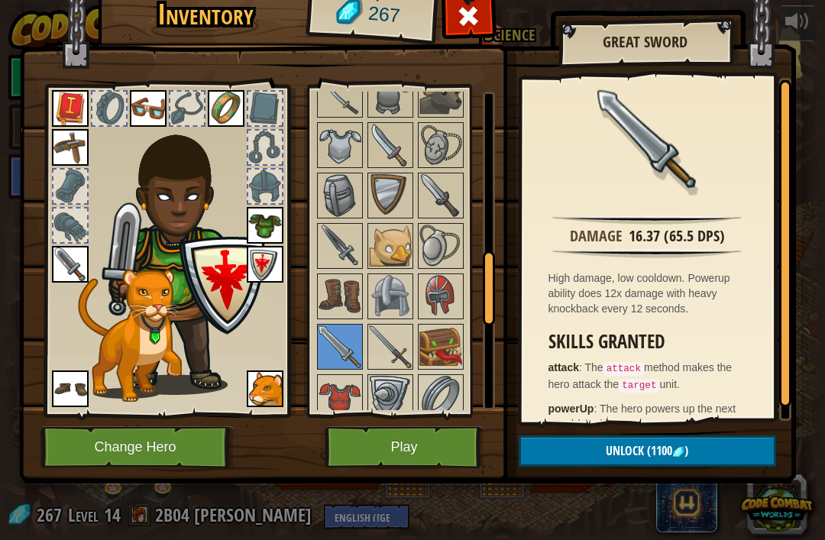
click at [392, 331] on img at bounding box center [390, 346] width 43 height 43
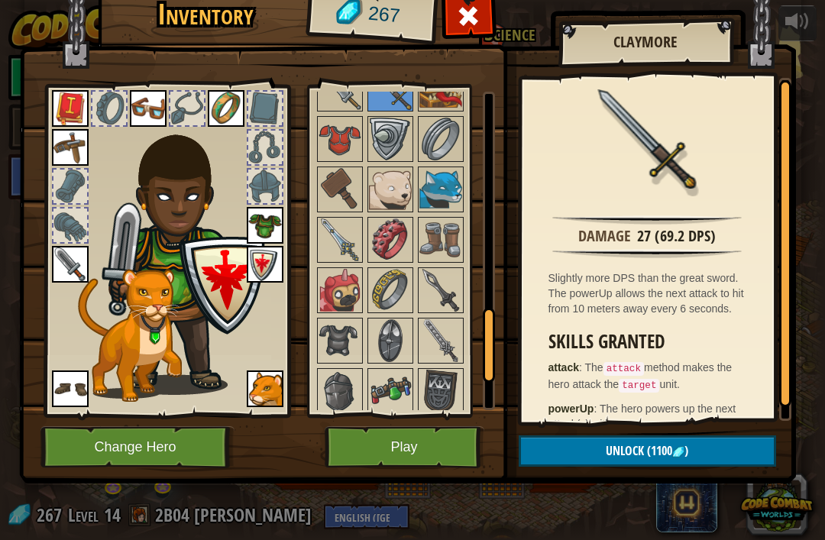
scroll to position [970, 0]
click at [345, 228] on img at bounding box center [339, 239] width 43 height 43
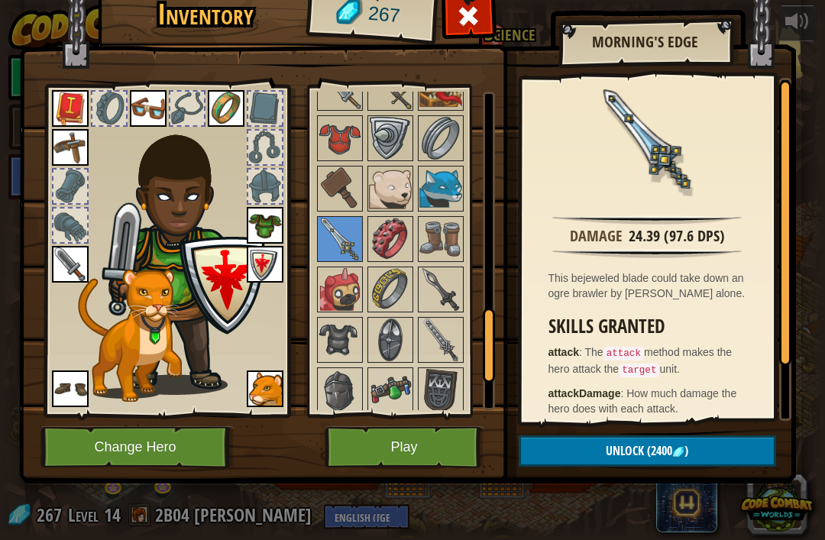
click at [437, 289] on img at bounding box center [440, 289] width 43 height 43
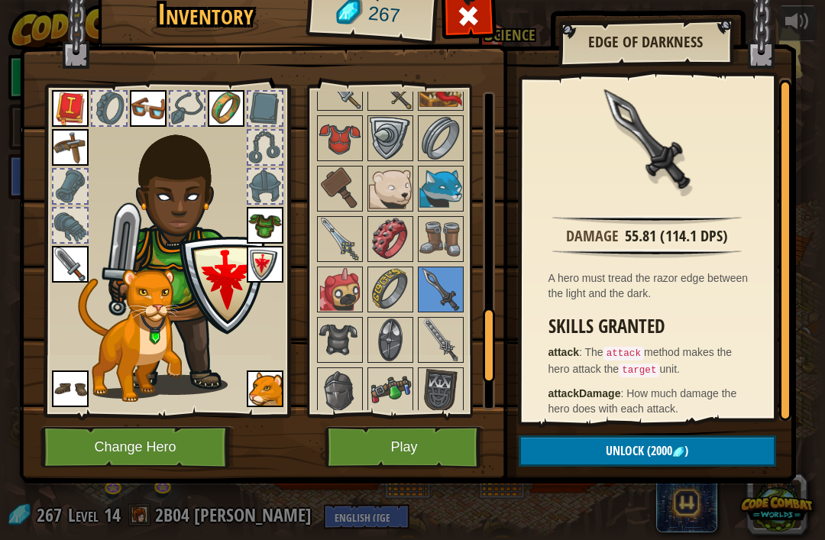
click at [446, 330] on img at bounding box center [440, 339] width 43 height 43
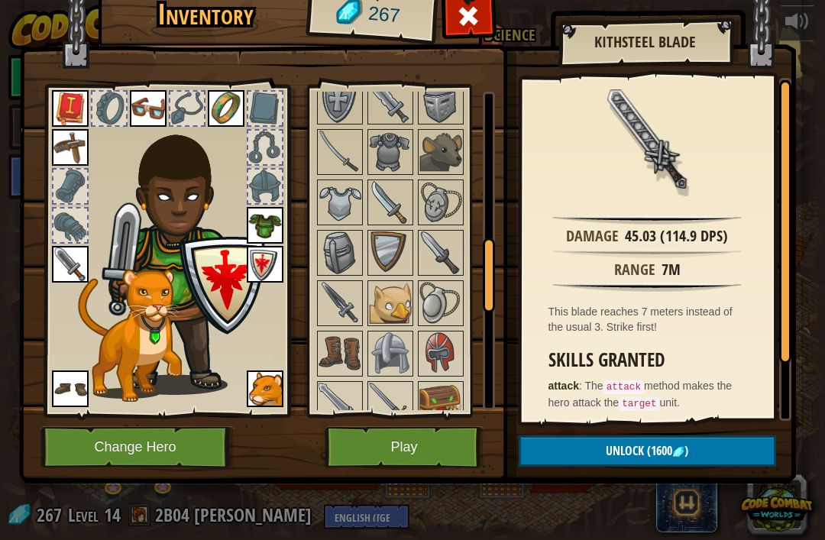
scroll to position [653, 0]
click at [328, 141] on img at bounding box center [339, 153] width 43 height 43
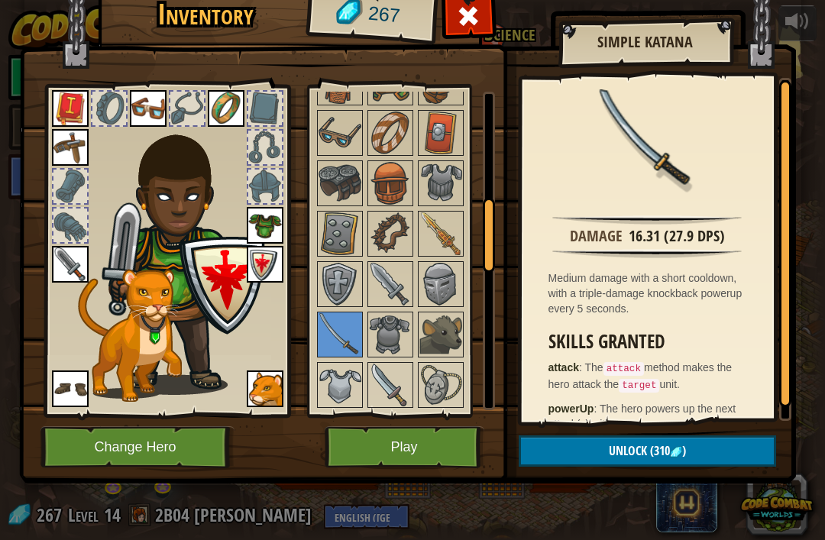
scroll to position [471, 0]
click at [420, 224] on img at bounding box center [440, 234] width 43 height 43
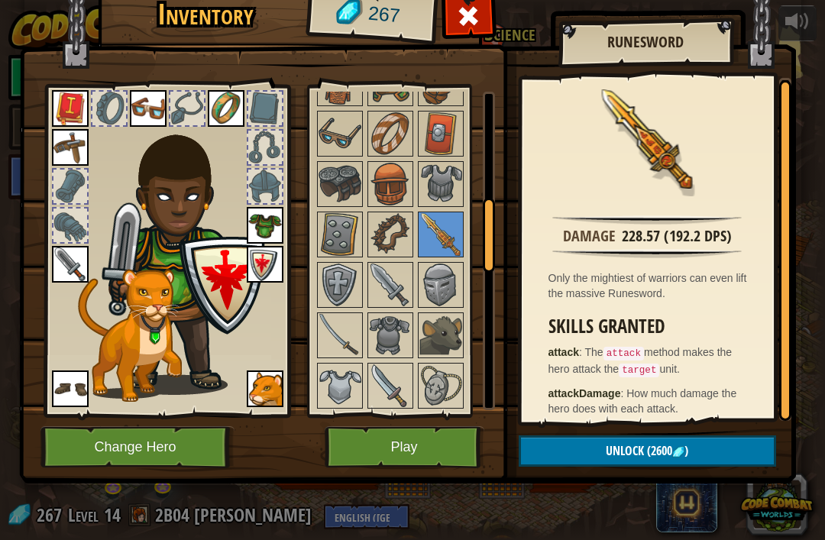
click at [384, 286] on img at bounding box center [390, 284] width 43 height 43
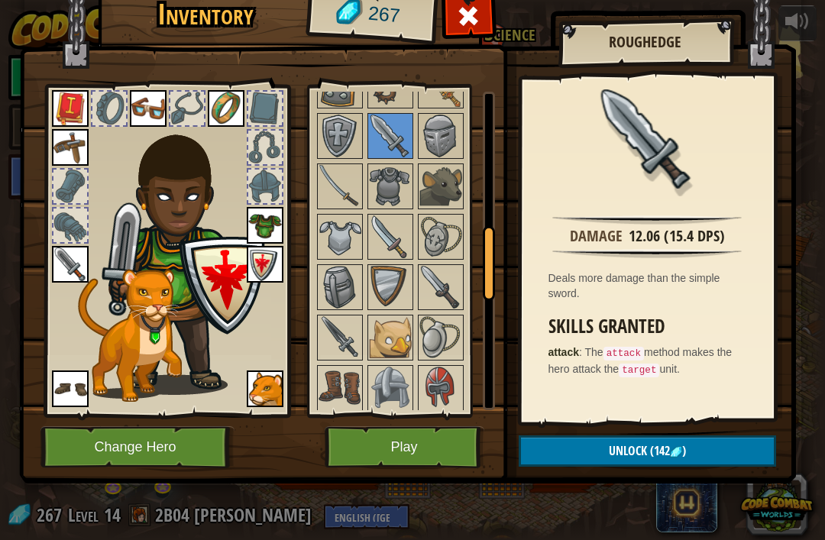
scroll to position [627, 0]
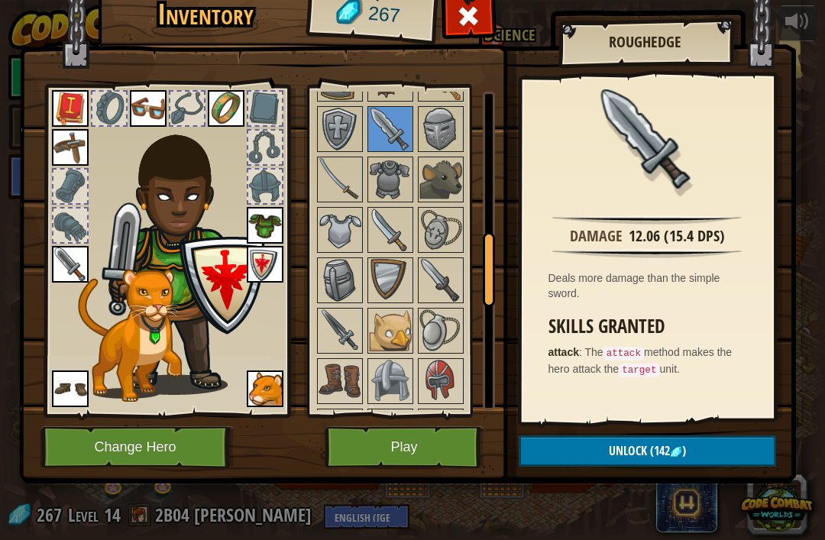
click at [402, 226] on img at bounding box center [390, 229] width 43 height 43
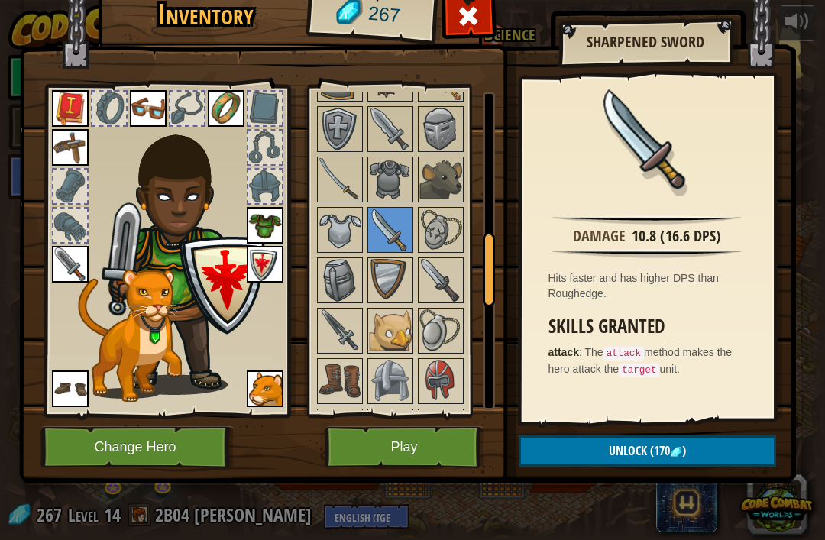
click at [437, 272] on img at bounding box center [440, 280] width 43 height 43
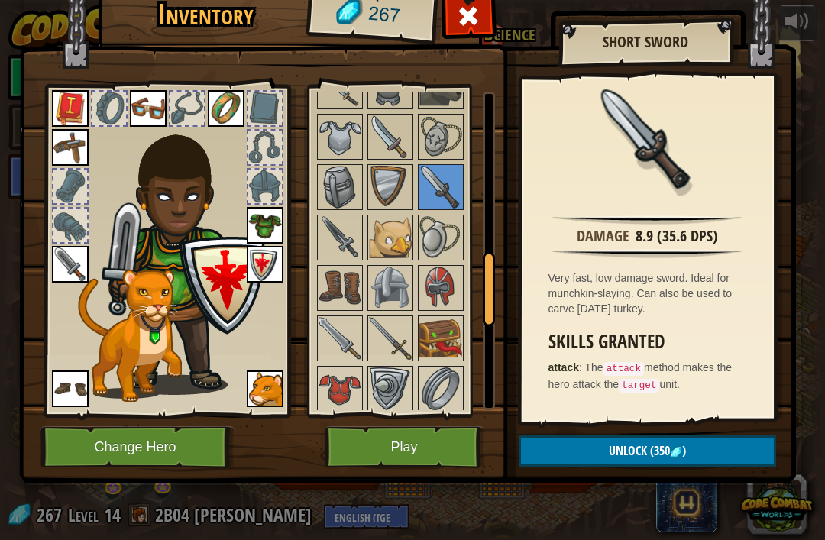
scroll to position [721, 0]
click at [332, 222] on img at bounding box center [339, 236] width 43 height 43
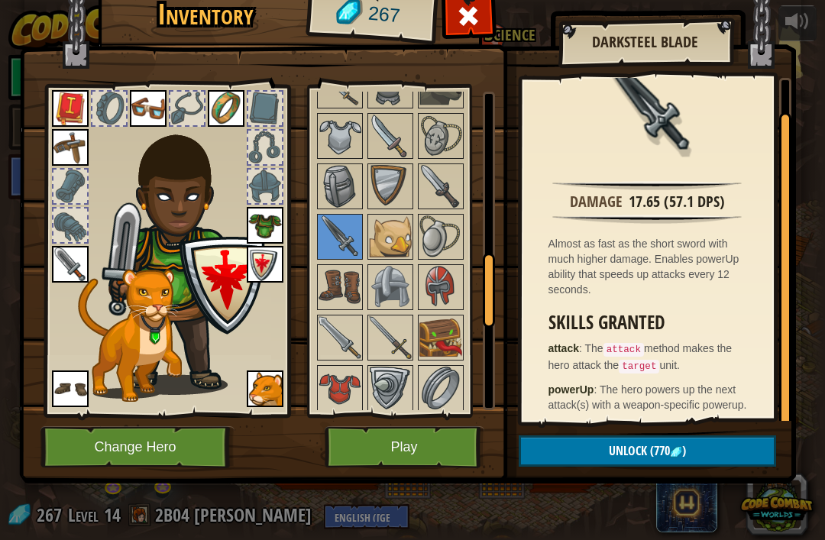
scroll to position [34, 0]
click at [338, 330] on img at bounding box center [339, 337] width 43 height 43
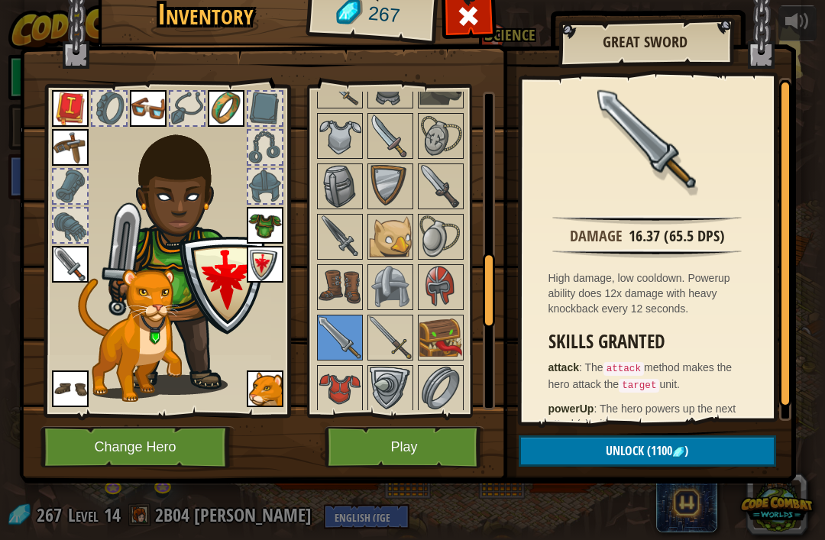
click at [389, 331] on img at bounding box center [390, 337] width 43 height 43
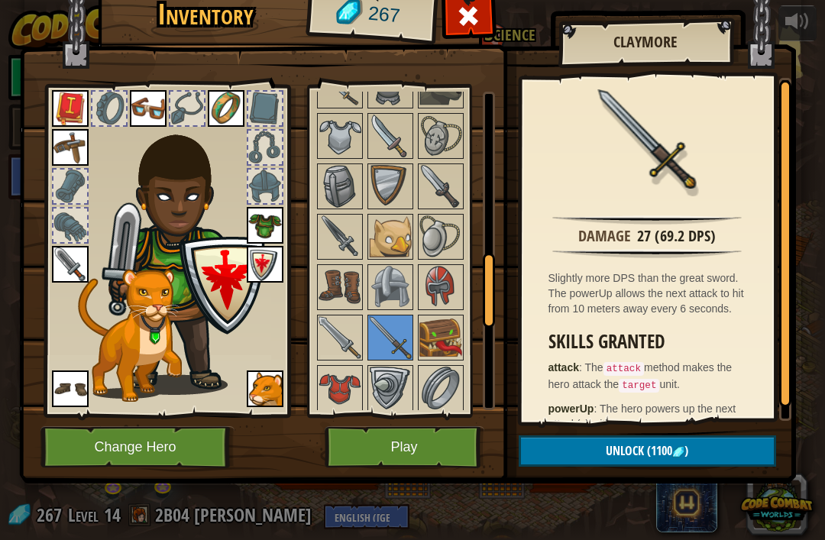
click at [326, 332] on img at bounding box center [339, 337] width 43 height 43
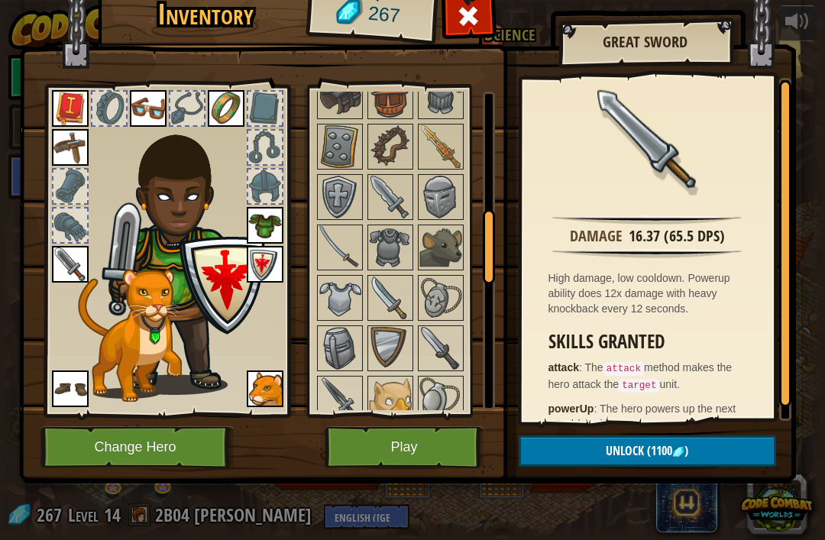
scroll to position [518, 0]
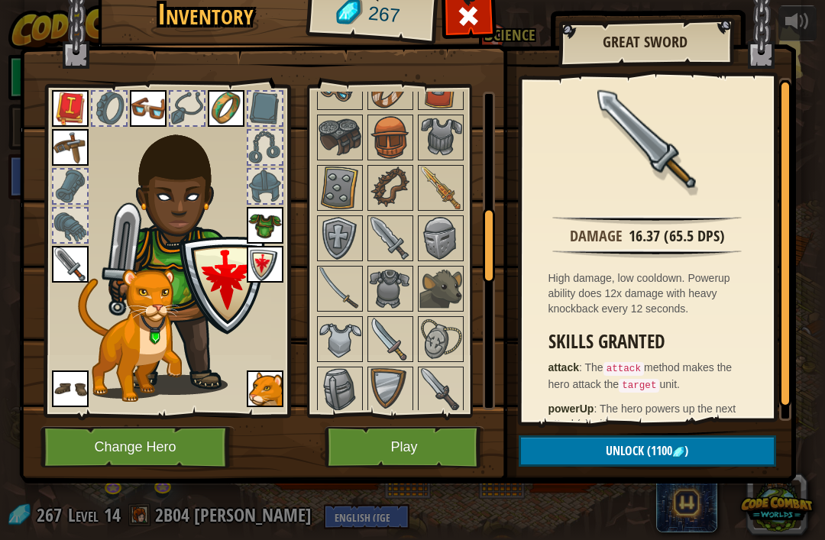
click at [334, 283] on img at bounding box center [339, 288] width 43 height 43
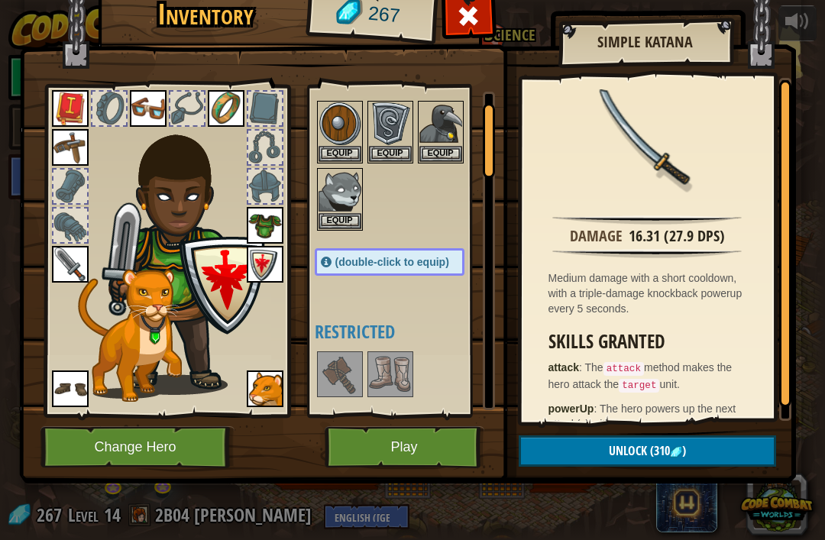
scroll to position [24, 0]
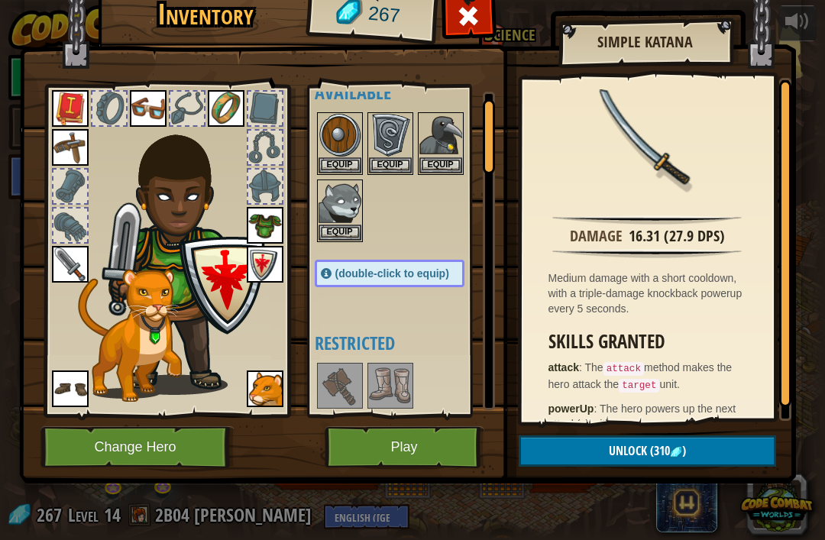
click at [359, 429] on button "Play" at bounding box center [404, 447] width 160 height 42
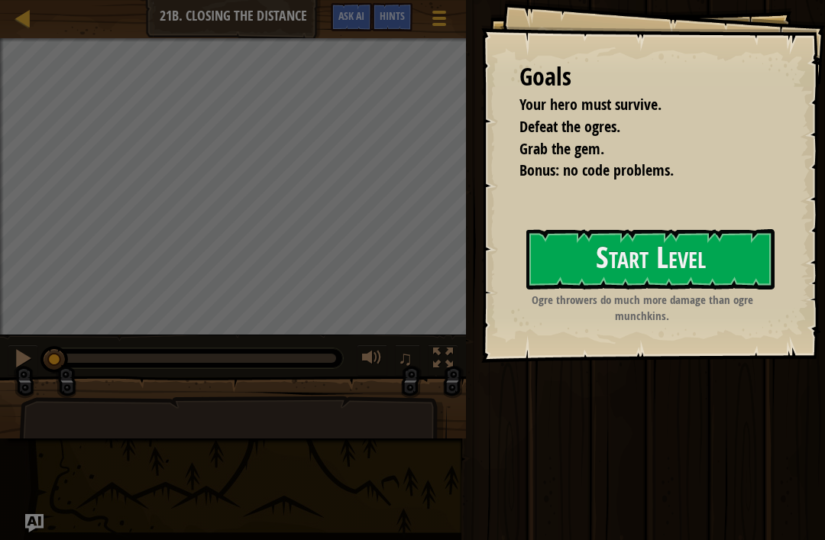
click at [631, 256] on button "Start Level" at bounding box center [650, 259] width 248 height 60
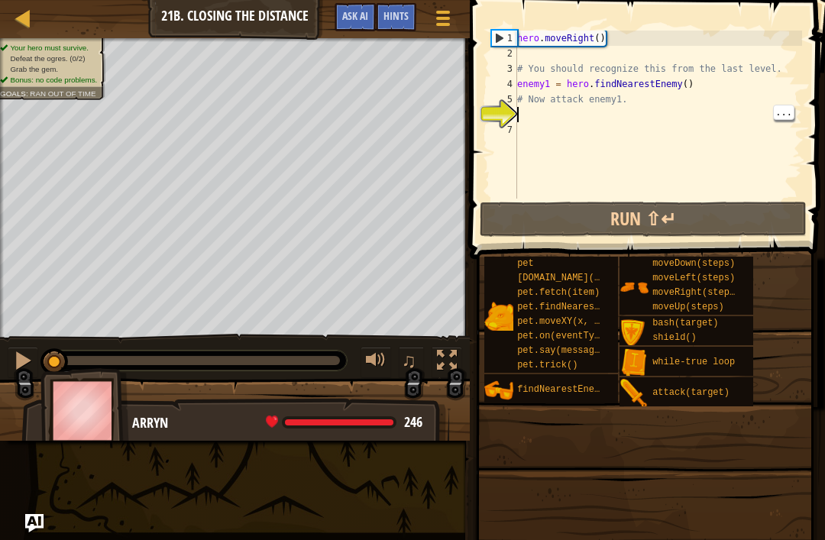
click at [532, 111] on div "hero . moveRight ( ) # You should recognize this from the last level. enemy1 = …" at bounding box center [658, 130] width 288 height 199
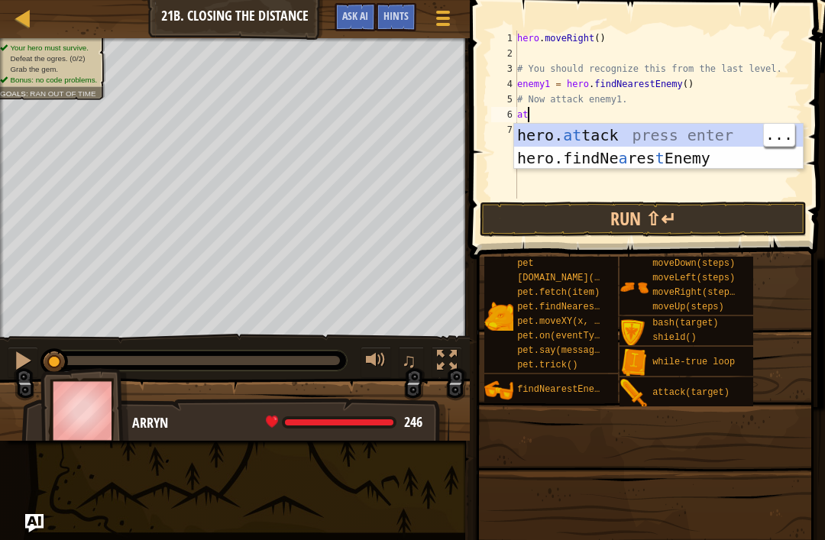
click at [618, 129] on div "hero. at tack press enter hero.findNe a res t Enemy press enter" at bounding box center [658, 170] width 289 height 92
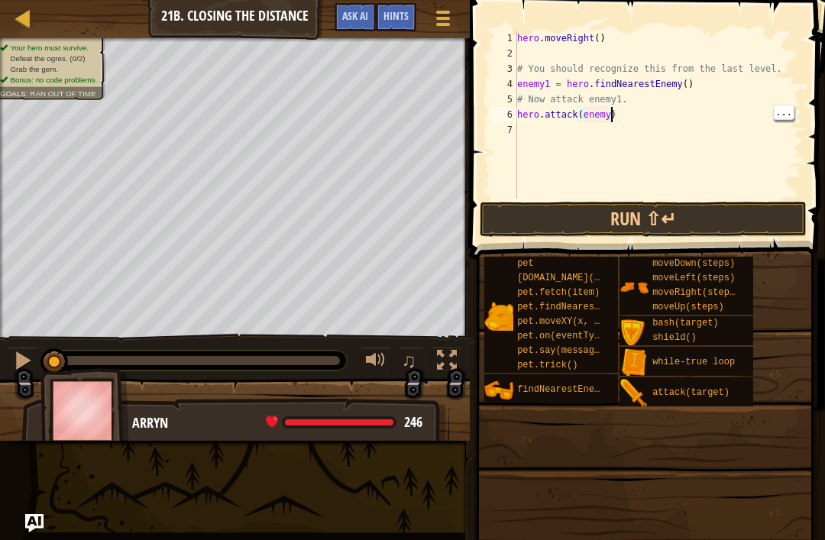
type textarea "hero.attack(enemy1)"
click at [538, 138] on div "hero . moveRight ( ) # You should recognize this from the last level. enemy1 = …" at bounding box center [658, 130] width 288 height 199
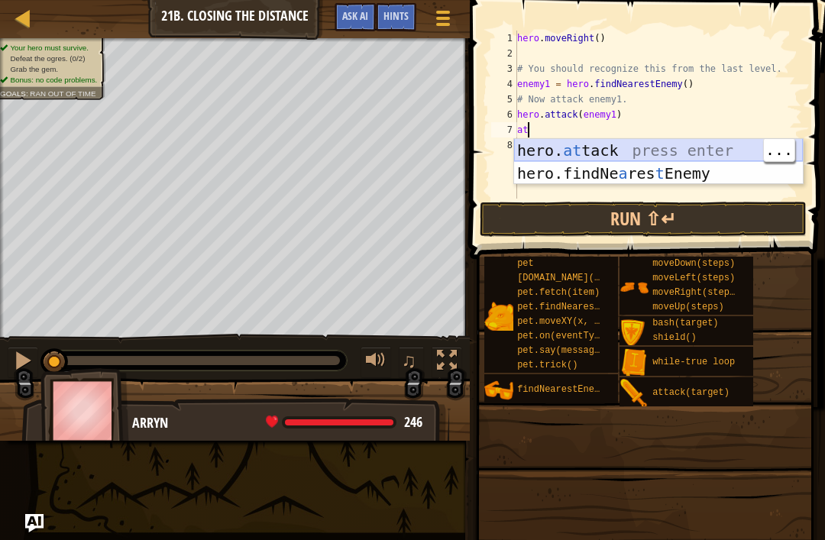
click at [596, 153] on div "hero. at tack press enter hero.findNe a res t Enemy press enter" at bounding box center [658, 185] width 289 height 92
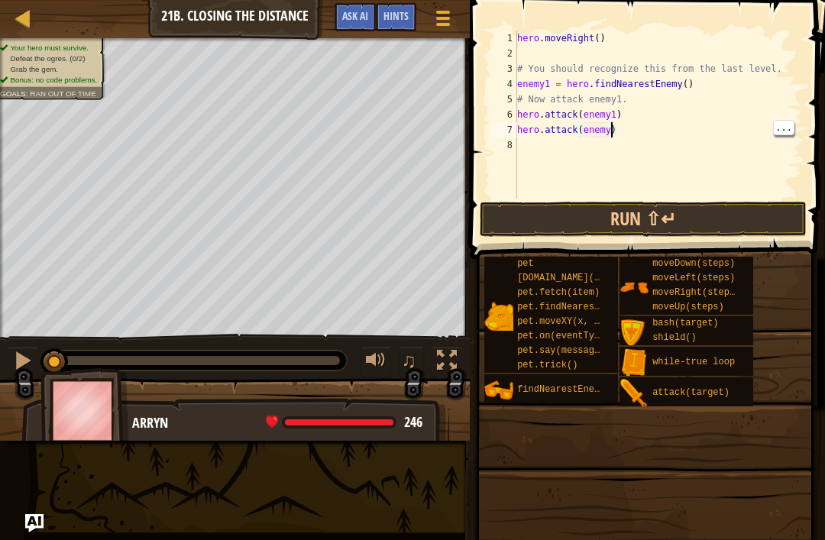
click at [610, 137] on div "hero . moveRight ( ) # You should recognize this from the last level. enemy1 = …" at bounding box center [658, 130] width 288 height 199
type textarea "hero.attack(enemy1)"
click at [650, 216] on button "Run ⇧↵" at bounding box center [642, 219] width 327 height 35
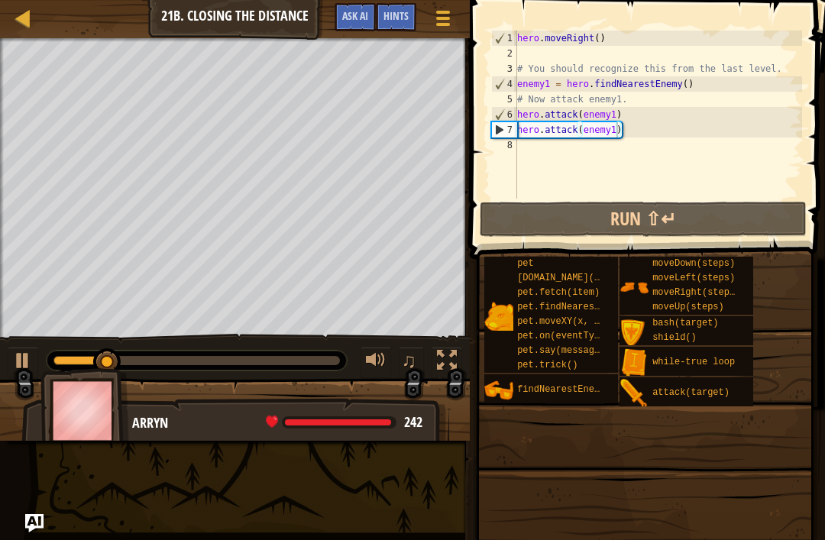
scroll to position [8, 0]
click at [584, 150] on div "hero . moveRight ( ) # You should recognize this from the last level. enemy1 = …" at bounding box center [658, 130] width 288 height 199
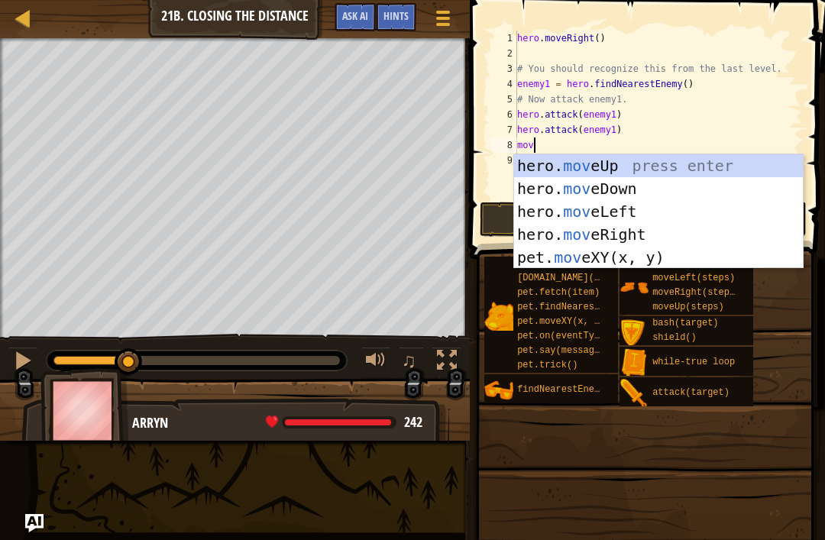
scroll to position [8, 1]
type textarea "move"
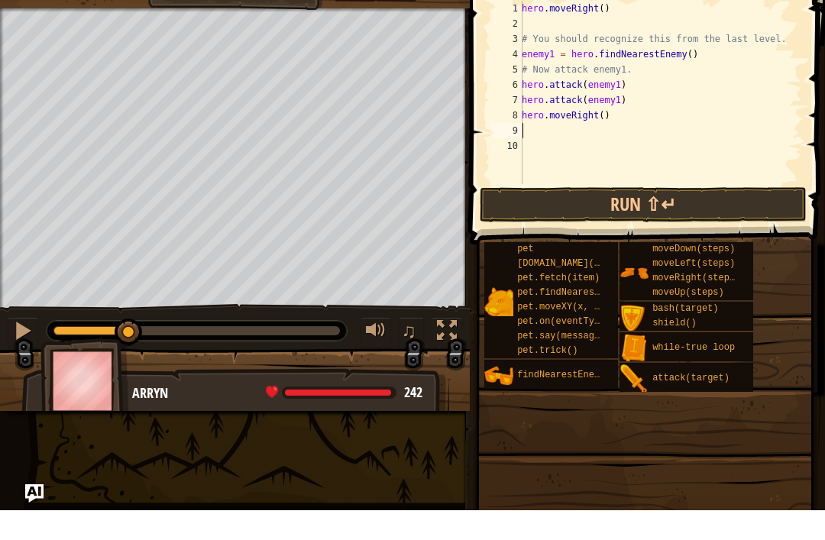
scroll to position [8, 0]
click at [600, 116] on div "hero . moveRight ( ) # You should recognize this from the last level. enemy1 = …" at bounding box center [659, 138] width 283 height 214
click at [610, 122] on div "hero . moveRight ( ) # You should recognize this from the last level. enemy1 = …" at bounding box center [659, 138] width 283 height 214
click at [603, 116] on div "hero . moveRight ( ) # You should recognize this from the last level. enemy1 = …" at bounding box center [659, 138] width 283 height 214
type textarea "hero.moveRight(3)"
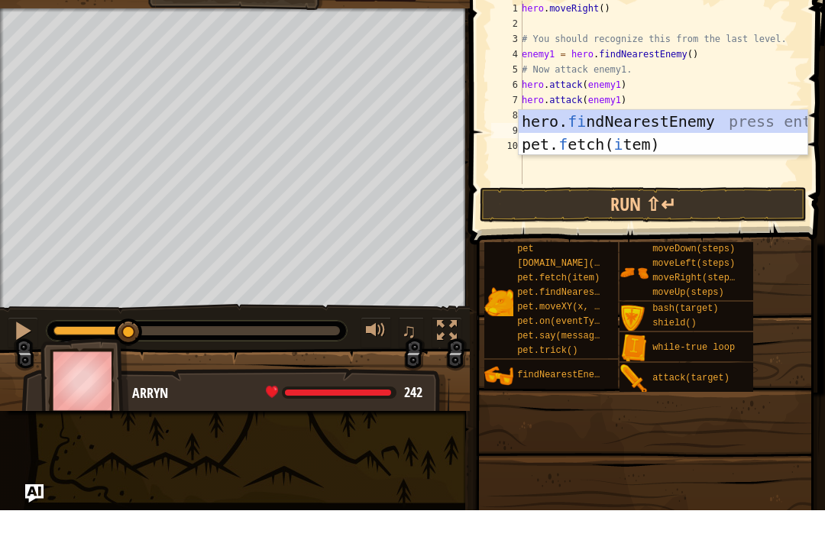
type textarea "fin"
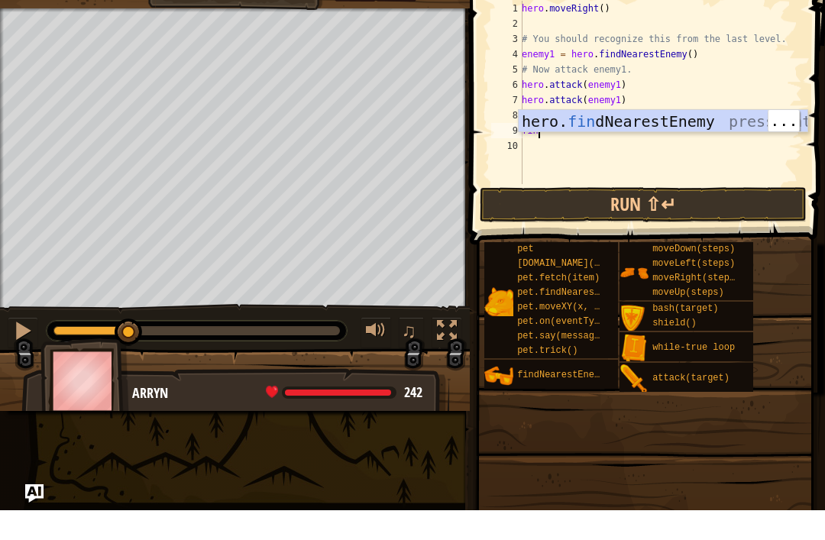
click at [710, 140] on div "hero. fin dNearestEnemy press enter" at bounding box center [662, 174] width 289 height 69
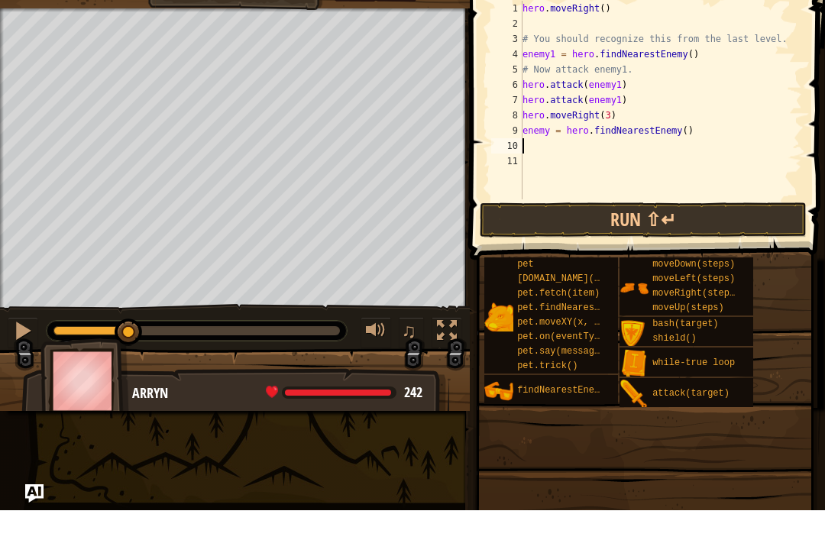
scroll to position [8, 0]
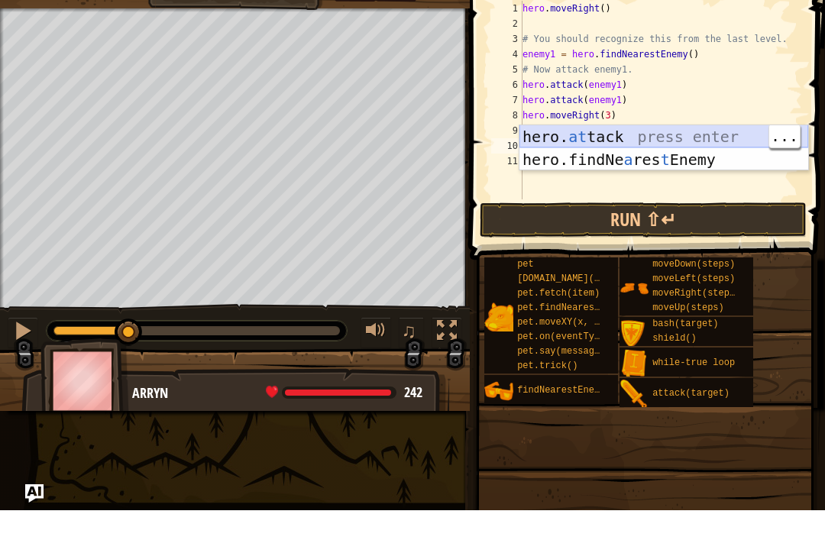
click at [644, 155] on div "hero. at tack press enter hero.findNe a res t Enemy press enter" at bounding box center [663, 201] width 289 height 92
type textarea "hero.attack(enemy)"
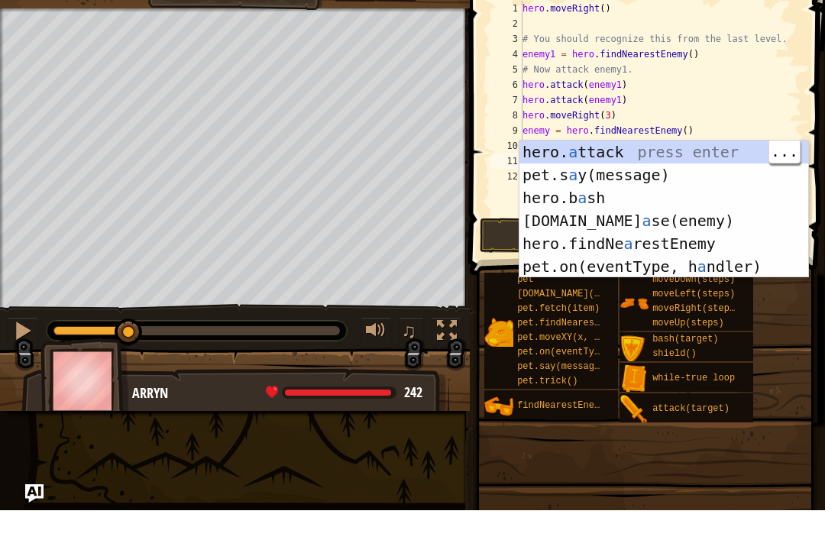
click at [618, 170] on div "hero. a ttack press enter pet.s a y(message) press enter hero.b a sh press ente…" at bounding box center [663, 261] width 289 height 183
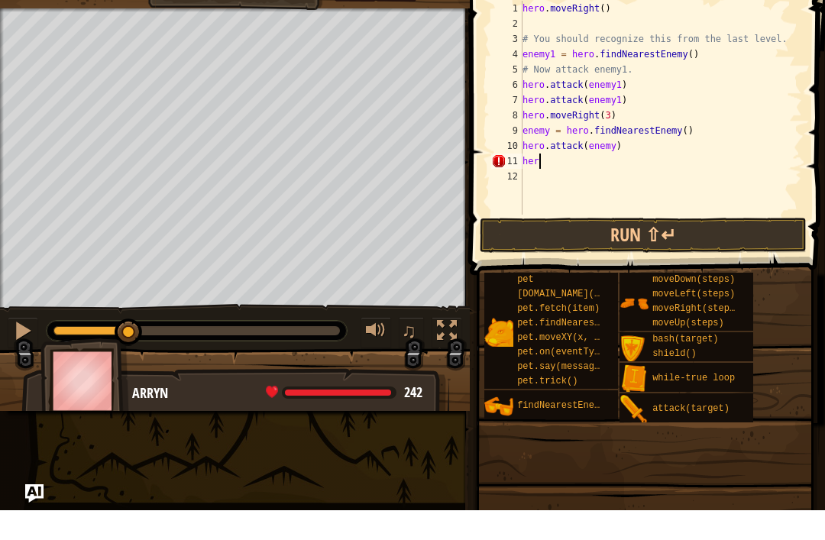
type textarea "h"
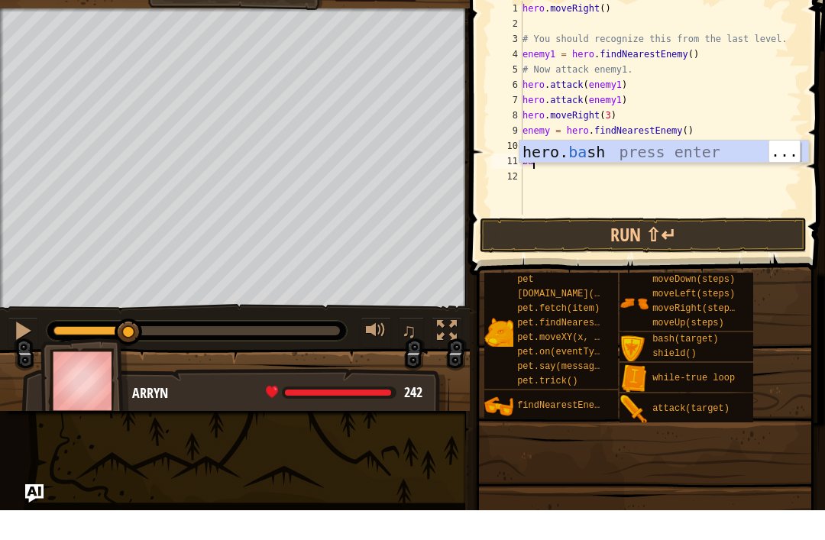
click at [675, 170] on div "hero. ba sh press enter" at bounding box center [663, 204] width 289 height 69
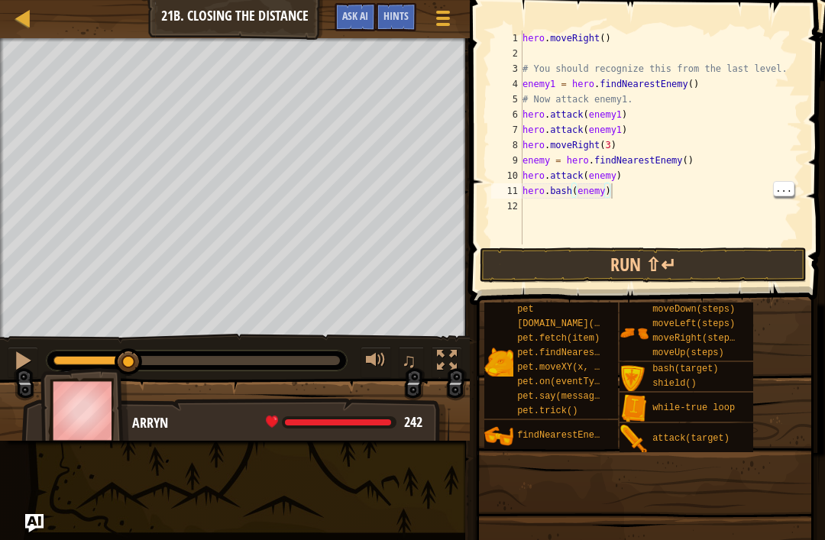
click at [743, 261] on button "Run ⇧↵" at bounding box center [642, 264] width 327 height 35
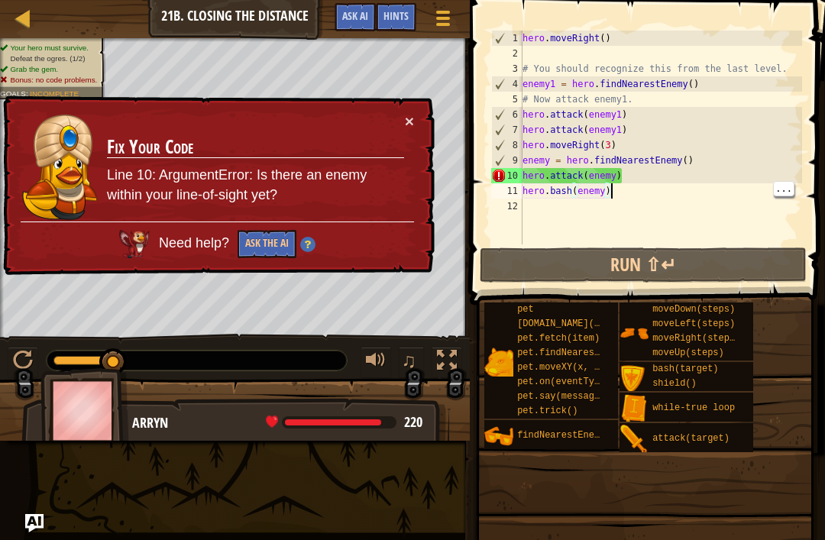
click at [421, 116] on div "× Fix Your Code Line 10: ArgumentError: Is there an enemy within your line-of-s…" at bounding box center [217, 185] width 434 height 181
click at [408, 120] on button "×" at bounding box center [409, 121] width 9 height 16
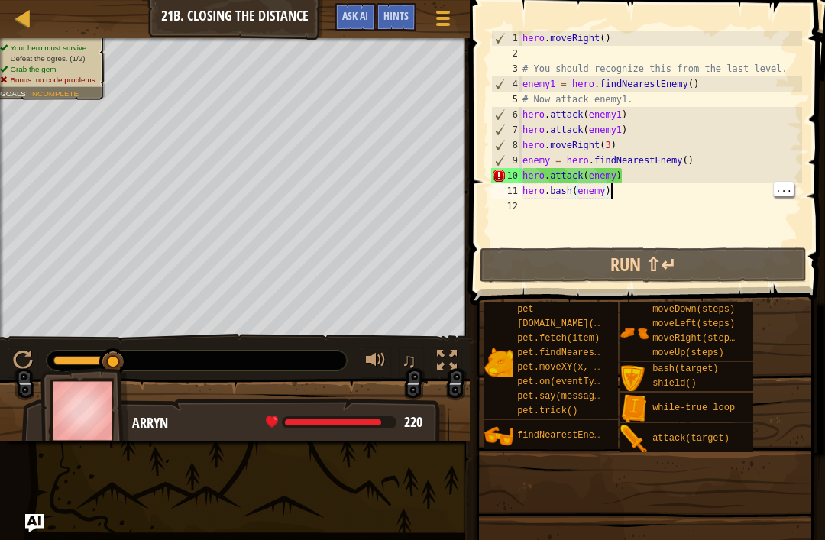
click at [637, 191] on div "hero . moveRight ( ) # You should recognize this from the last level. enemy1 = …" at bounding box center [660, 153] width 282 height 244
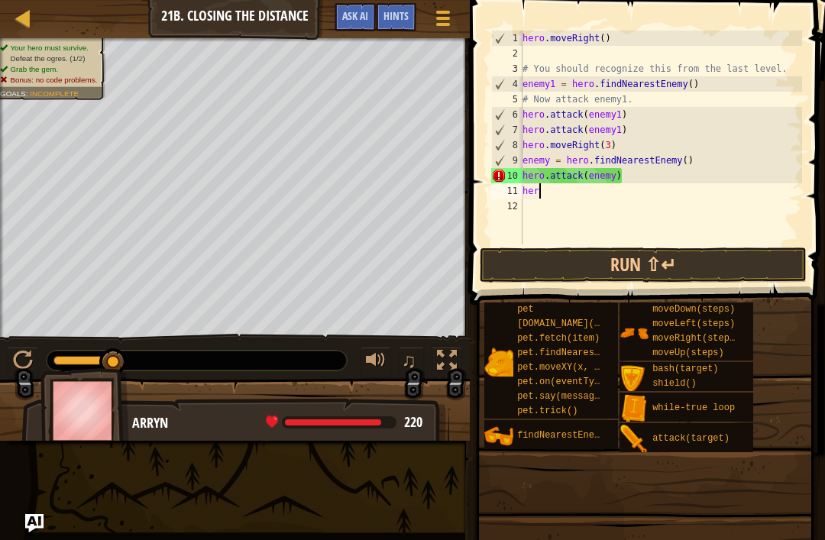
type textarea "h"
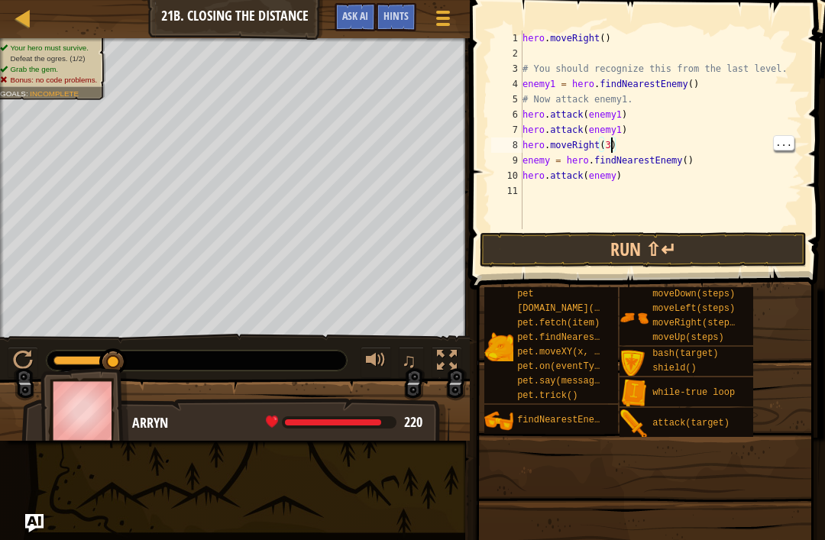
click at [615, 140] on div "hero . moveRight ( ) # You should recognize this from the last level. enemy1 = …" at bounding box center [660, 145] width 282 height 229
click at [608, 146] on div "hero . moveRight ( ) # You should recognize this from the last level. enemy1 = …" at bounding box center [660, 145] width 282 height 229
click at [605, 146] on div "hero . moveRight ( ) # You should recognize this from the last level. enemy1 = …" at bounding box center [660, 145] width 282 height 229
click at [609, 142] on div "hero . moveRight ( ) # You should recognize this from the last level. enemy1 = …" at bounding box center [660, 145] width 282 height 229
type textarea "hero.moveRight(2)"
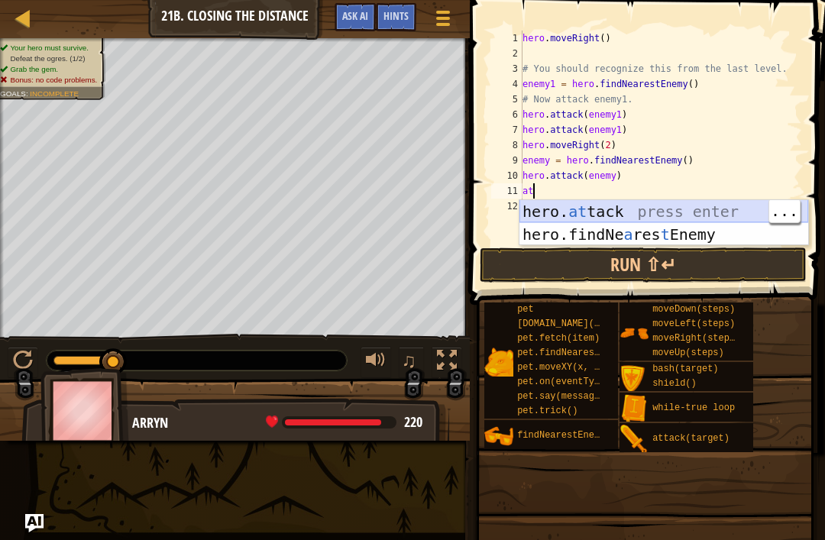
click at [625, 208] on div "hero. at tack press enter hero.findNe a res t Enemy press enter" at bounding box center [663, 246] width 289 height 92
type textarea "hero.attack(enemy)"
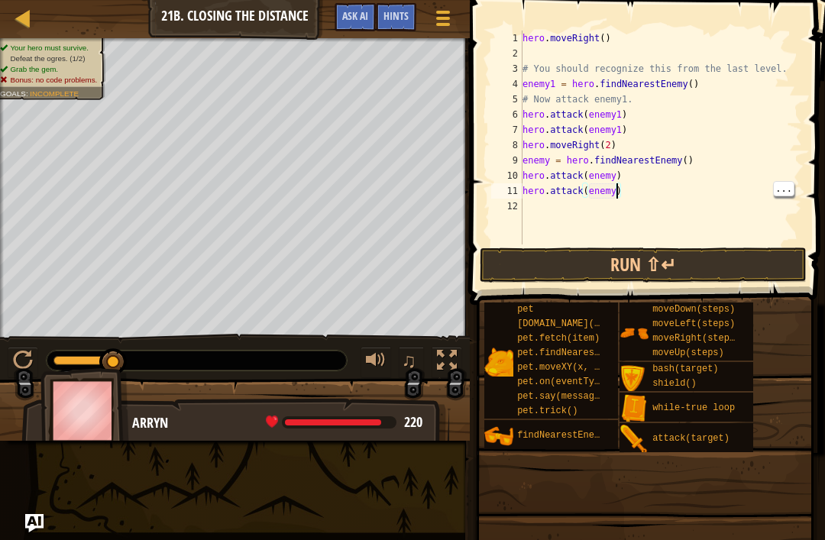
click at [552, 211] on div "hero . moveRight ( ) # You should recognize this from the last level. enemy1 = …" at bounding box center [660, 153] width 282 height 244
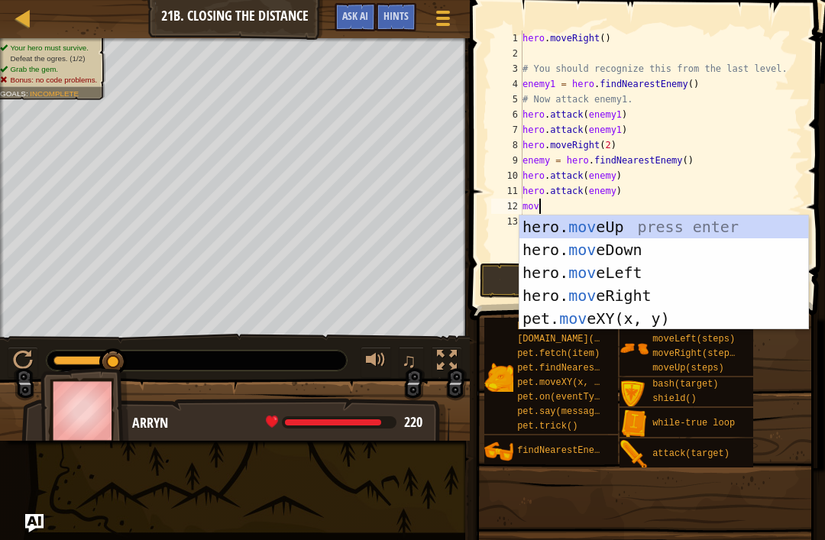
scroll to position [8, 1]
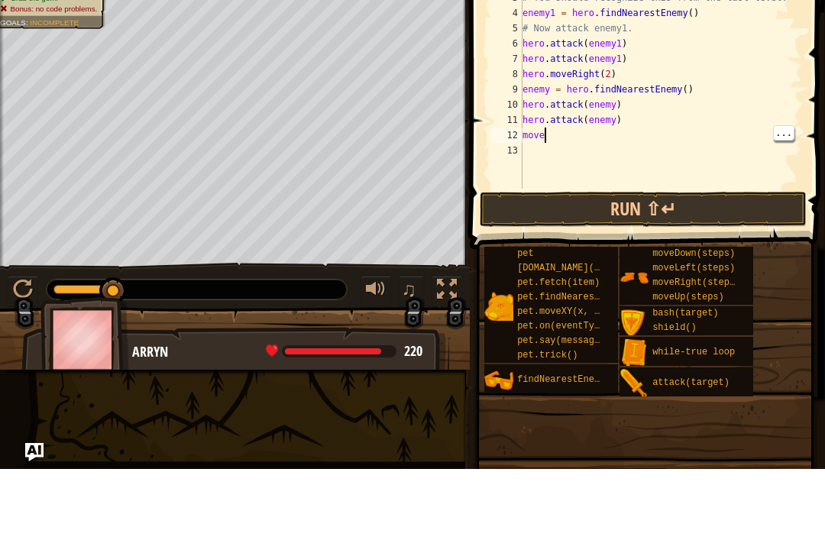
click at [563, 134] on div "hero . moveRight ( ) # You should recognize this from the last level. enemy1 = …" at bounding box center [660, 161] width 282 height 260
type textarea "mover"
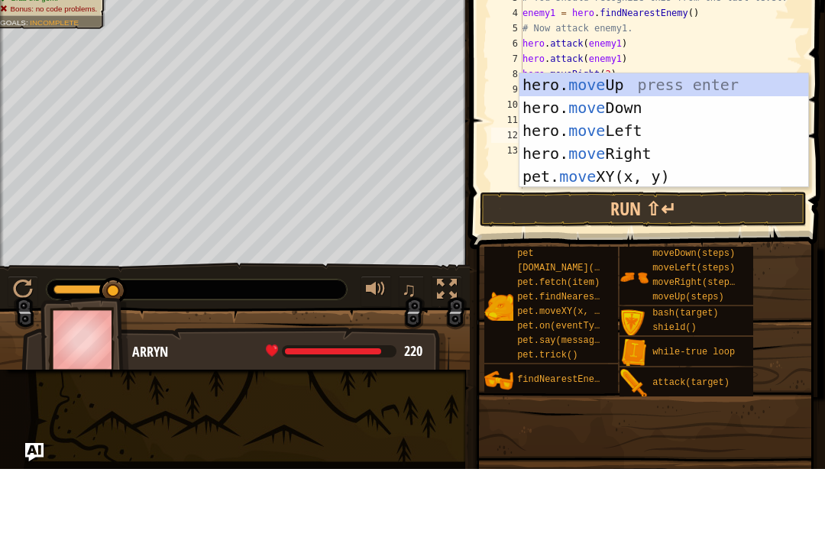
scroll to position [8, 2]
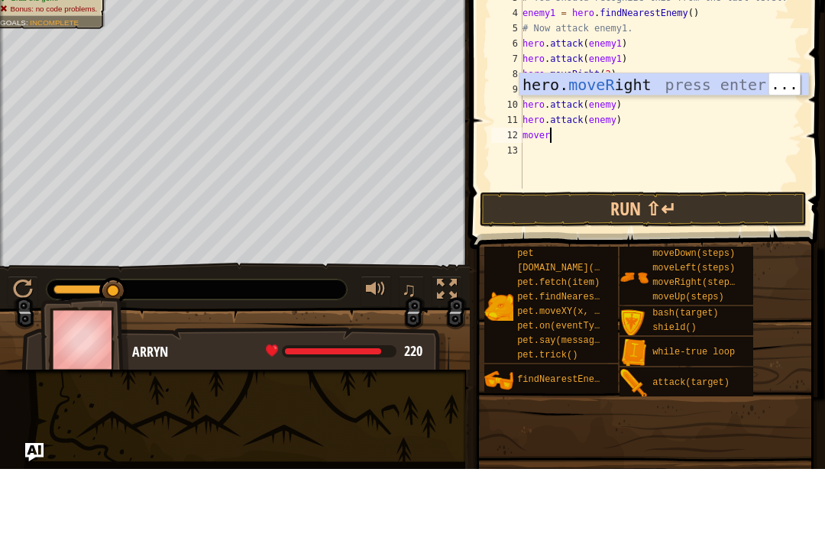
click at [665, 144] on div "hero. moveR ight press enter" at bounding box center [663, 178] width 289 height 69
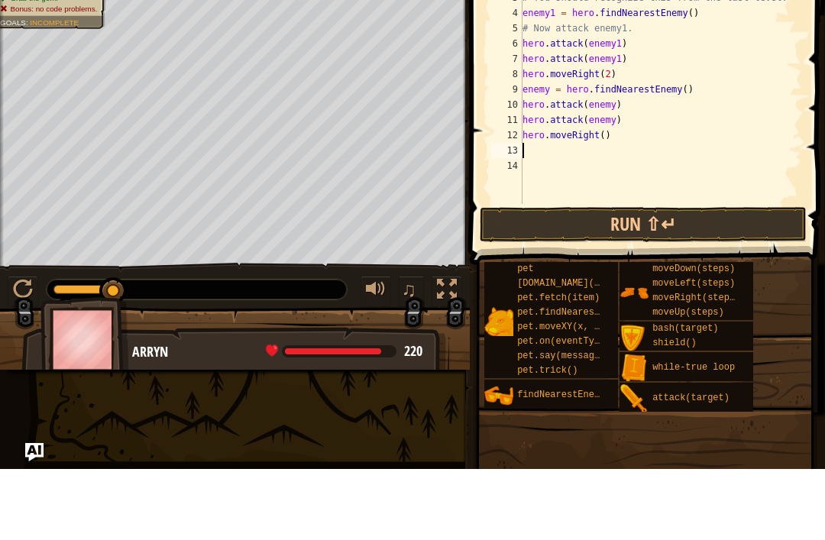
scroll to position [8, 0]
click at [653, 278] on button "Run ⇧↵" at bounding box center [642, 295] width 327 height 35
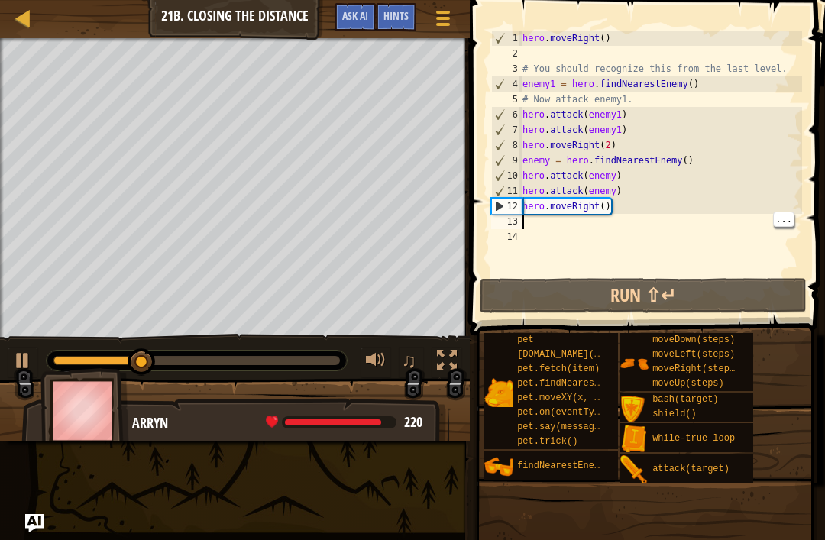
click at [543, 228] on div "hero . moveRight ( ) # You should recognize this from the last level. enemy1 = …" at bounding box center [660, 168] width 282 height 275
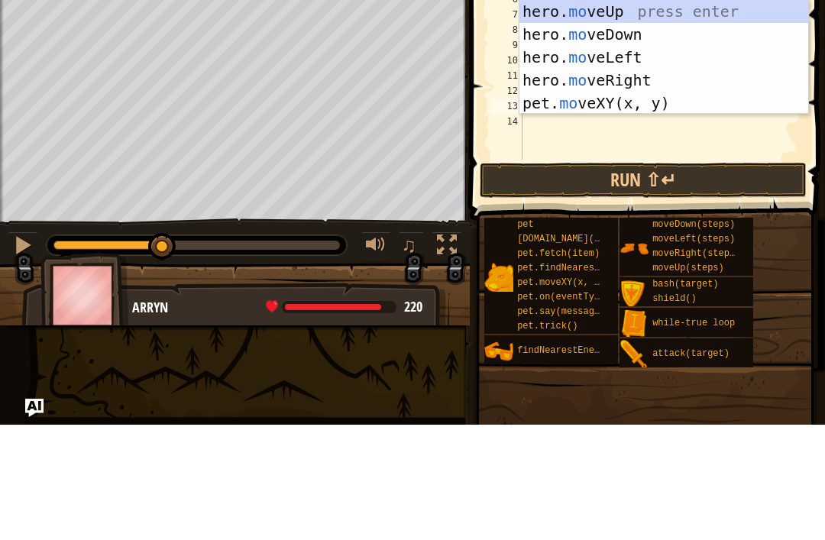
type textarea "m"
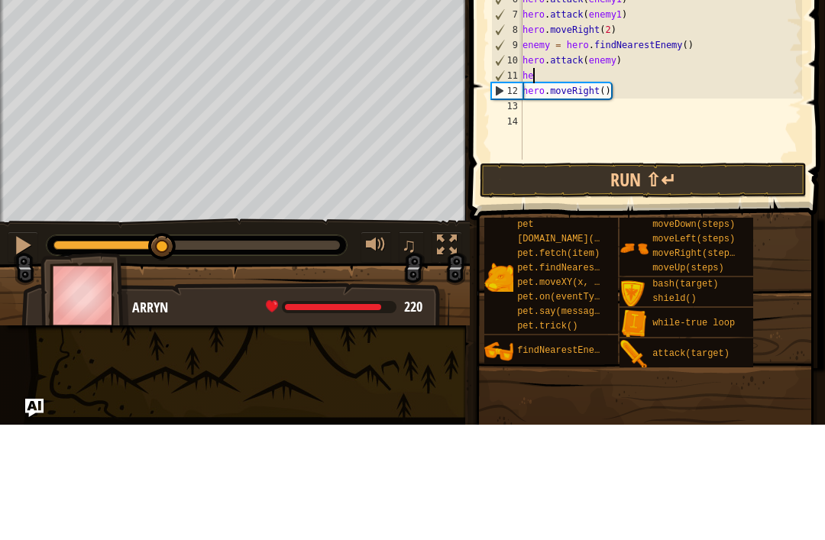
type textarea "h"
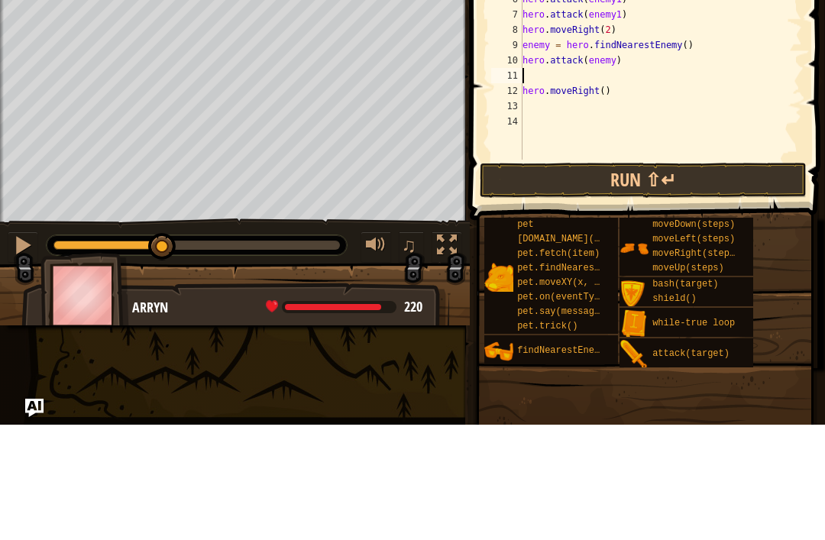
type textarea "hero.attack(enemy)"
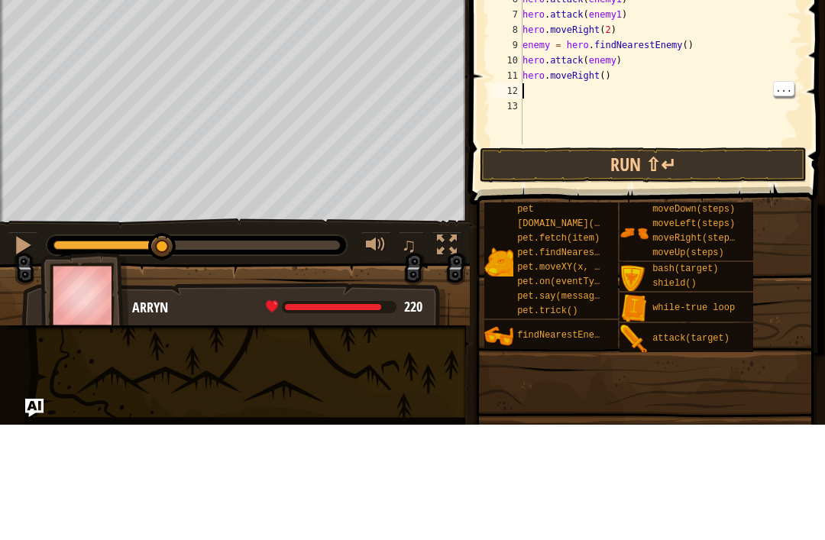
click at [659, 263] on button "Run ⇧↵" at bounding box center [642, 280] width 327 height 35
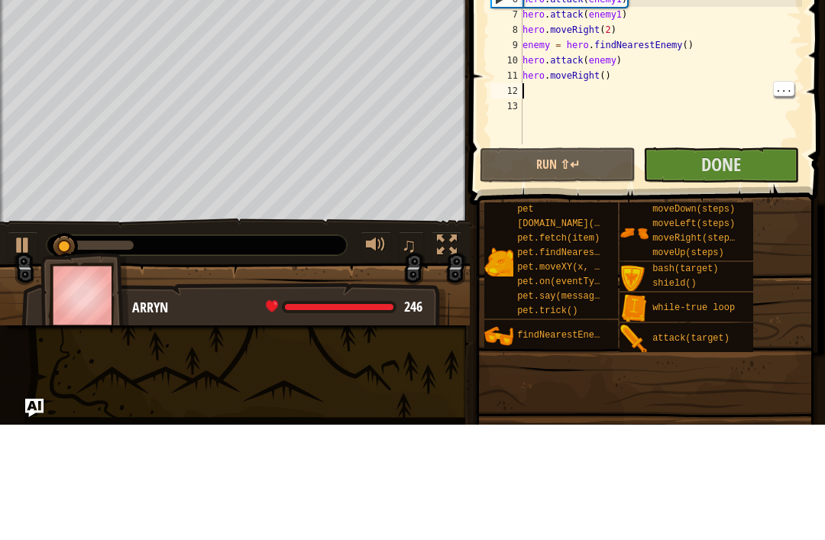
click at [715, 267] on span "Done" at bounding box center [721, 279] width 40 height 24
